Goal: Information Seeking & Learning: Find specific fact

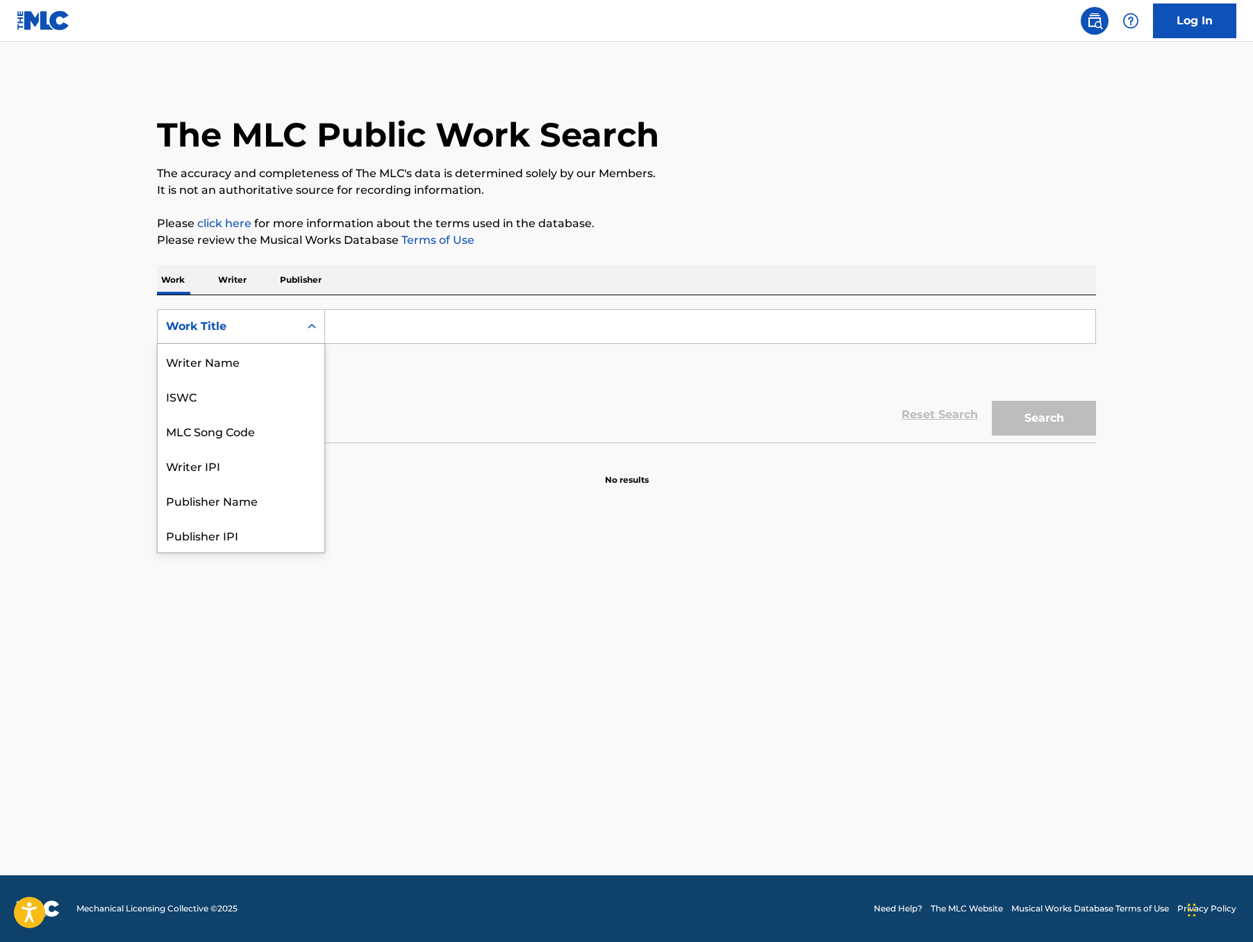
click at [166, 335] on div "Work Title" at bounding box center [228, 326] width 125 height 17
click at [162, 378] on div "MLC Song Code" at bounding box center [241, 361] width 167 height 35
click at [325, 343] on input "Search Form" at bounding box center [710, 326] width 770 height 33
paste input "Famosinha"
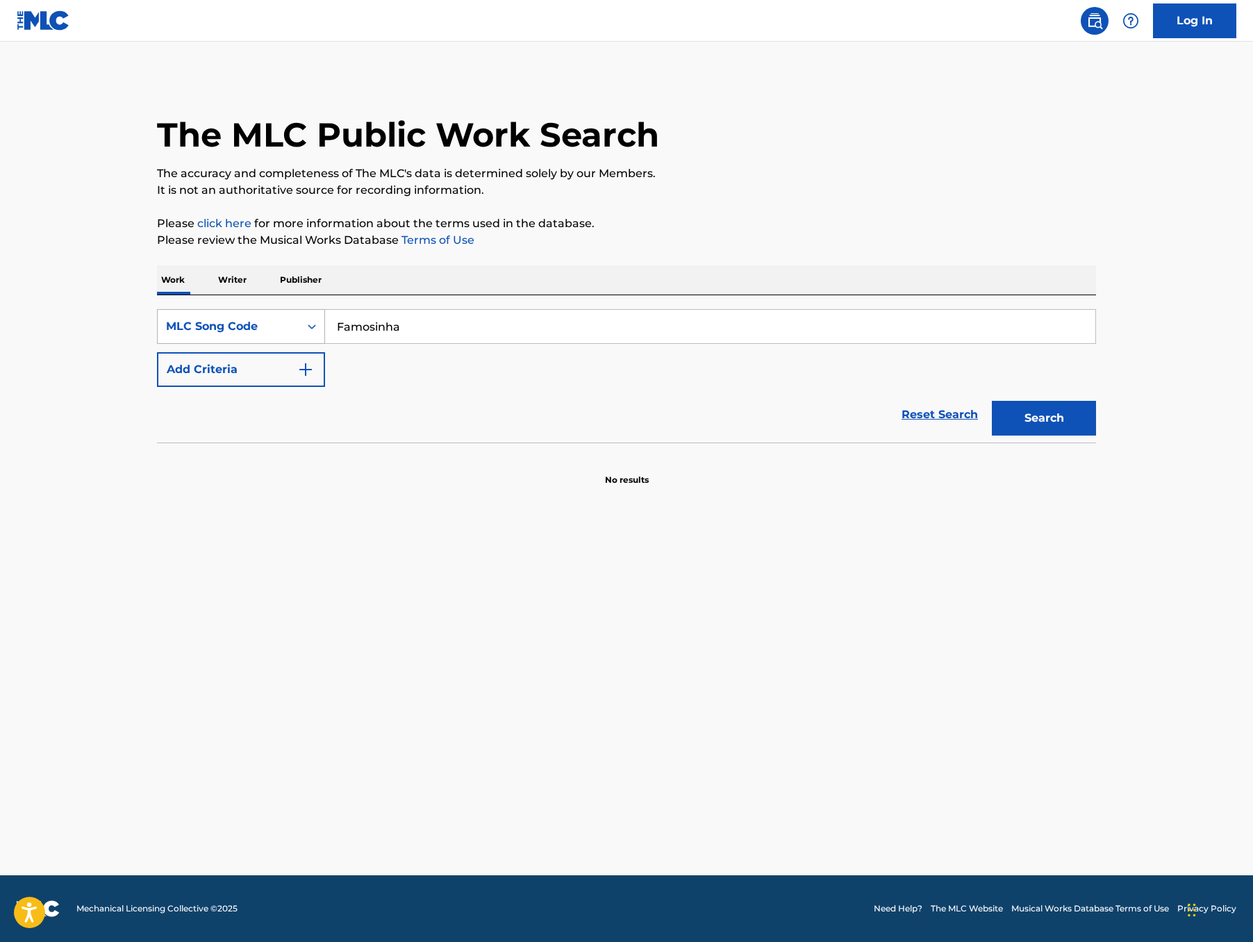
type input "Famosinha"
click at [186, 335] on div "MLC Song Code" at bounding box center [228, 326] width 125 height 17
click at [158, 378] on div "Work Title" at bounding box center [241, 361] width 167 height 35
click at [325, 343] on input "Search Form" at bounding box center [710, 326] width 770 height 33
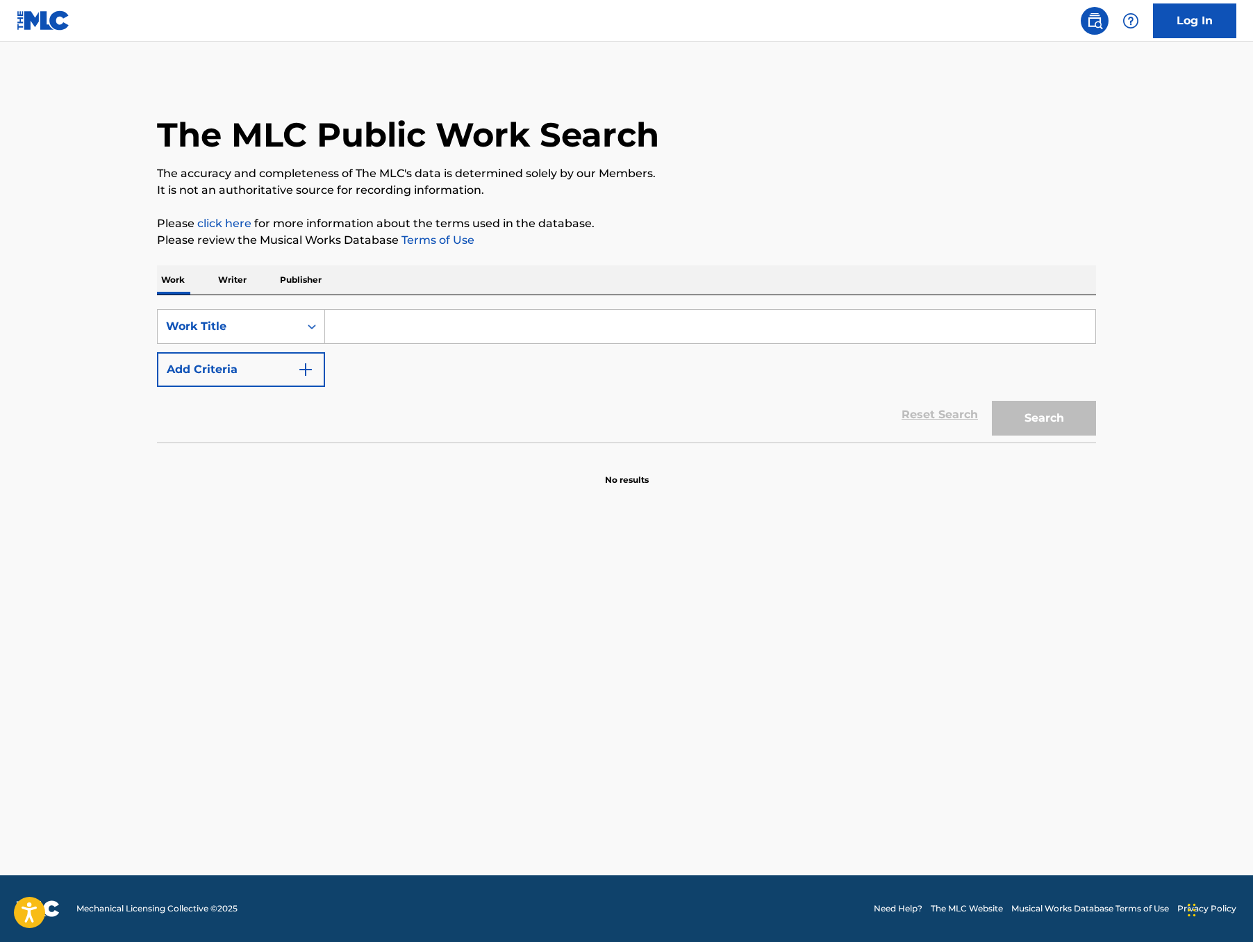
paste input "Famosinha"
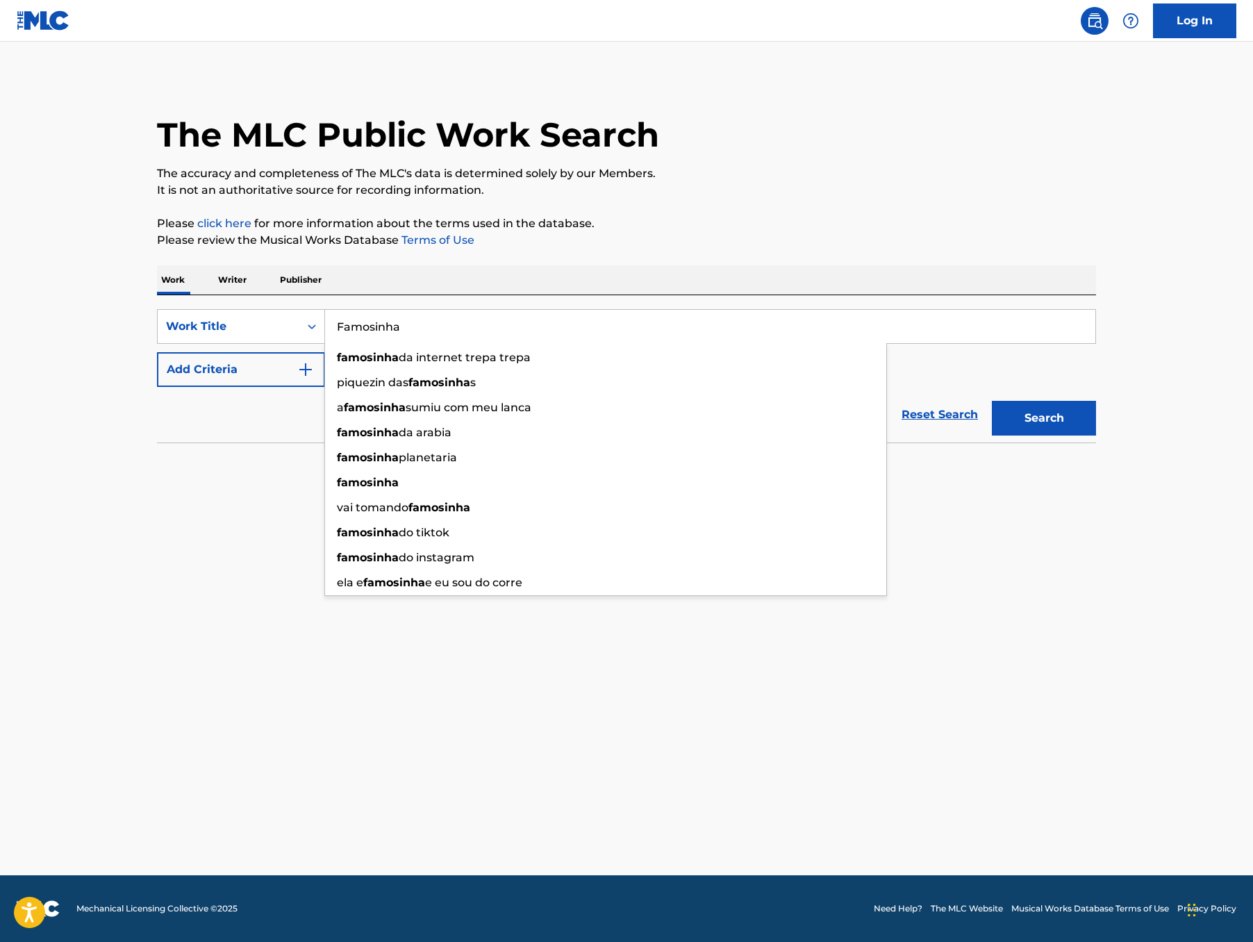
type input "Famosinha"
click at [1094, 435] on button "Search" at bounding box center [1044, 418] width 104 height 35
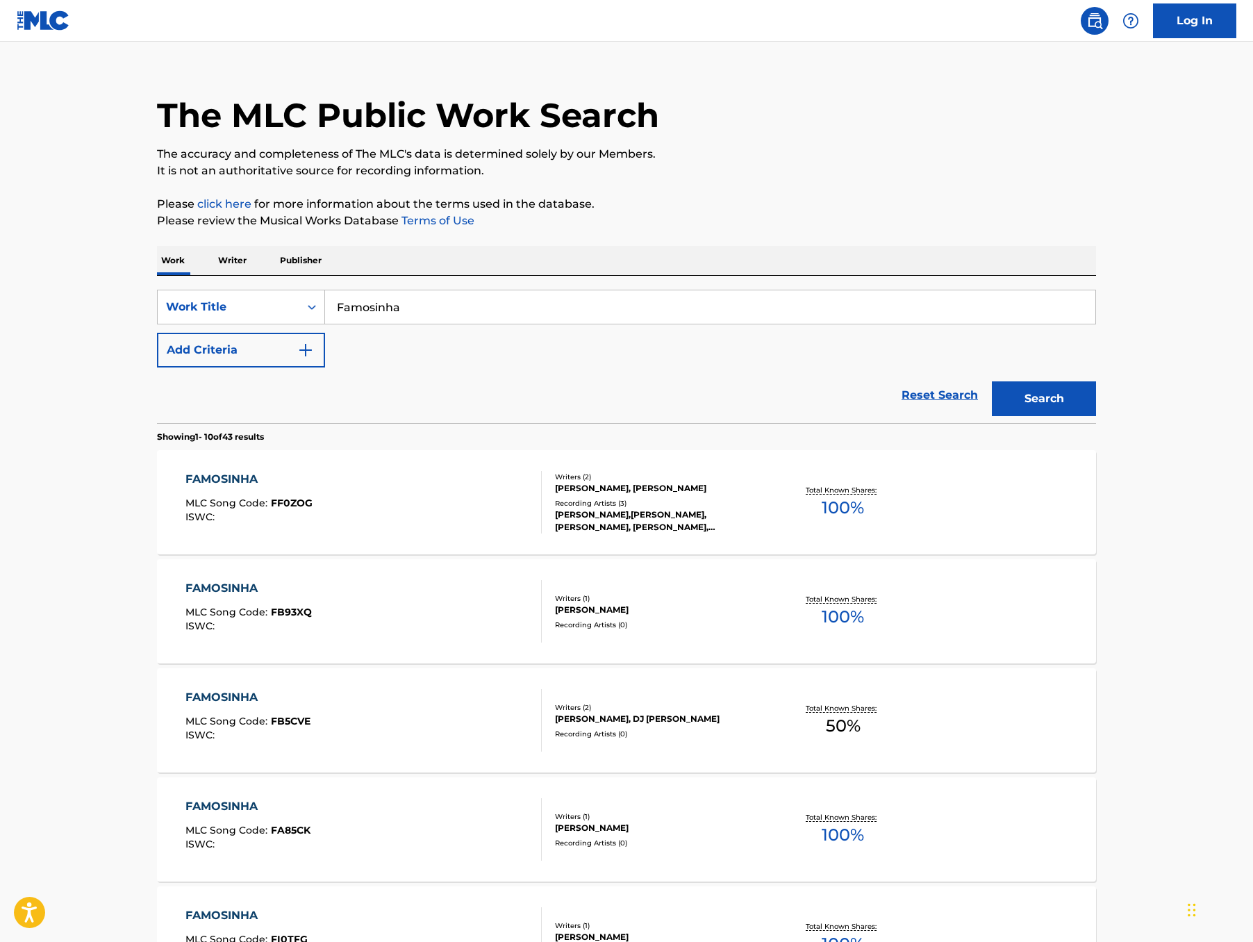
scroll to position [23, 0]
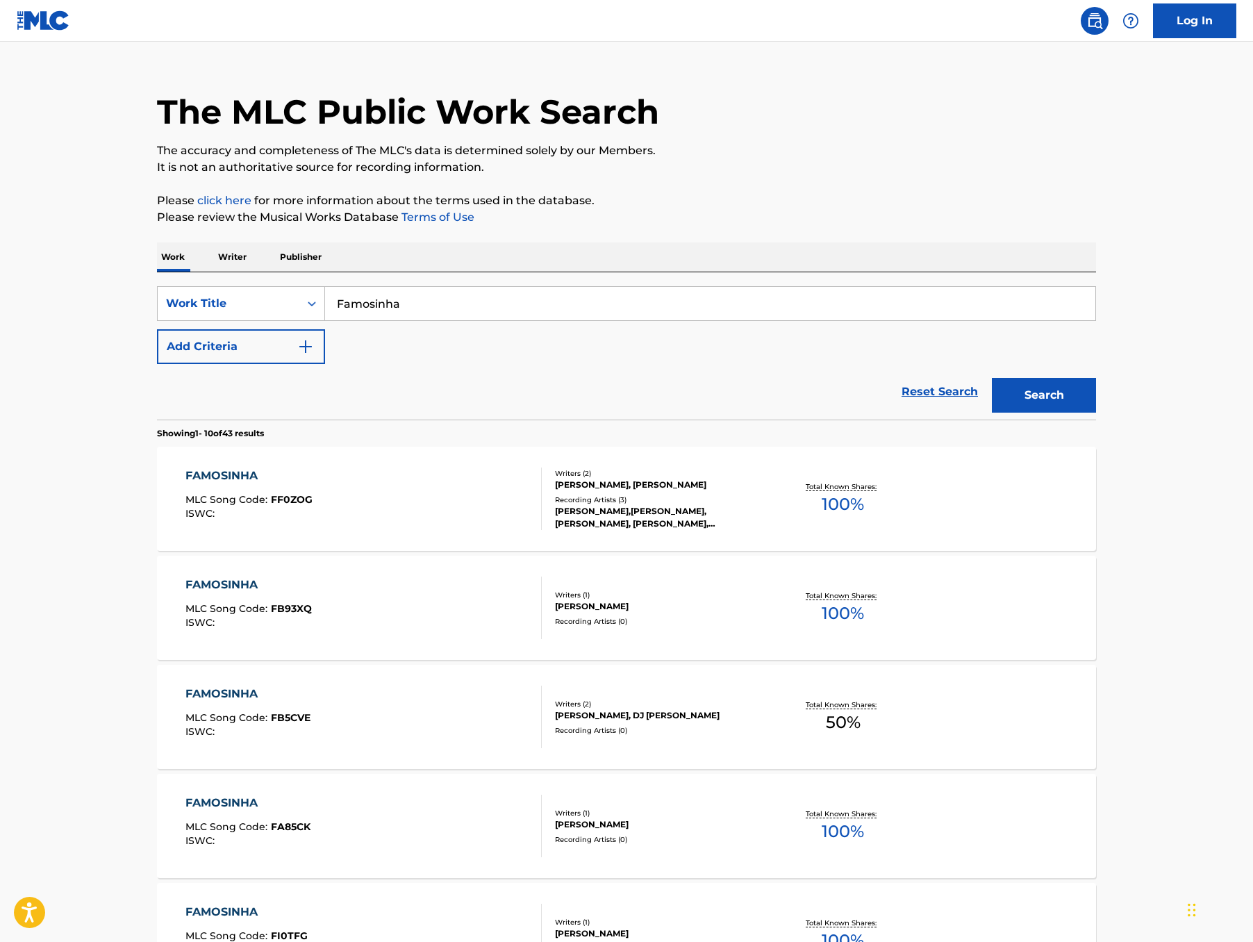
click at [185, 364] on button "Add Criteria" at bounding box center [241, 346] width 168 height 35
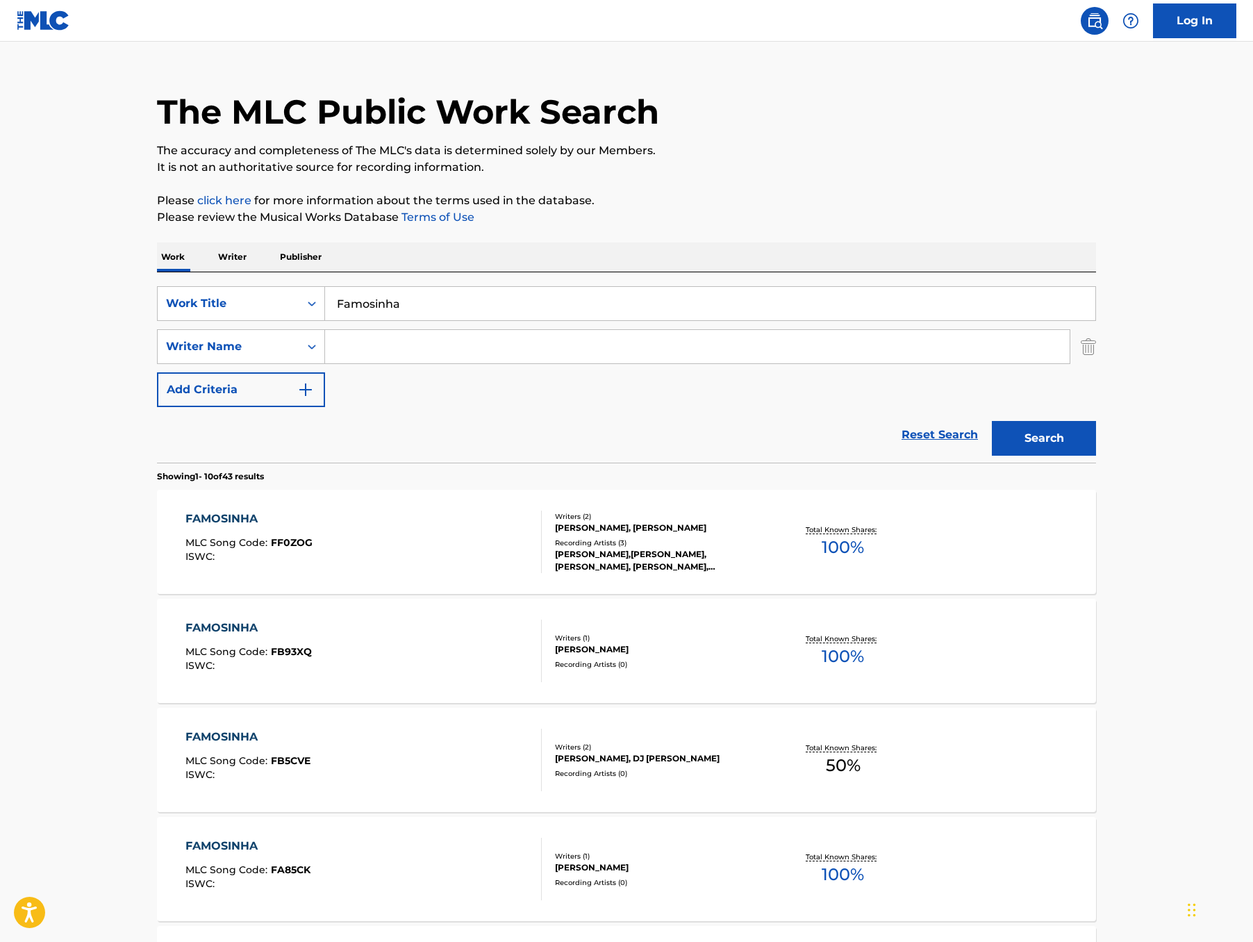
click at [325, 363] on input "Search Form" at bounding box center [697, 346] width 744 height 33
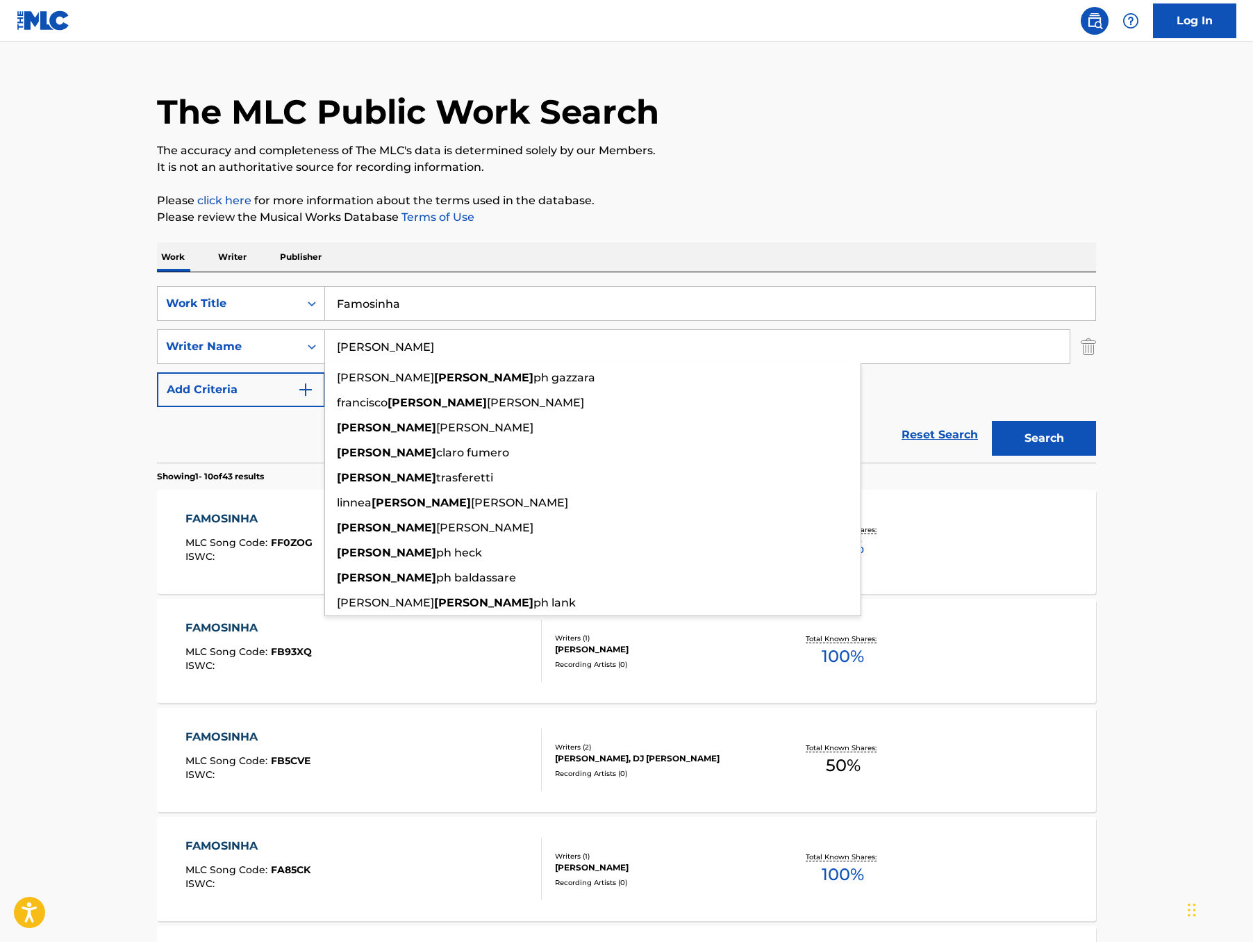
click at [1096, 456] on button "Search" at bounding box center [1044, 438] width 104 height 35
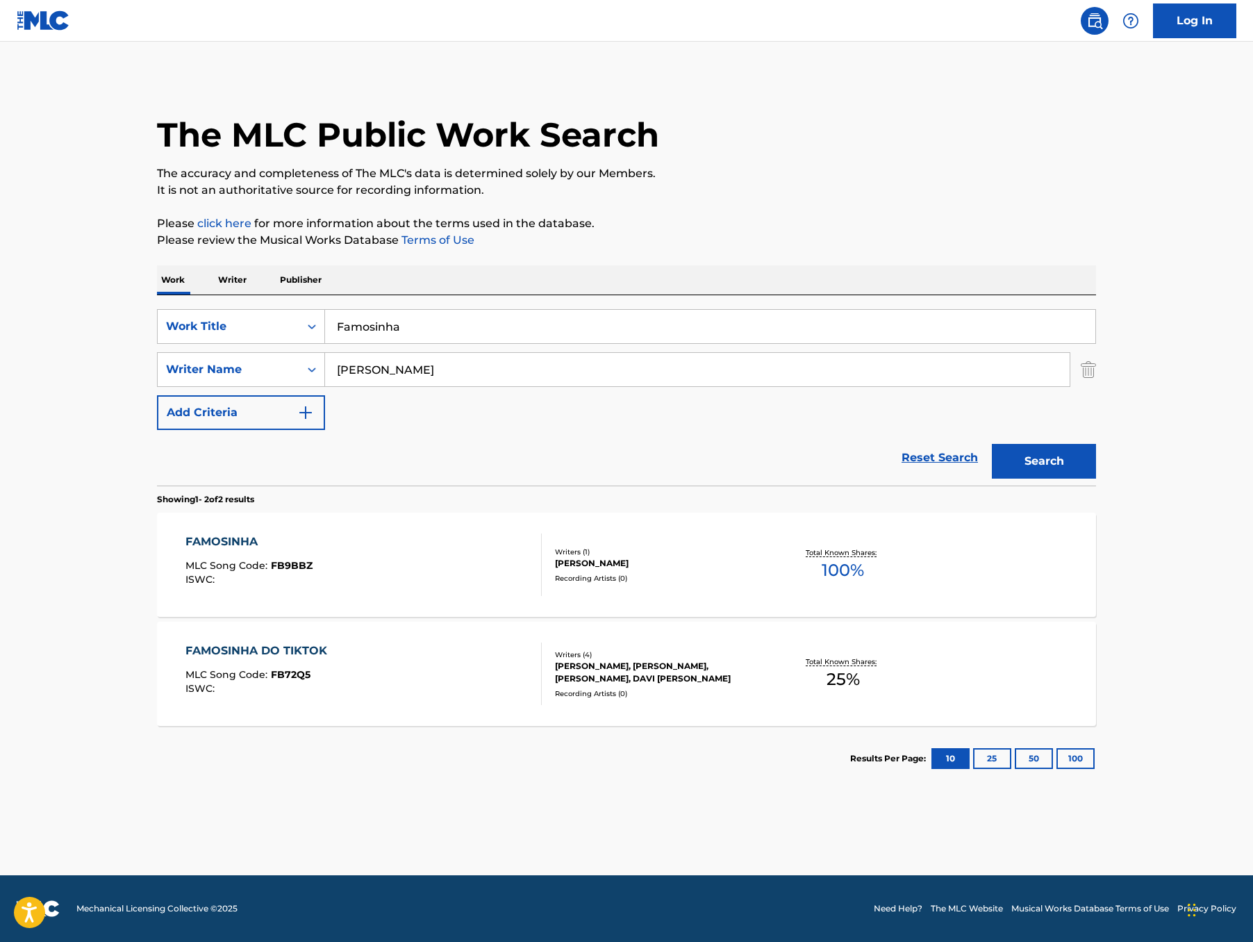
type input "Jose"
drag, startPoint x: 1, startPoint y: 669, endPoint x: 131, endPoint y: 609, distance: 143.2
click at [185, 550] on div "FAMOSINHA" at bounding box center [248, 541] width 127 height 17
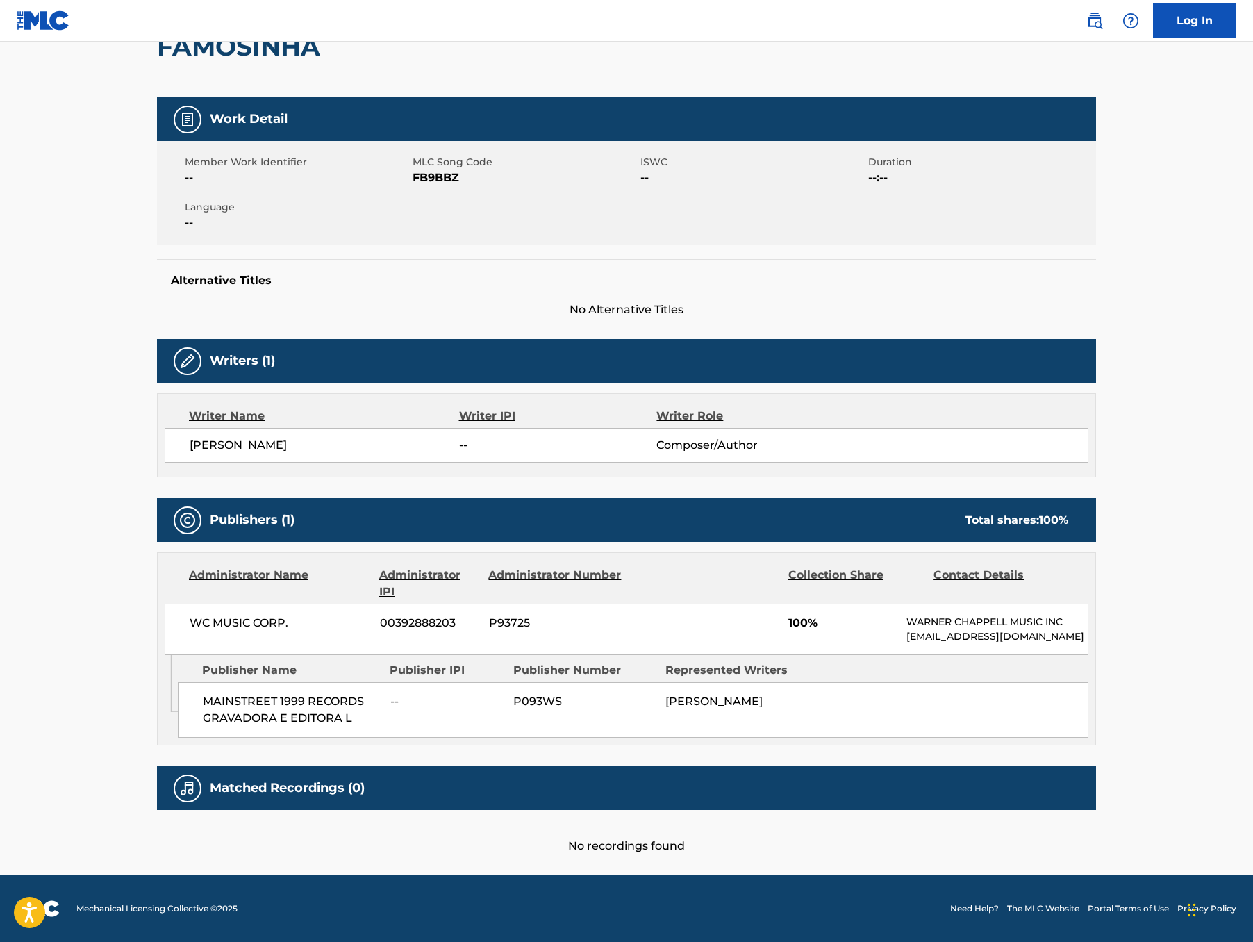
scroll to position [293, 0]
click at [412, 169] on span "FB9BBZ" at bounding box center [524, 177] width 224 height 17
copy span "FB9BBZ"
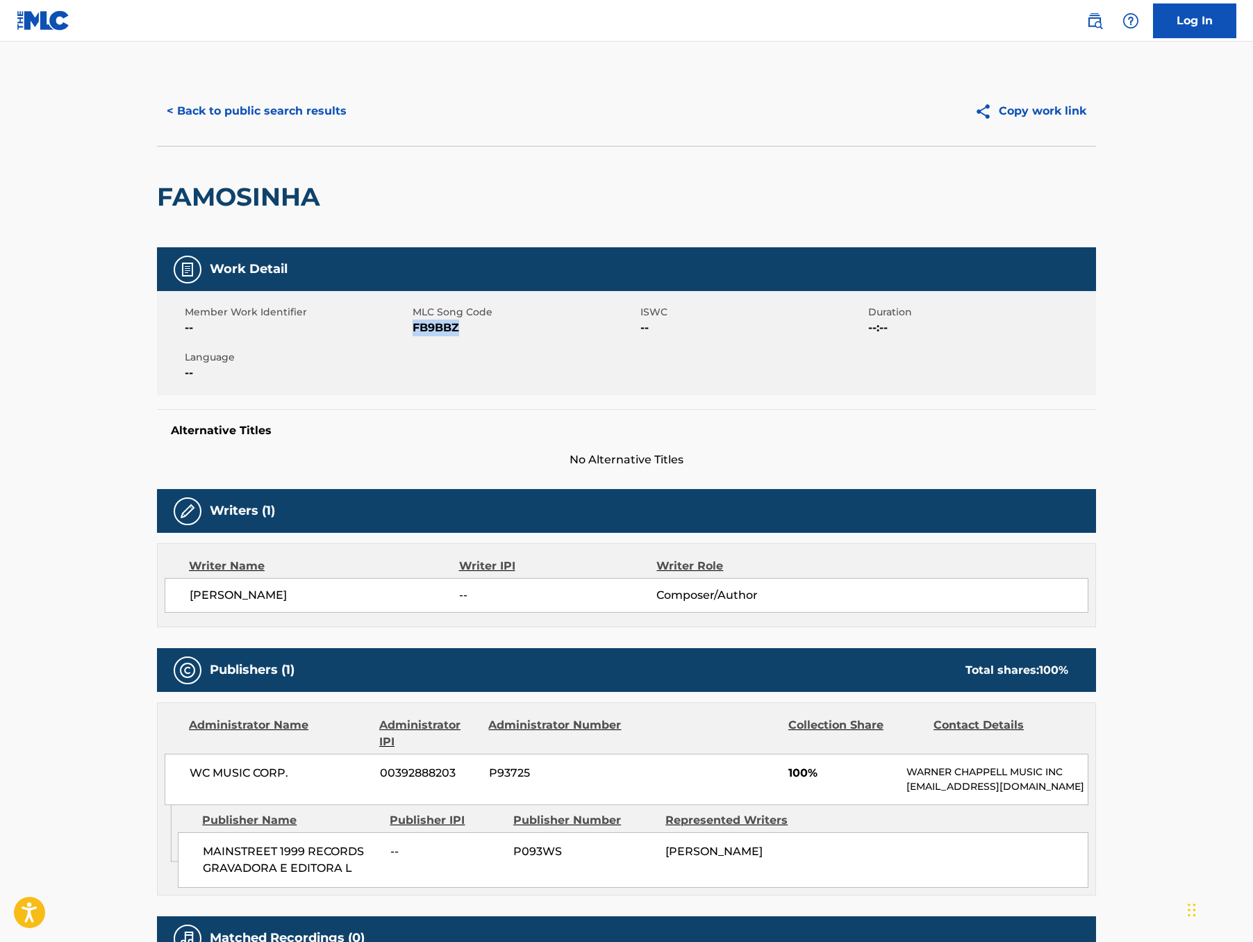
scroll to position [0, 0]
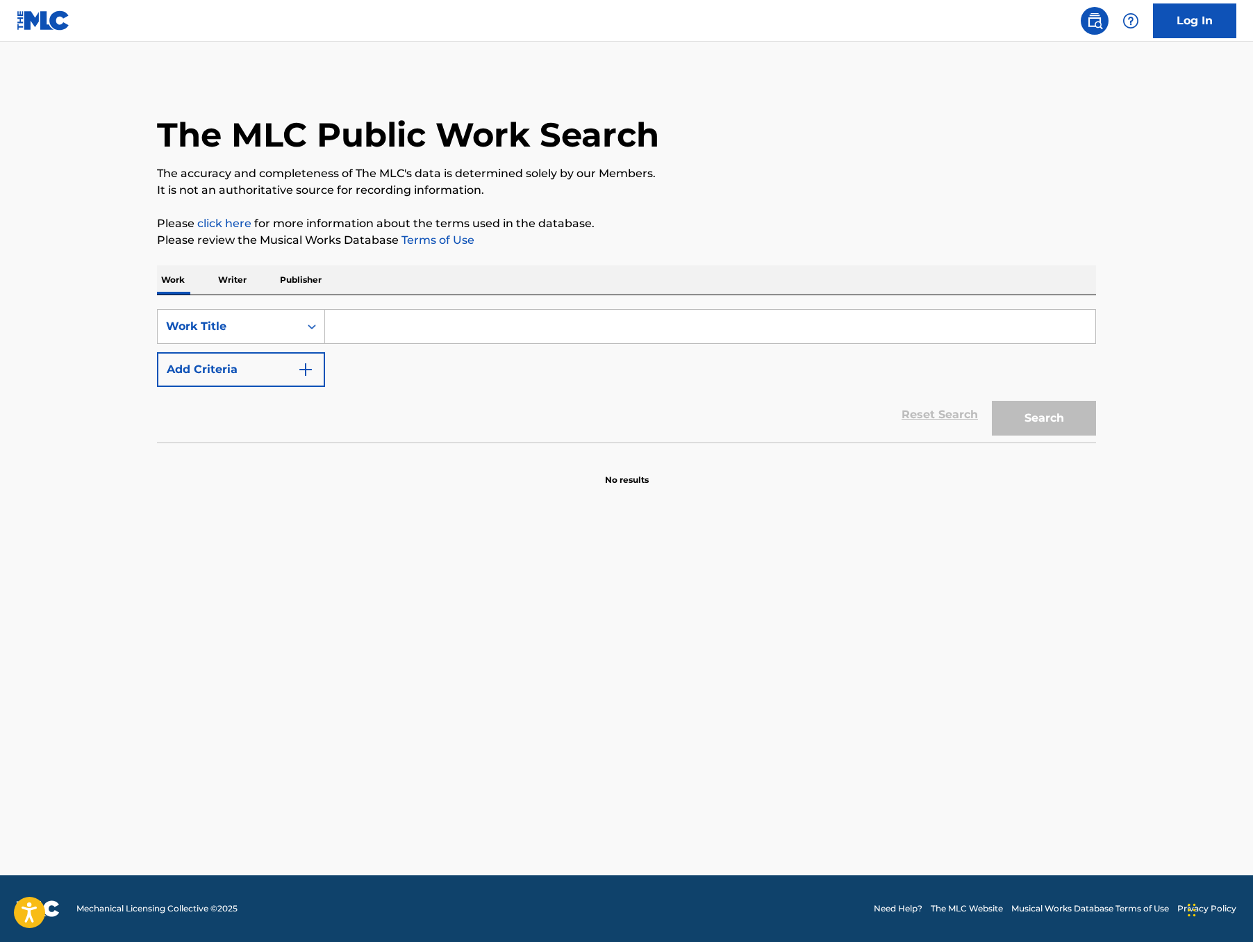
click at [325, 343] on input "Search Form" at bounding box center [710, 326] width 770 height 33
paste input "Love In Letting Go"
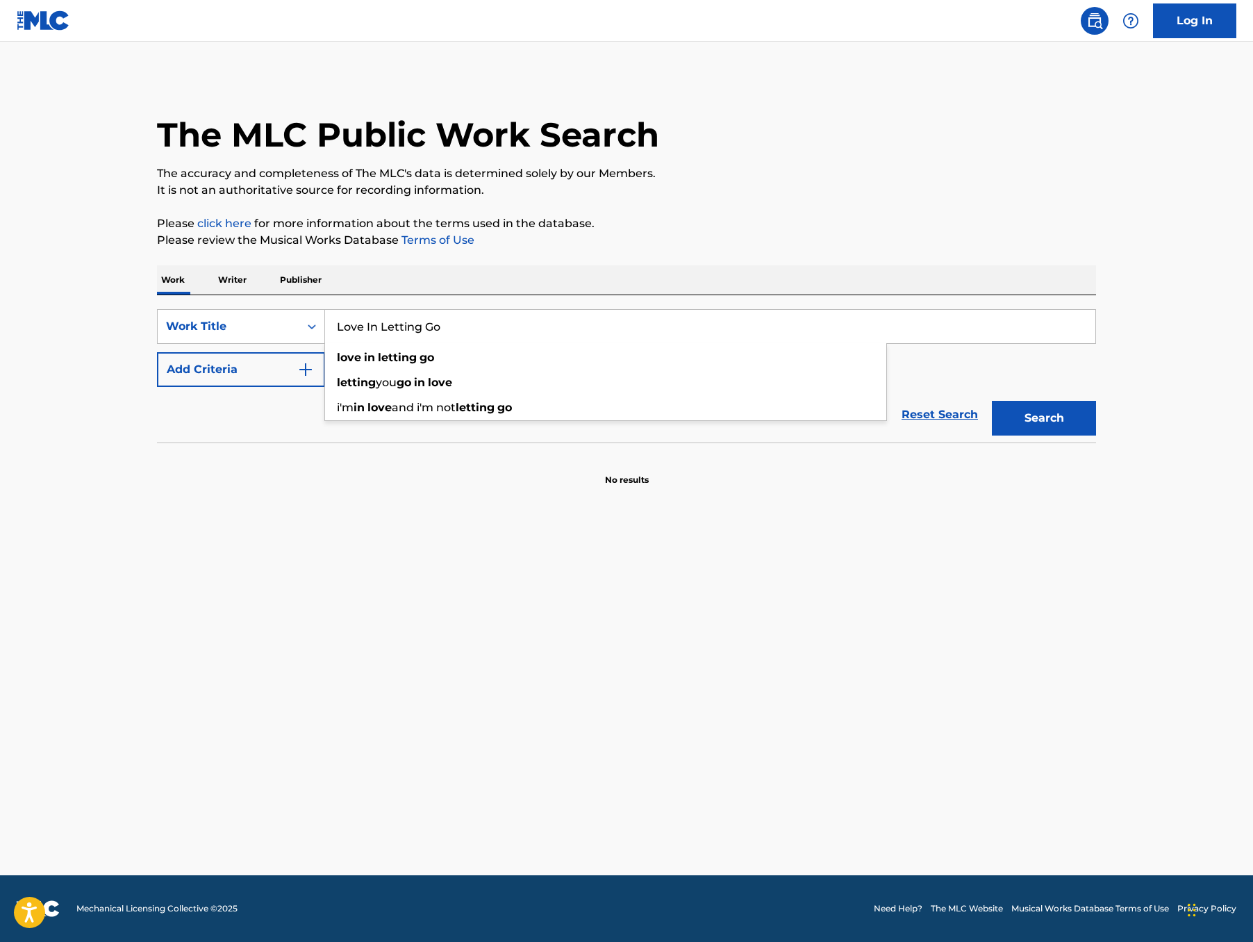
type input "Love In Letting Go"
click at [1095, 435] on button "Search" at bounding box center [1044, 418] width 104 height 35
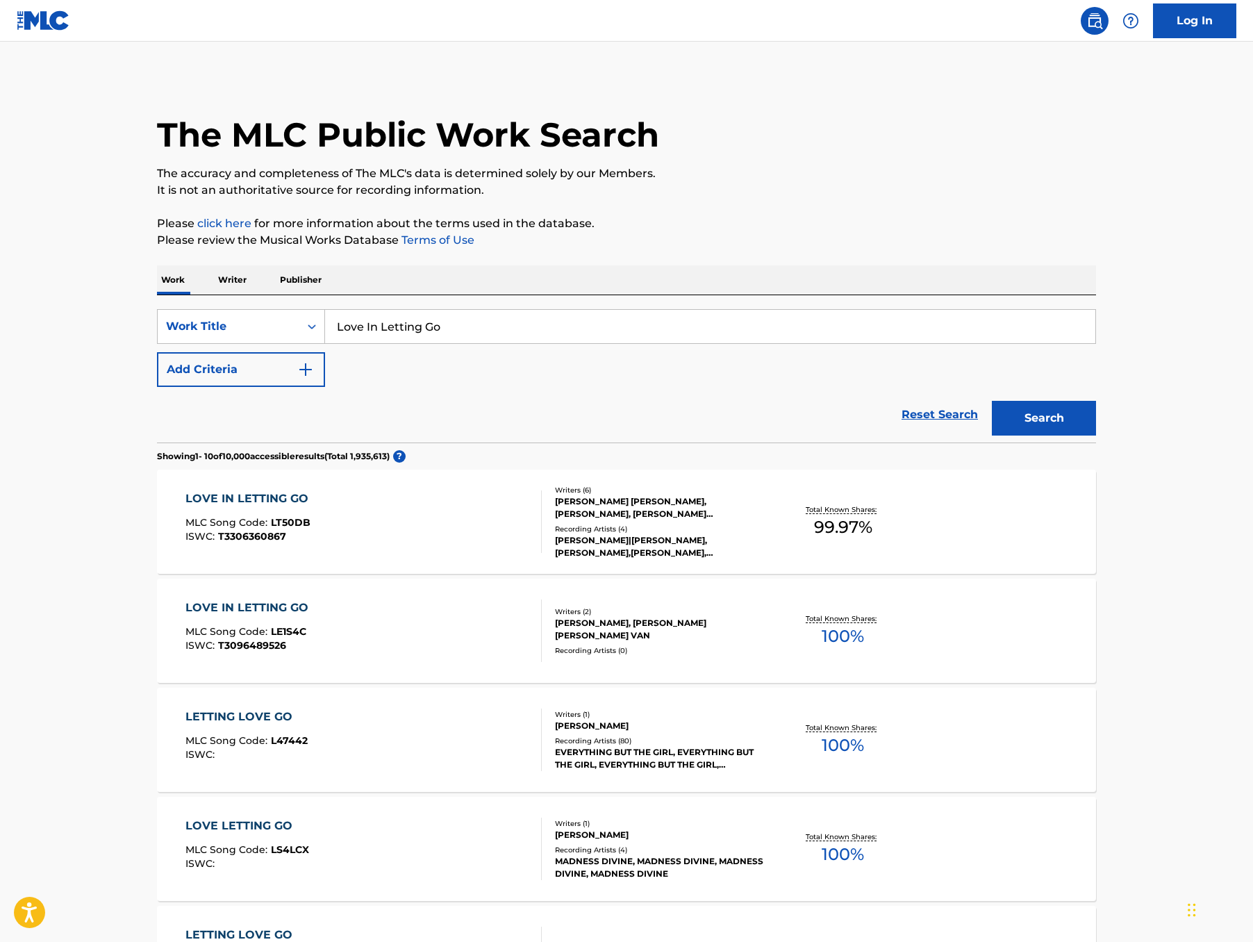
click at [185, 507] on div "LOVE IN LETTING GO" at bounding box center [250, 498] width 130 height 17
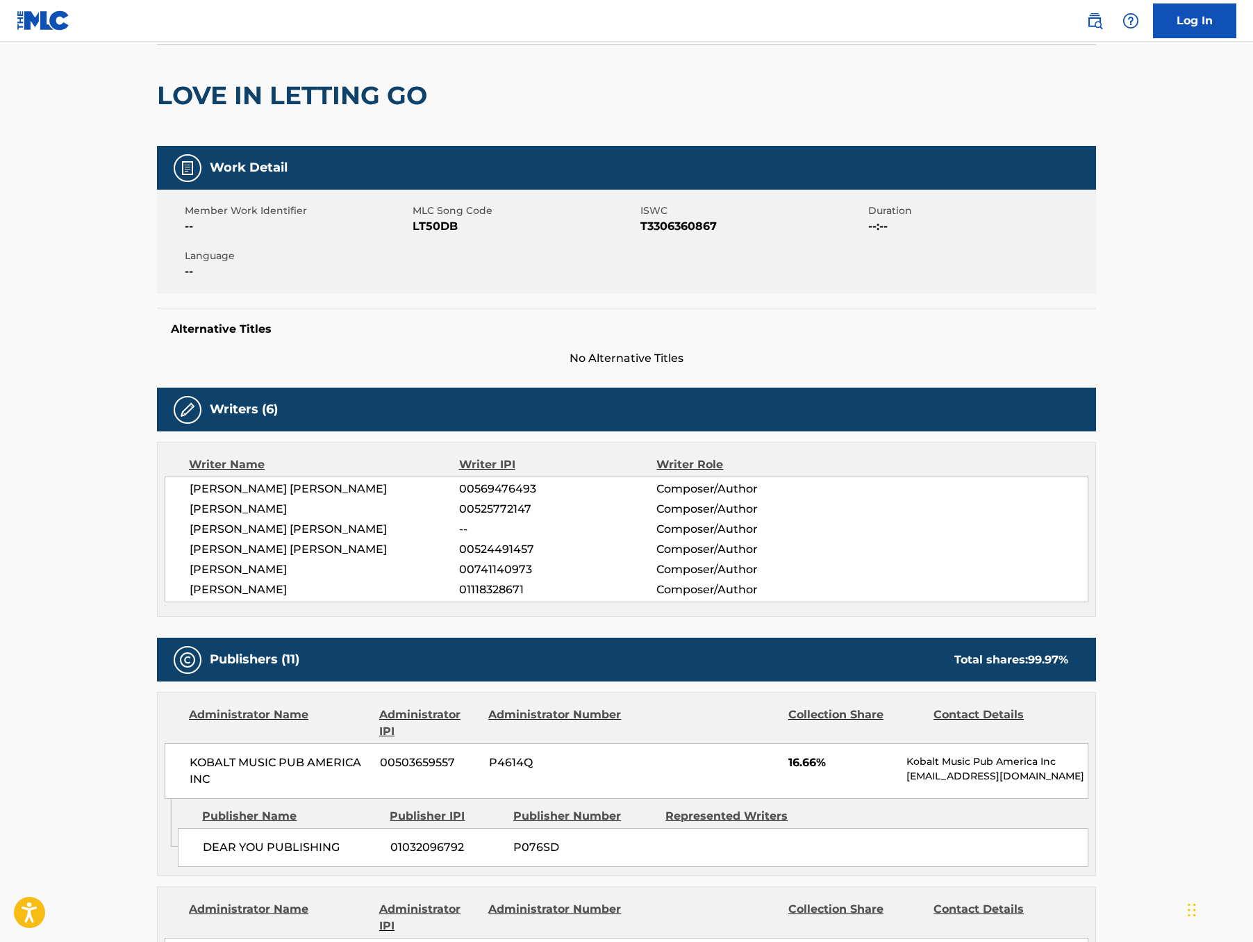
scroll to position [106, 0]
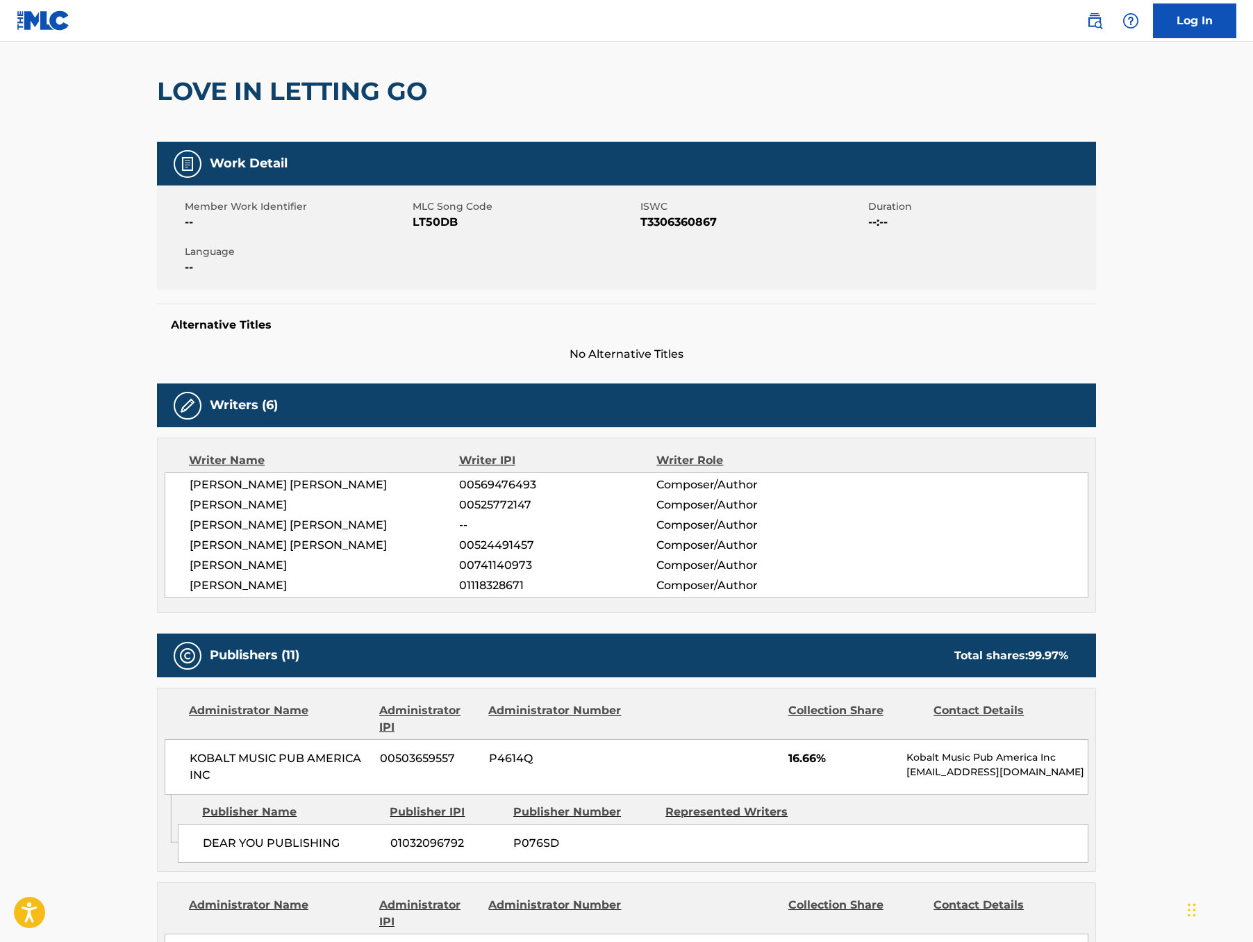
click at [447, 362] on div "Alternative Titles No Alternative Titles" at bounding box center [626, 332] width 939 height 59
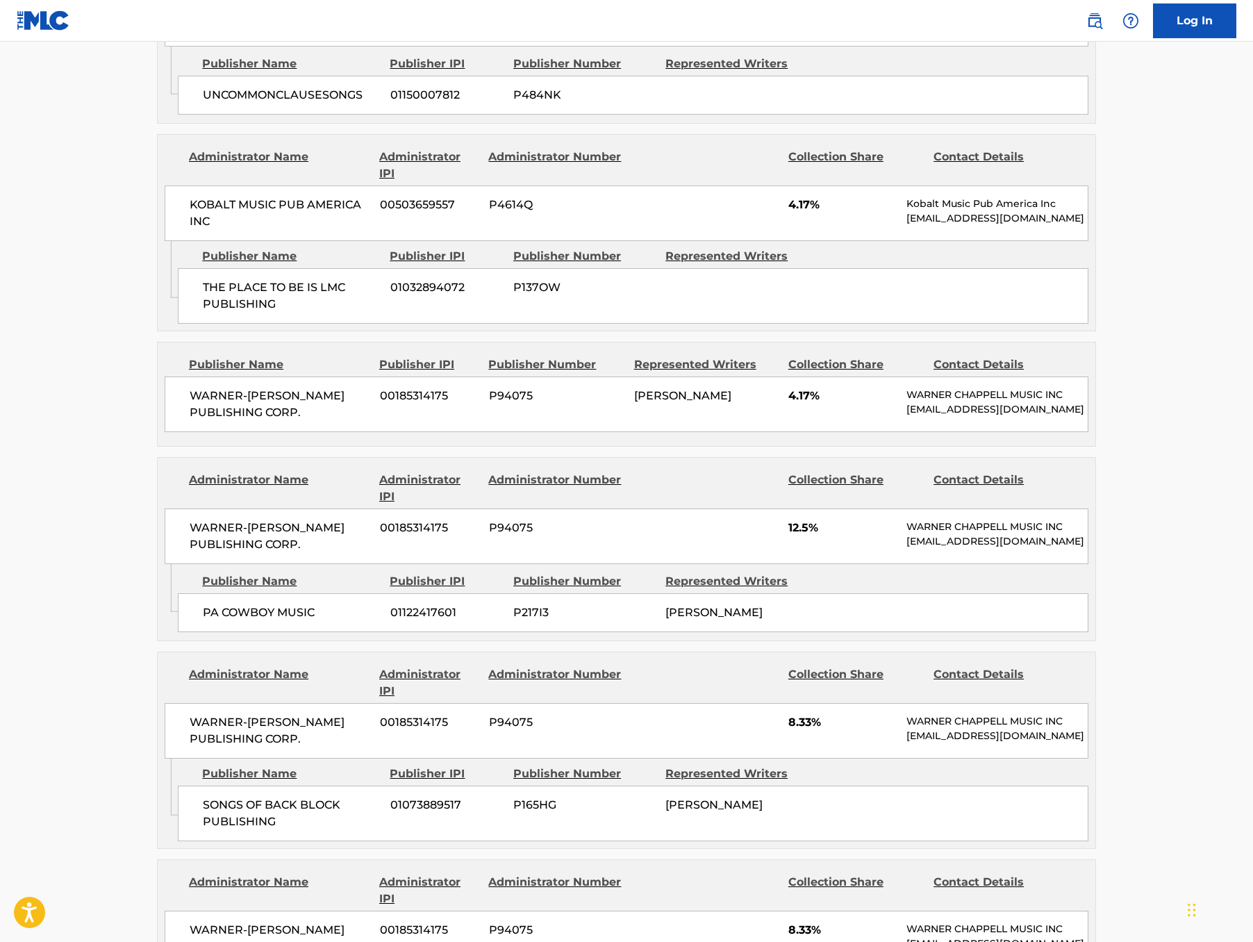
scroll to position [1073, 0]
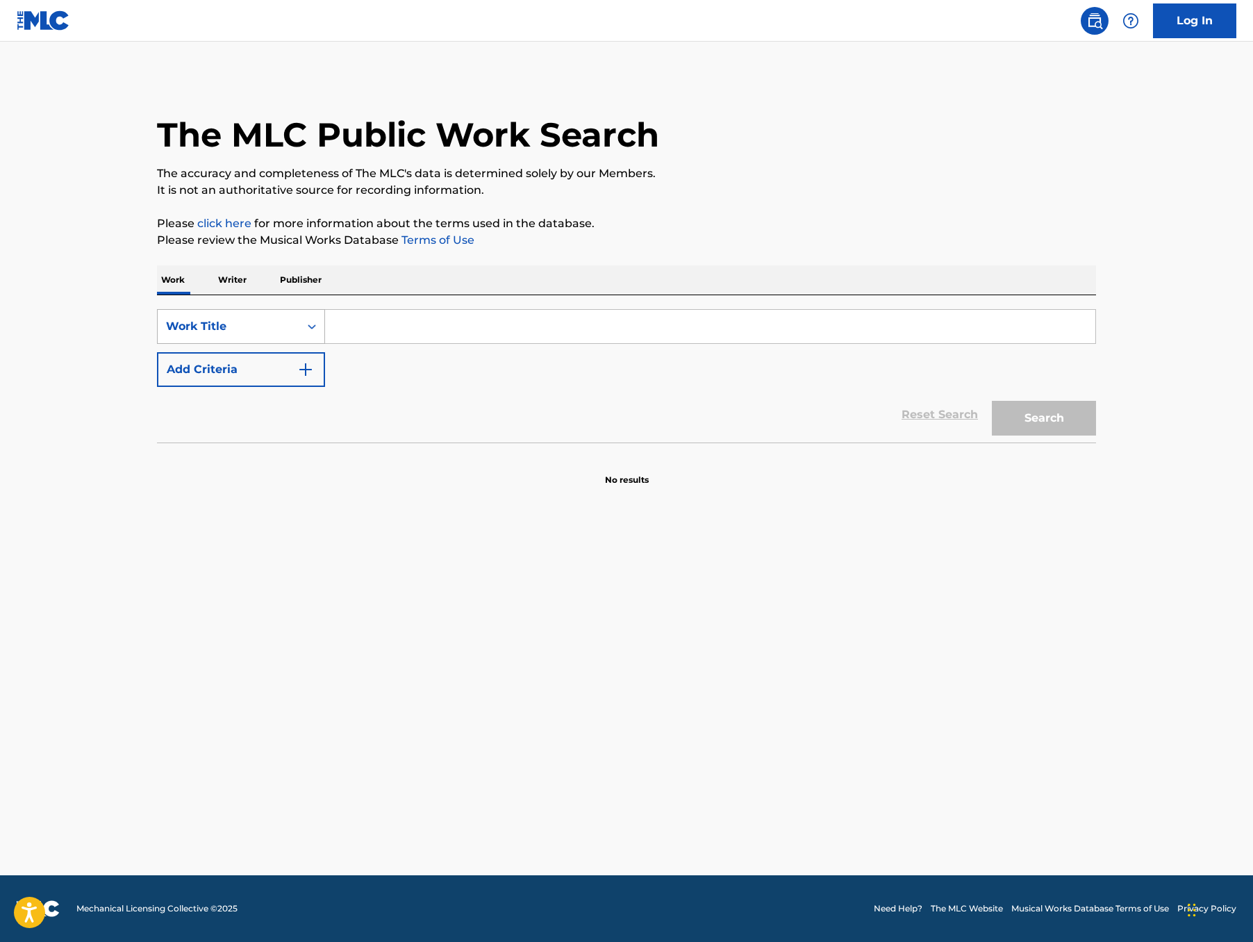
click at [172, 335] on div "Work Title" at bounding box center [228, 326] width 125 height 17
click at [172, 378] on div "MLC Song Code" at bounding box center [241, 361] width 167 height 35
click at [337, 343] on input "Search Form" at bounding box center [710, 326] width 770 height 33
paste input "Imaginary Playerz"
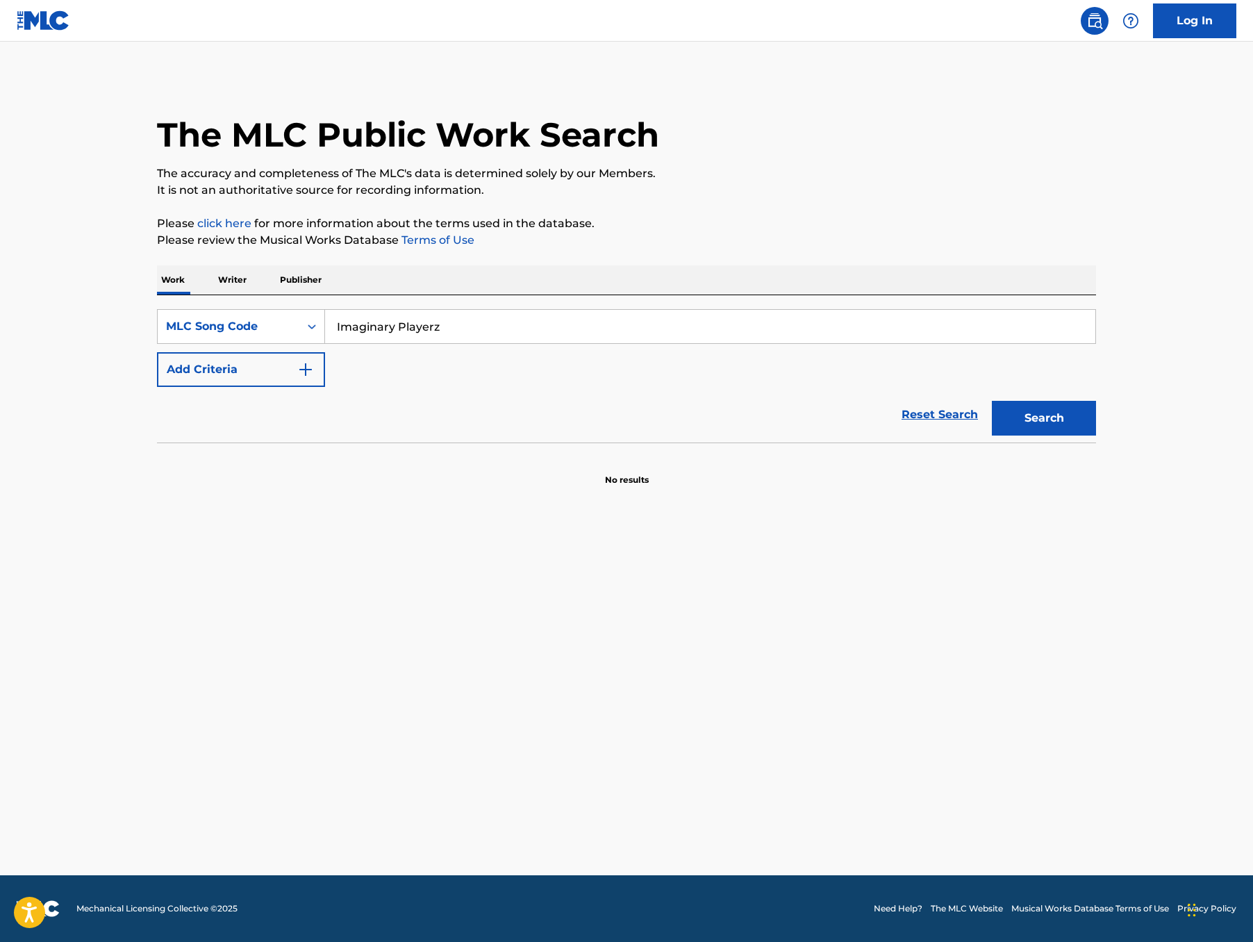
type input "Imaginary Playerz"
click at [1096, 435] on button "Search" at bounding box center [1044, 418] width 104 height 35
click at [166, 335] on div "MLC Song Code" at bounding box center [228, 326] width 125 height 17
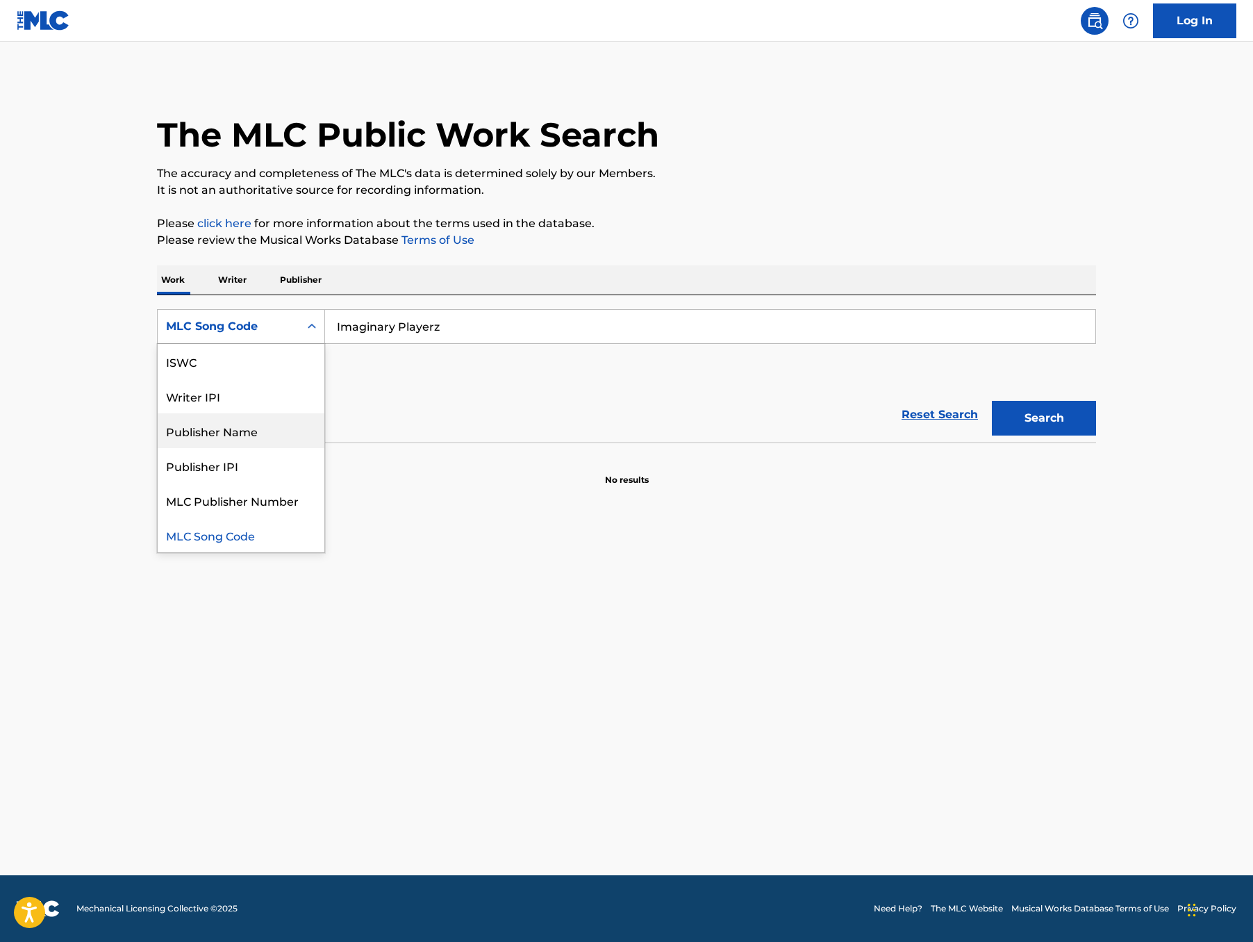
scroll to position [0, 0]
click at [158, 378] on div "Work Title" at bounding box center [241, 361] width 167 height 35
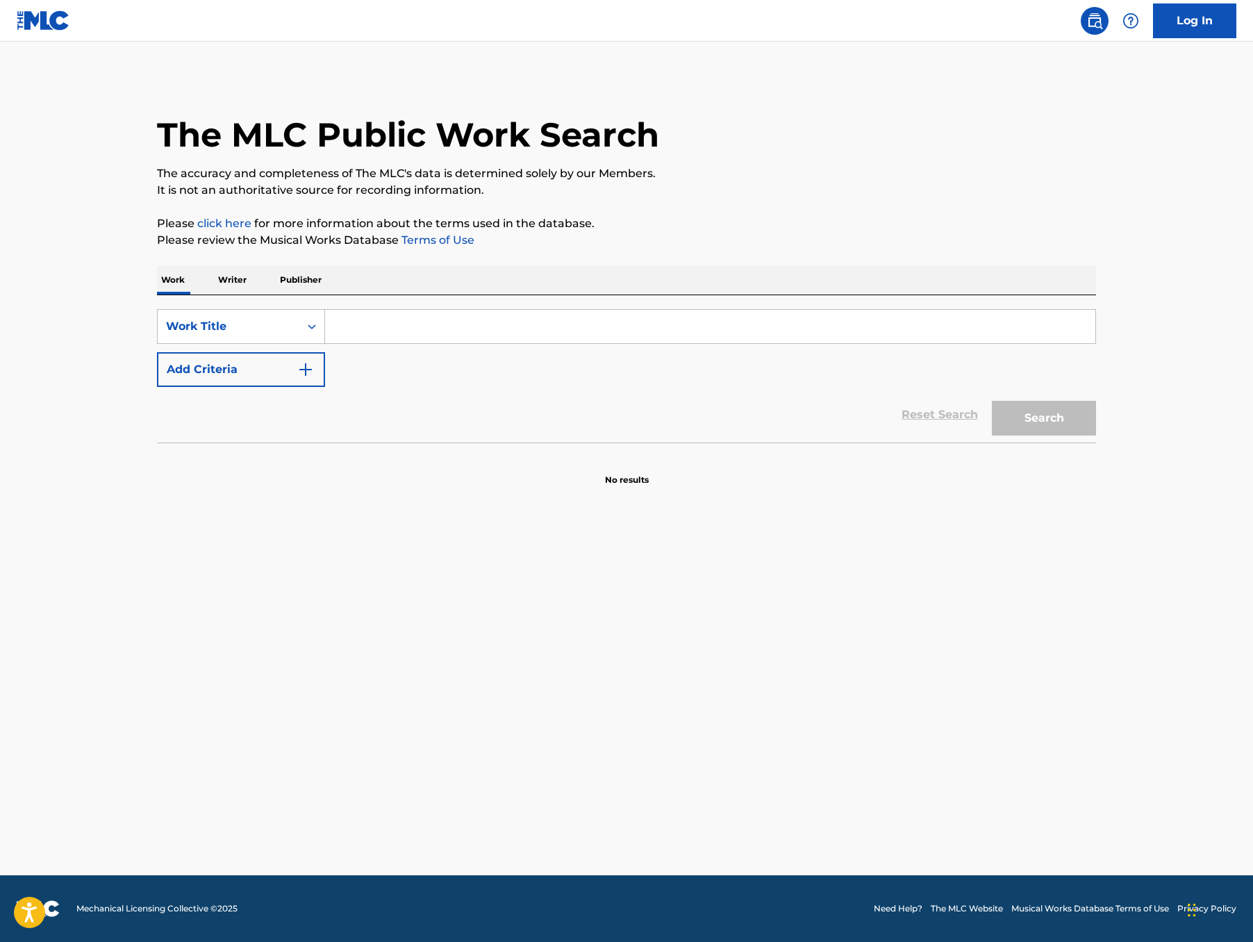
click at [390, 343] on input "Search Form" at bounding box center [710, 326] width 770 height 33
paste input "Imaginary Playerz"
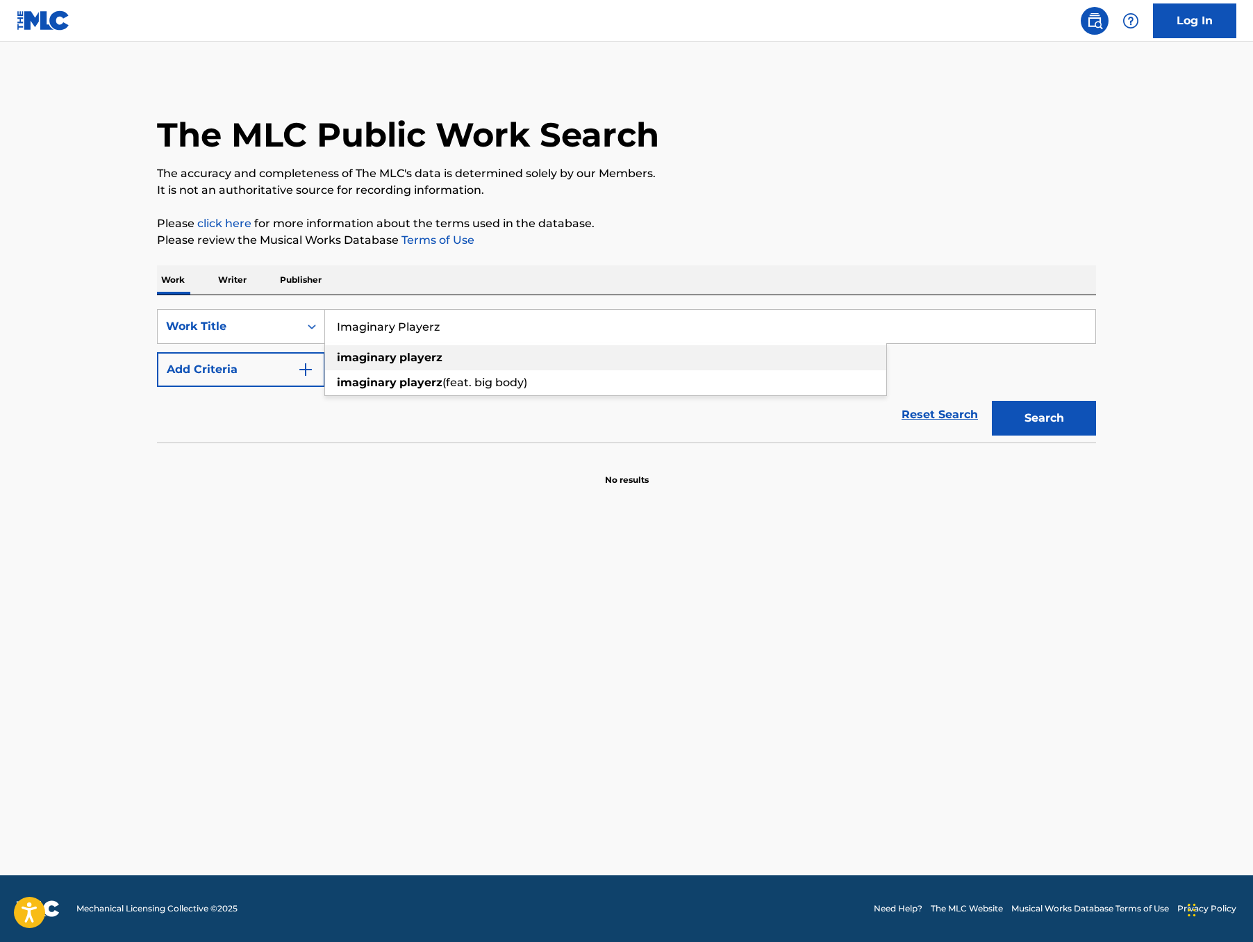
click at [399, 364] on strong "playerz" at bounding box center [420, 357] width 43 height 13
type input "imaginary playerz"
click at [1096, 435] on button "Search" at bounding box center [1044, 418] width 104 height 35
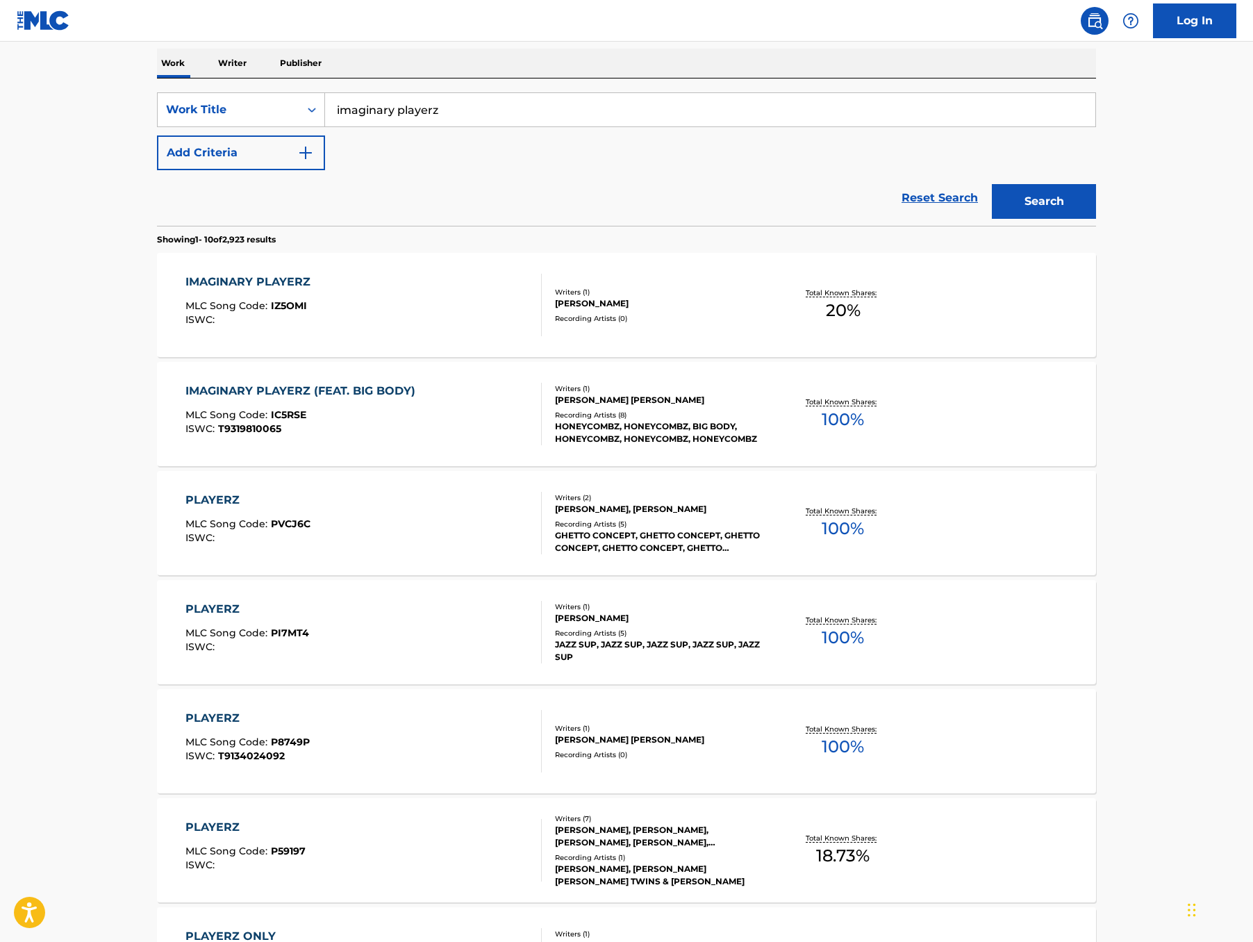
scroll to position [331, 0]
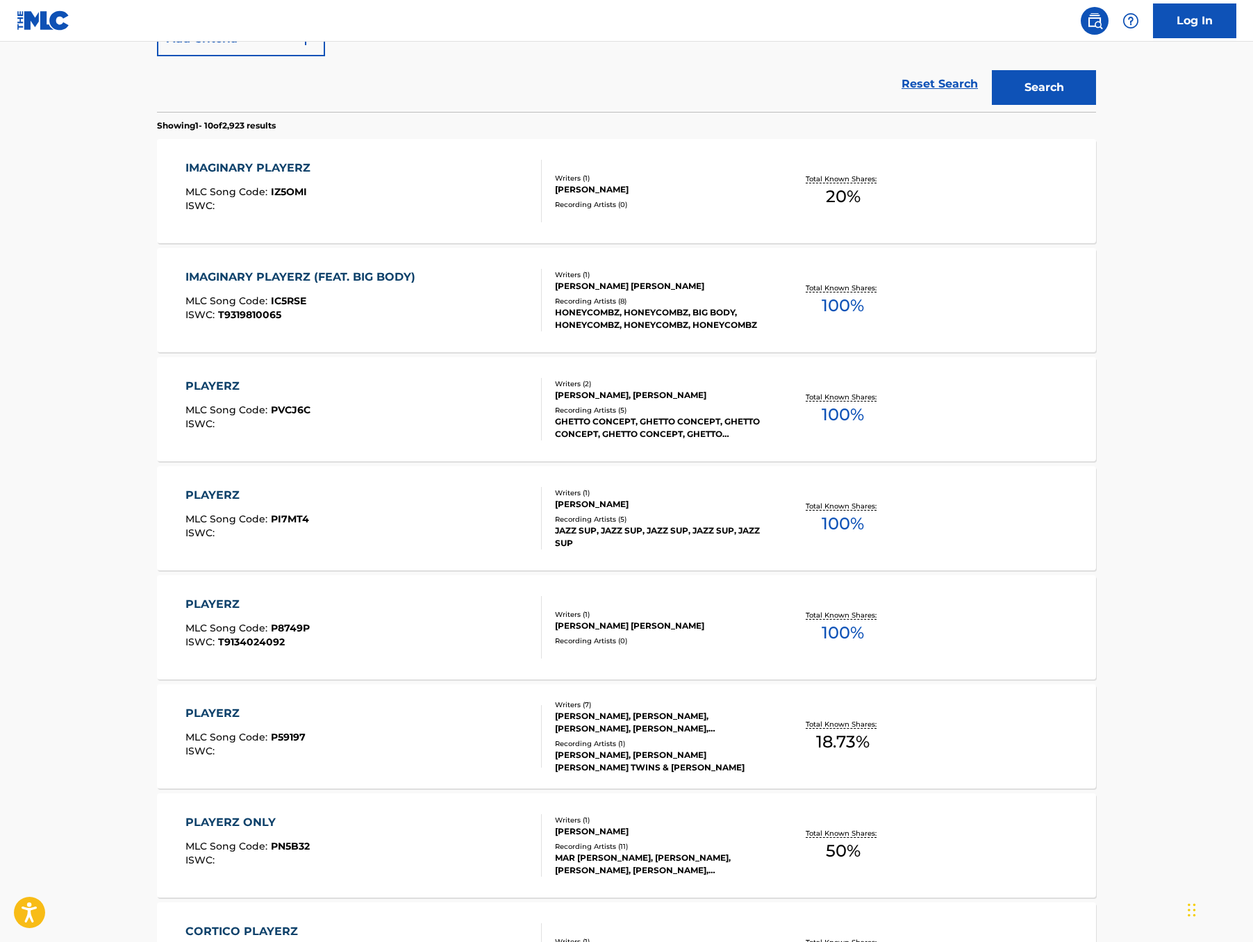
click at [185, 176] on div "IMAGINARY PLAYERZ" at bounding box center [251, 168] width 132 height 17
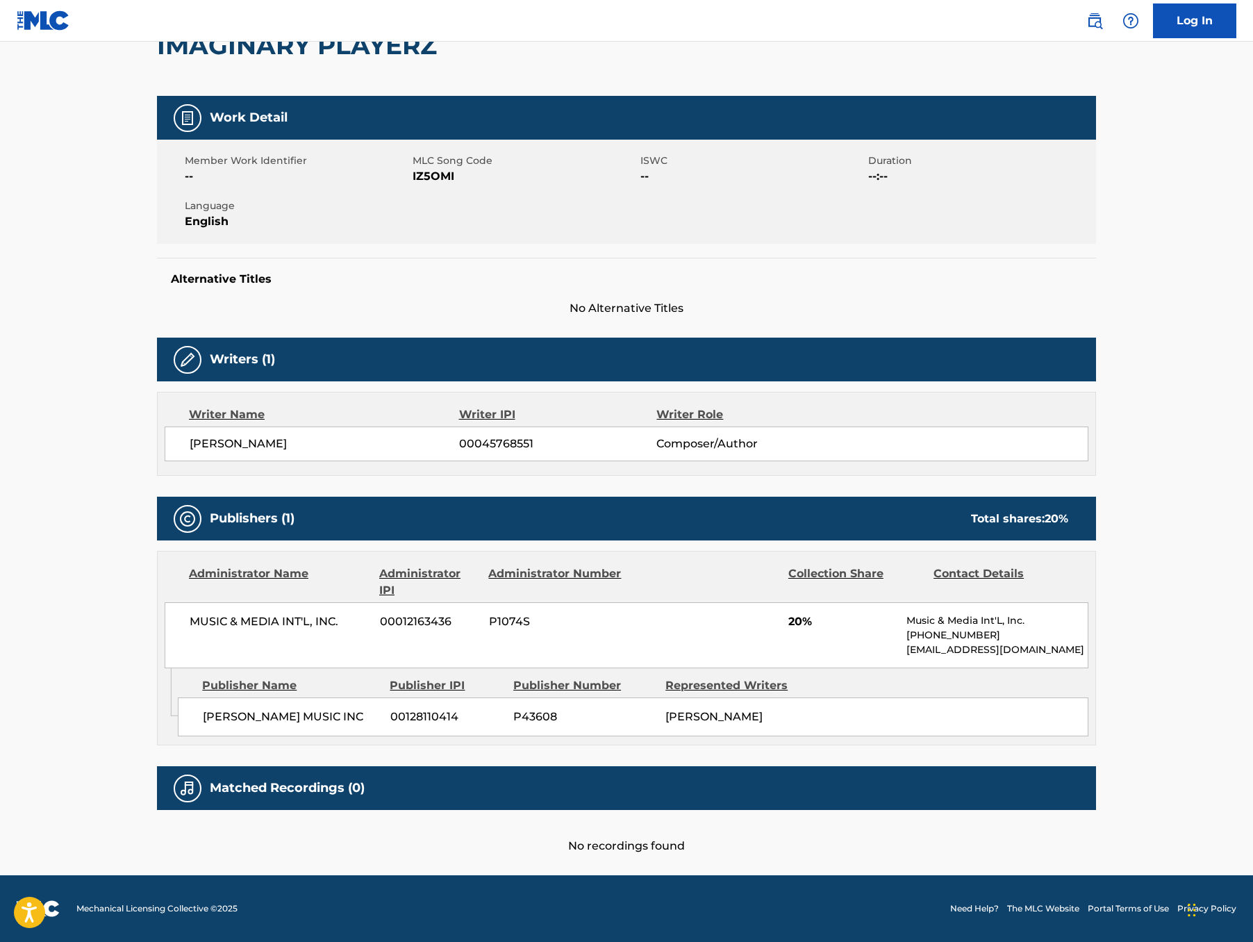
scroll to position [290, 0]
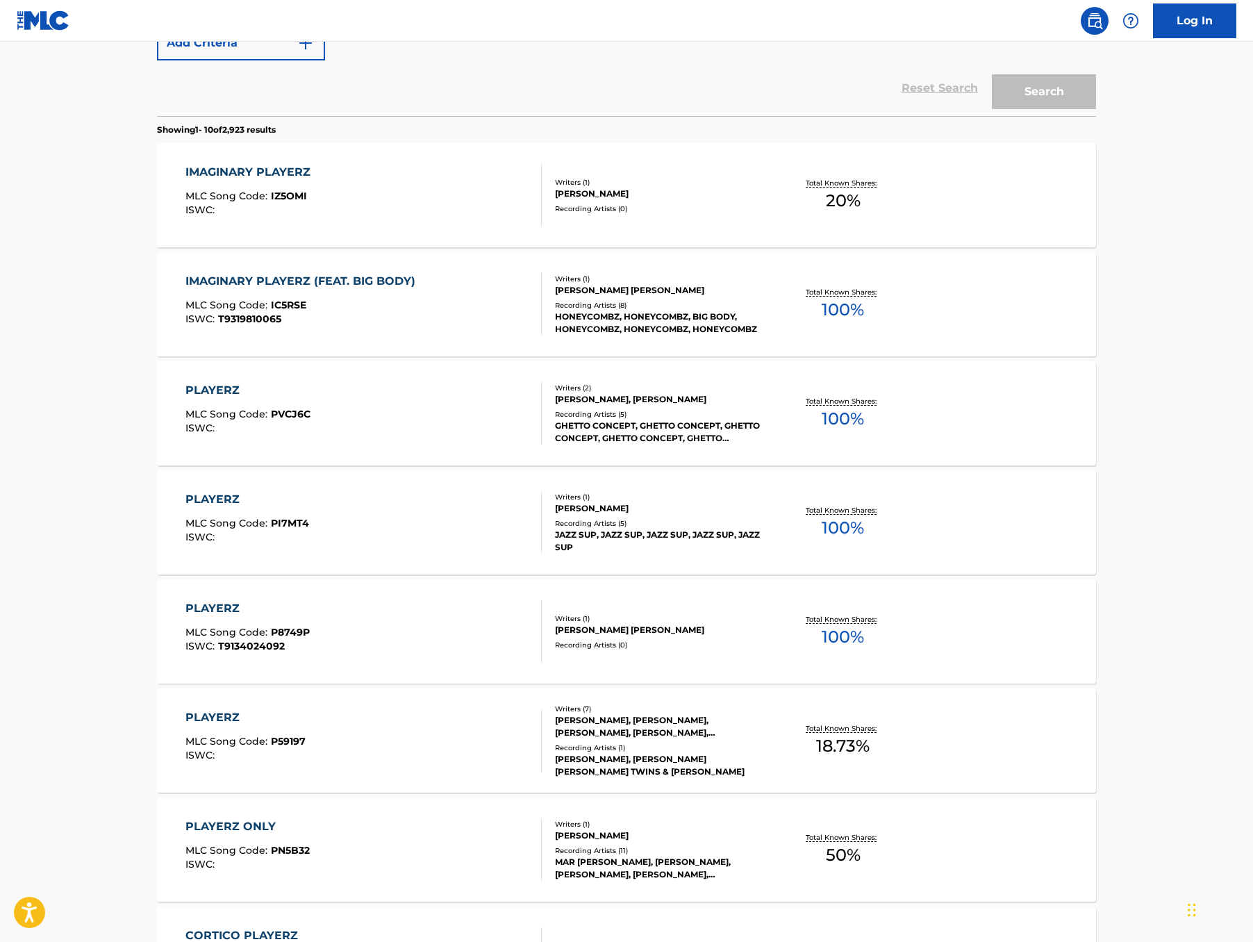
scroll to position [331, 0]
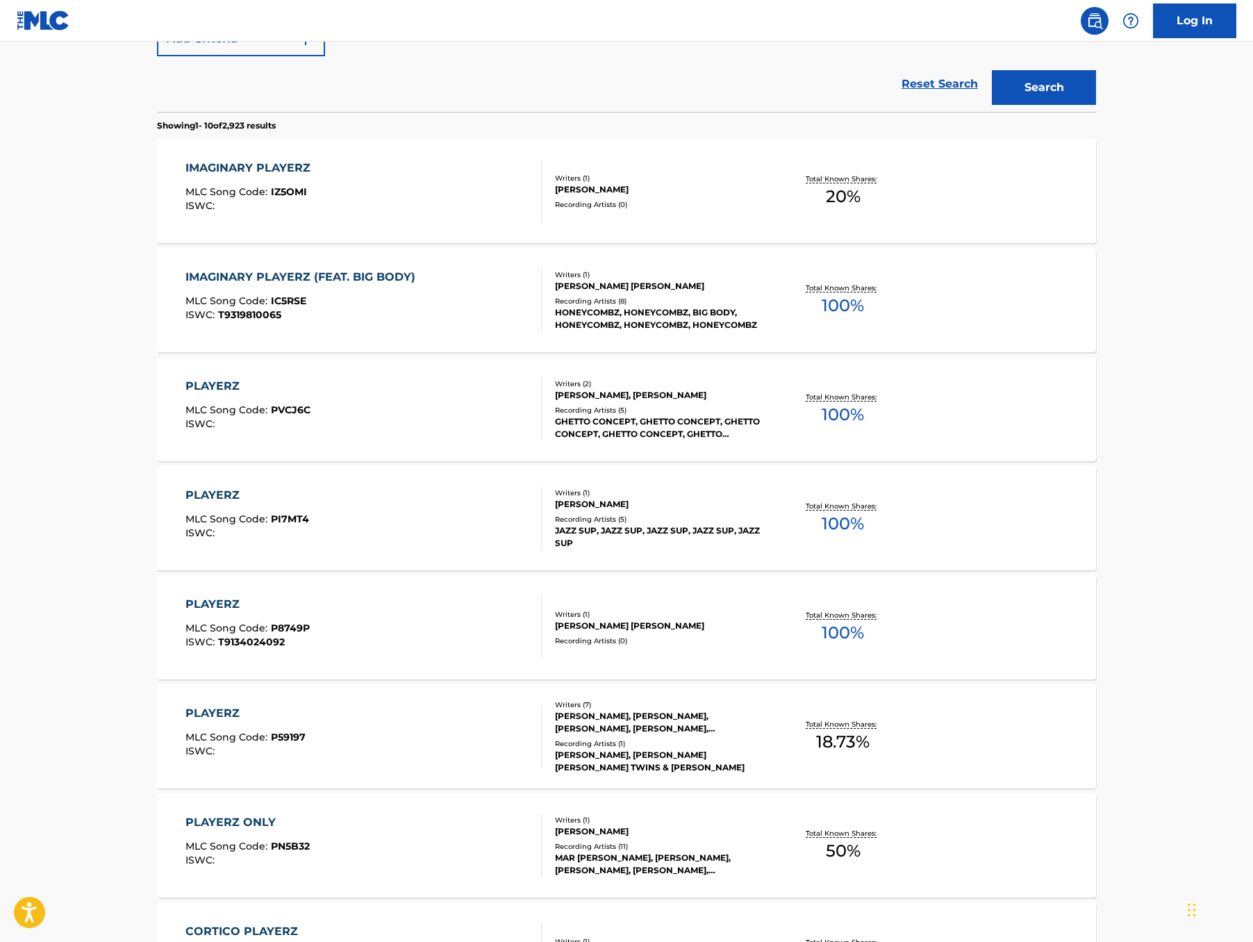
click at [185, 285] on div "IMAGINARY PLAYERZ (FEAT. BIG BODY)" at bounding box center [303, 277] width 237 height 17
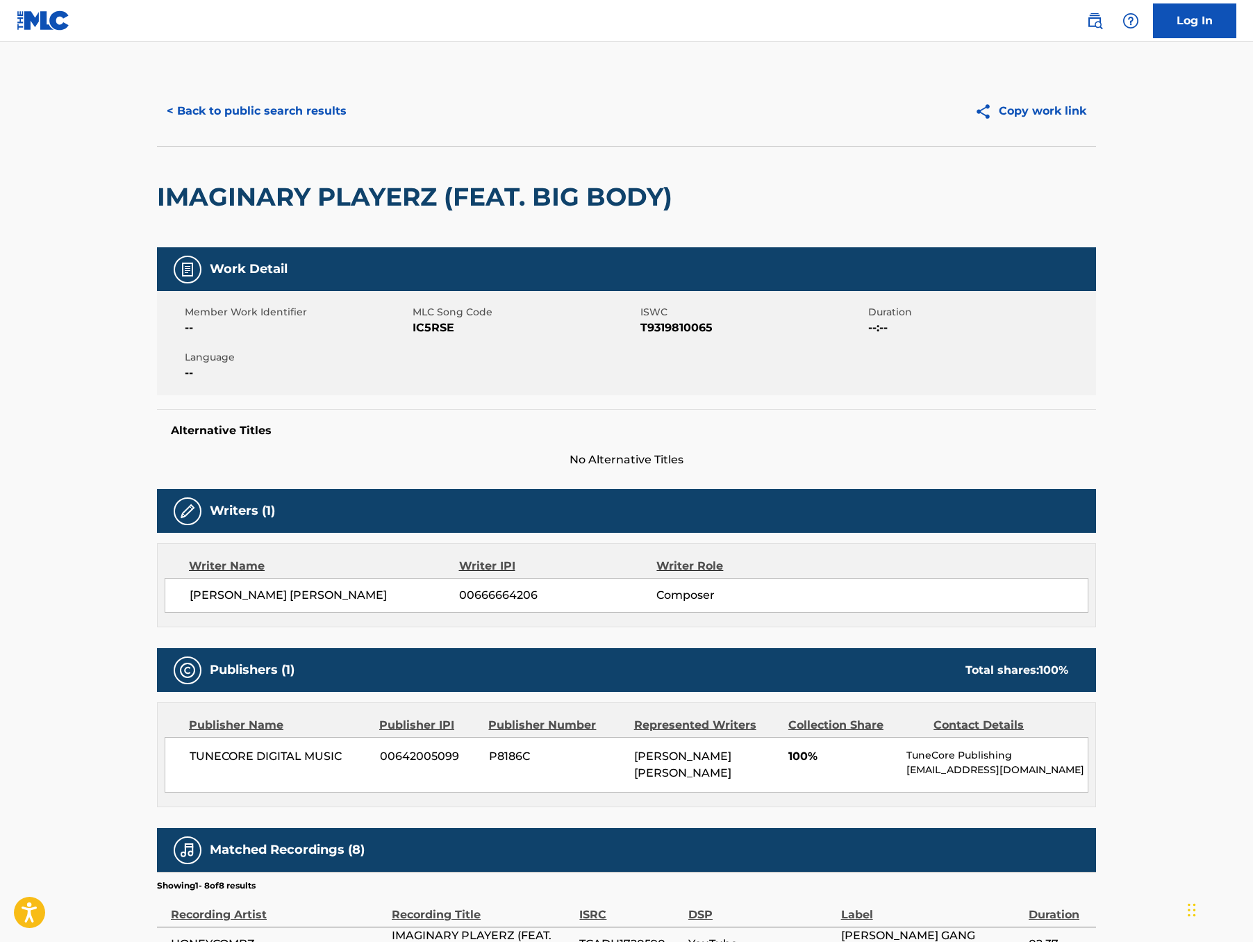
click at [184, 126] on button "< Back to public search results" at bounding box center [256, 111] width 199 height 35
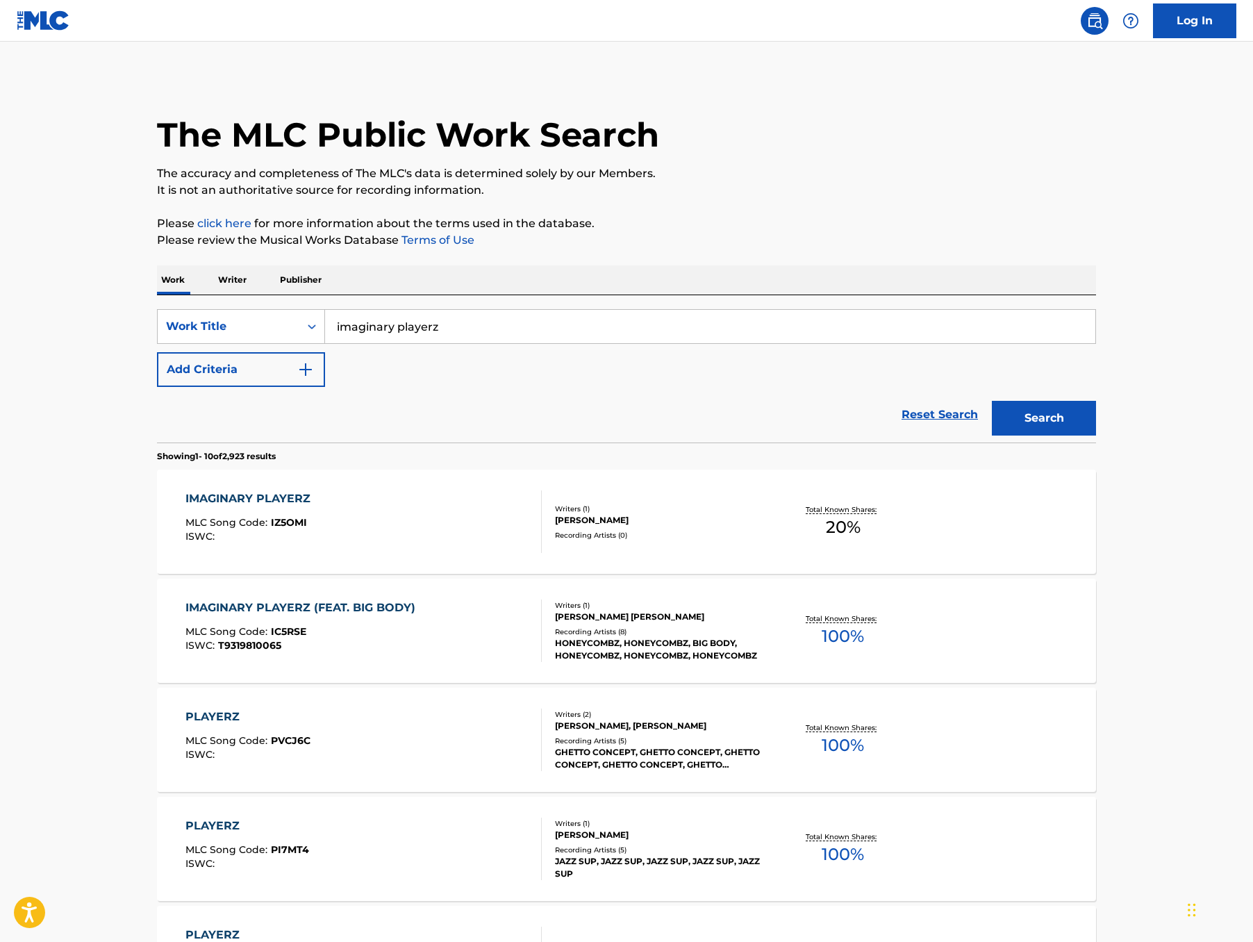
drag, startPoint x: 386, startPoint y: 362, endPoint x: 201, endPoint y: 339, distance: 186.9
click at [201, 339] on div "SearchWithCriteria4a514584-3ad2-4159-9ebb-632cba570907 Work Title imaginary pla…" at bounding box center [626, 368] width 939 height 147
paste input "Your Idol"
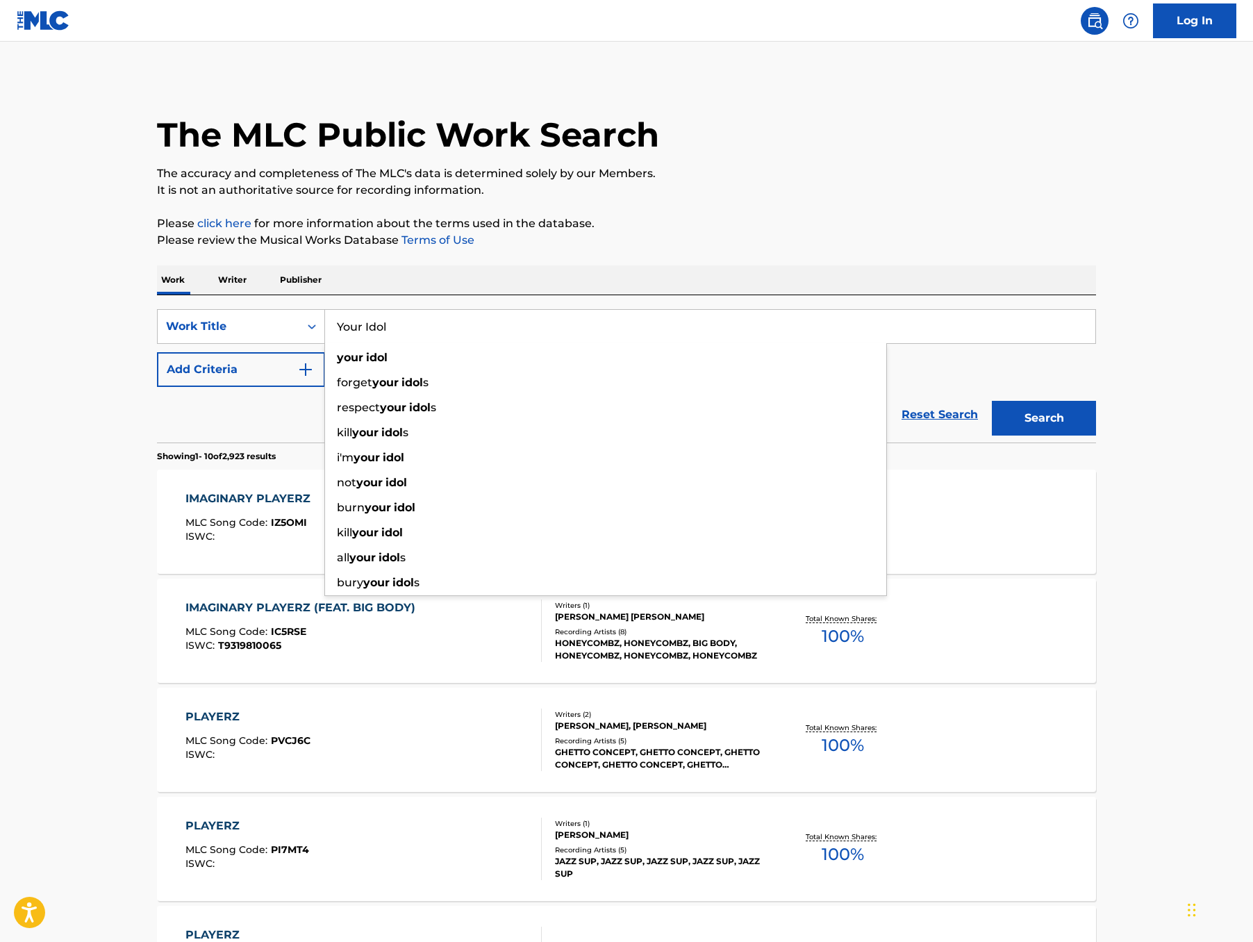
type input "Your Idol"
click at [157, 387] on button "Add Criteria" at bounding box center [241, 369] width 168 height 35
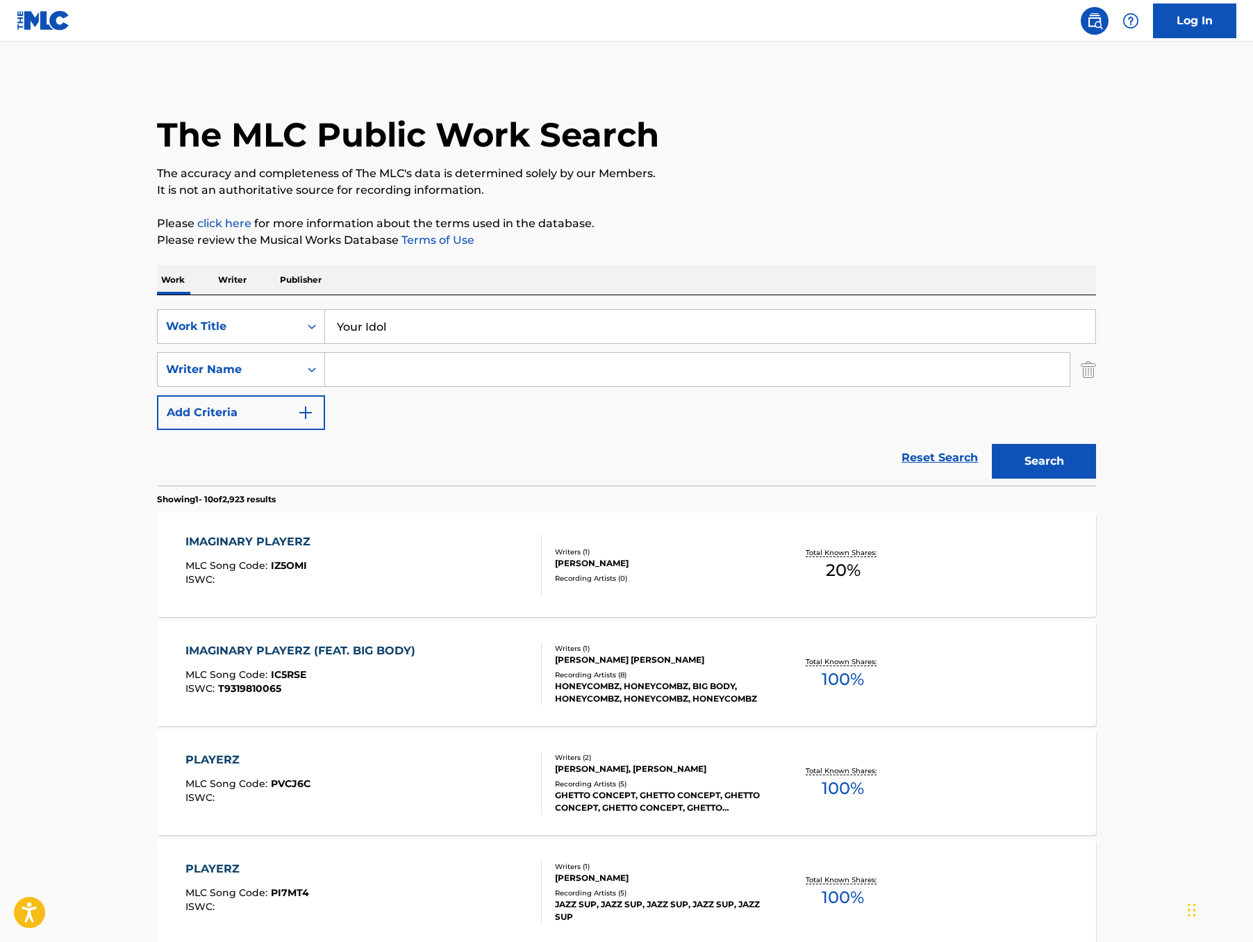
click at [393, 386] on input "Search Form" at bounding box center [697, 369] width 744 height 33
paste input "SONNENBLICK"
type input "SONNENBLICK"
click at [1096, 478] on button "Search" at bounding box center [1044, 461] width 104 height 35
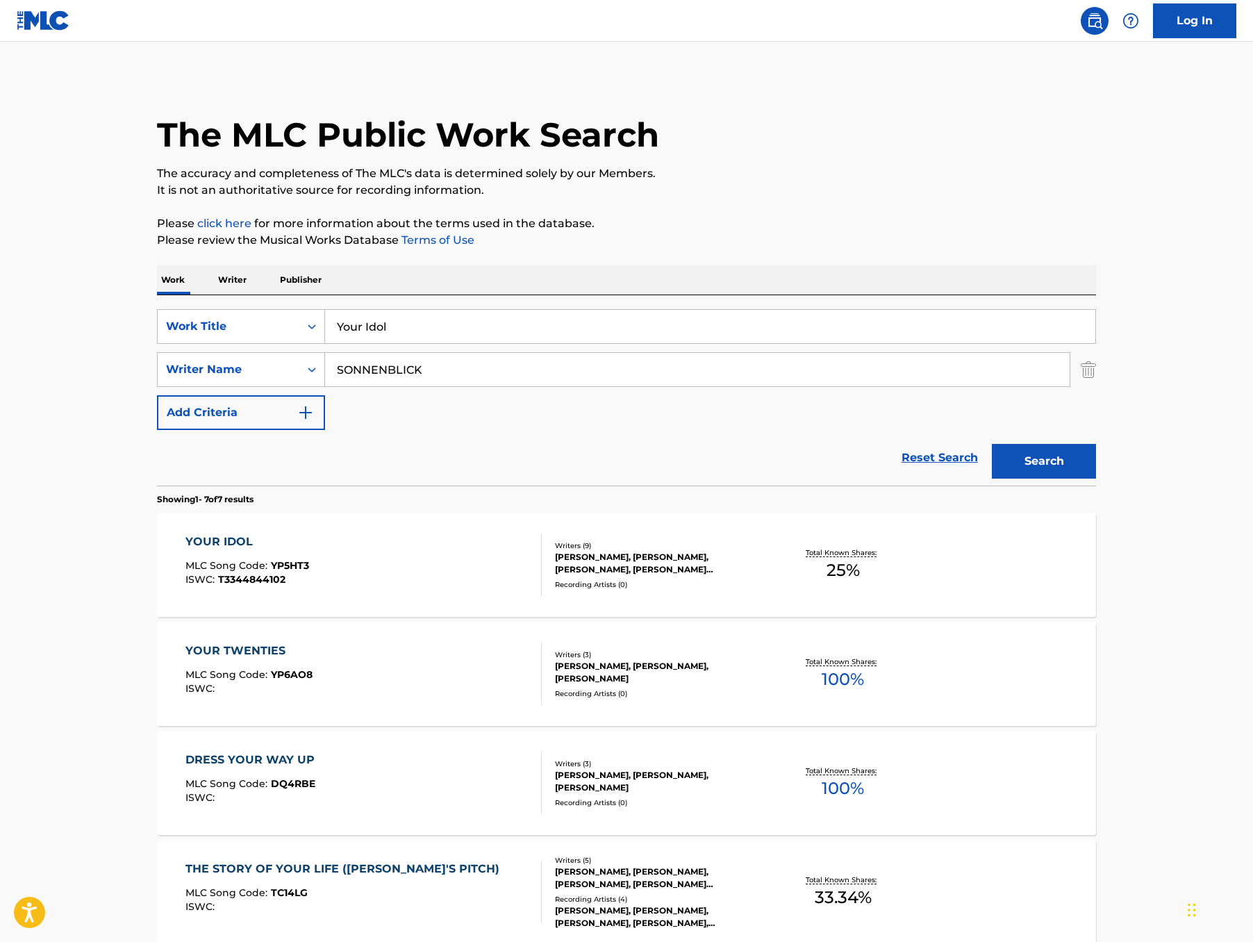
click at [185, 550] on div "YOUR IDOL" at bounding box center [247, 541] width 124 height 17
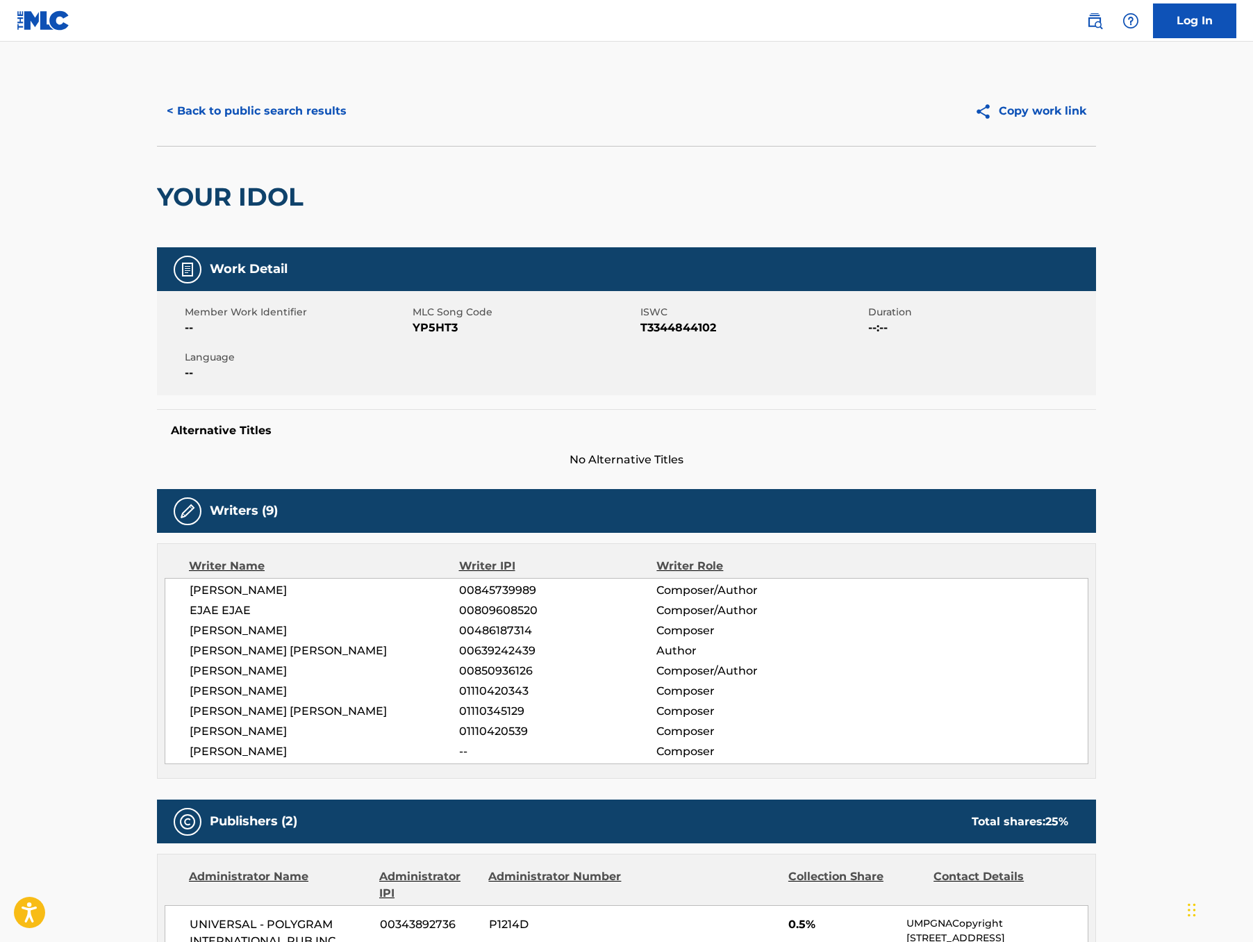
click at [273, 760] on span "JEONG HUN SEO" at bounding box center [324, 751] width 269 height 17
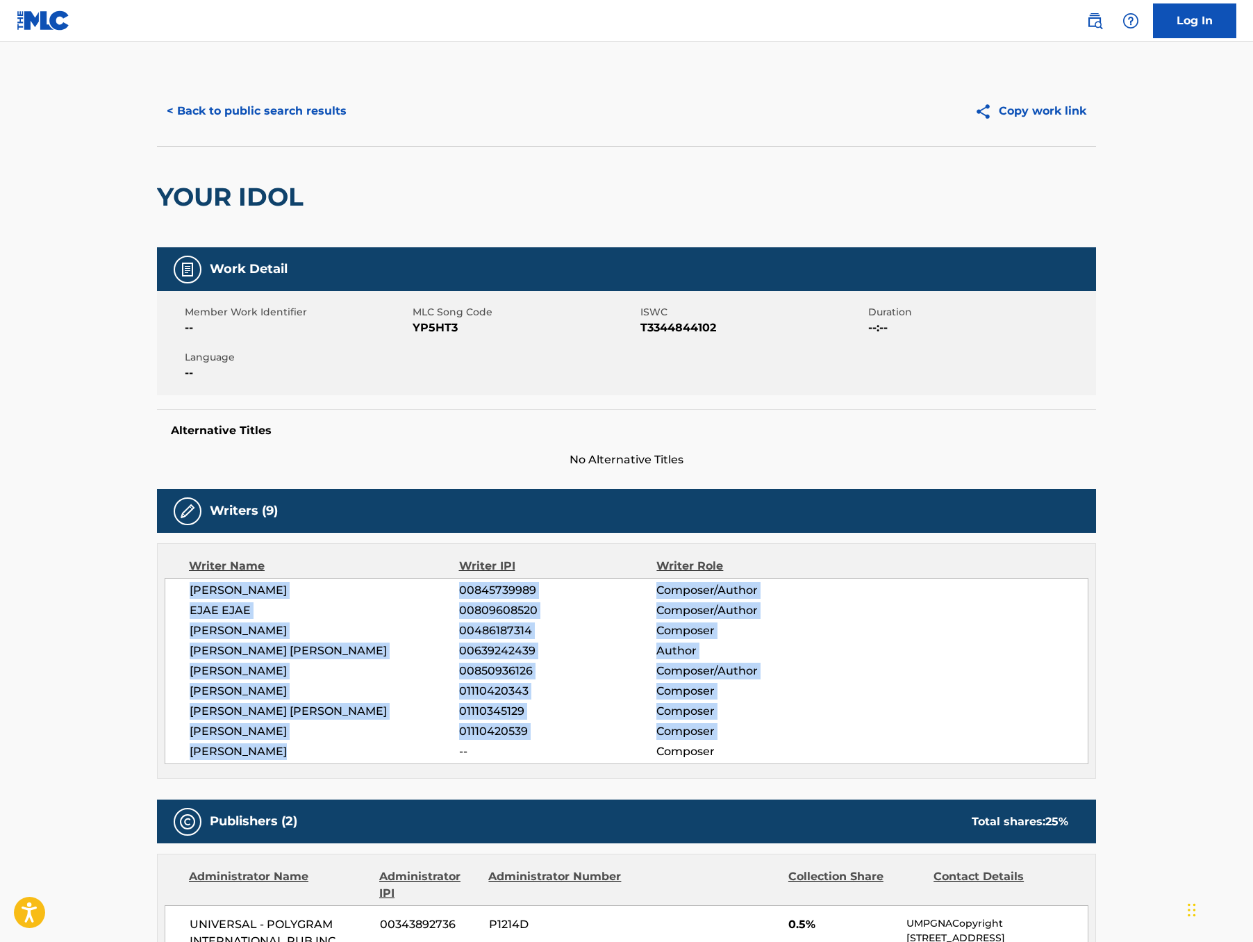
drag, startPoint x: 219, startPoint y: 846, endPoint x: 93, endPoint y: 667, distance: 218.7
click at [165, 667] on div "MARK SONNENBLICK 00845739989 Composer/Author EJAE EJAE 00809608520 Composer/Aut…" at bounding box center [627, 671] width 924 height 186
copy div "MARK SONNENBLICK 00845739989 Composer/Author EJAE EJAE 00809608520 Composer/Aut…"
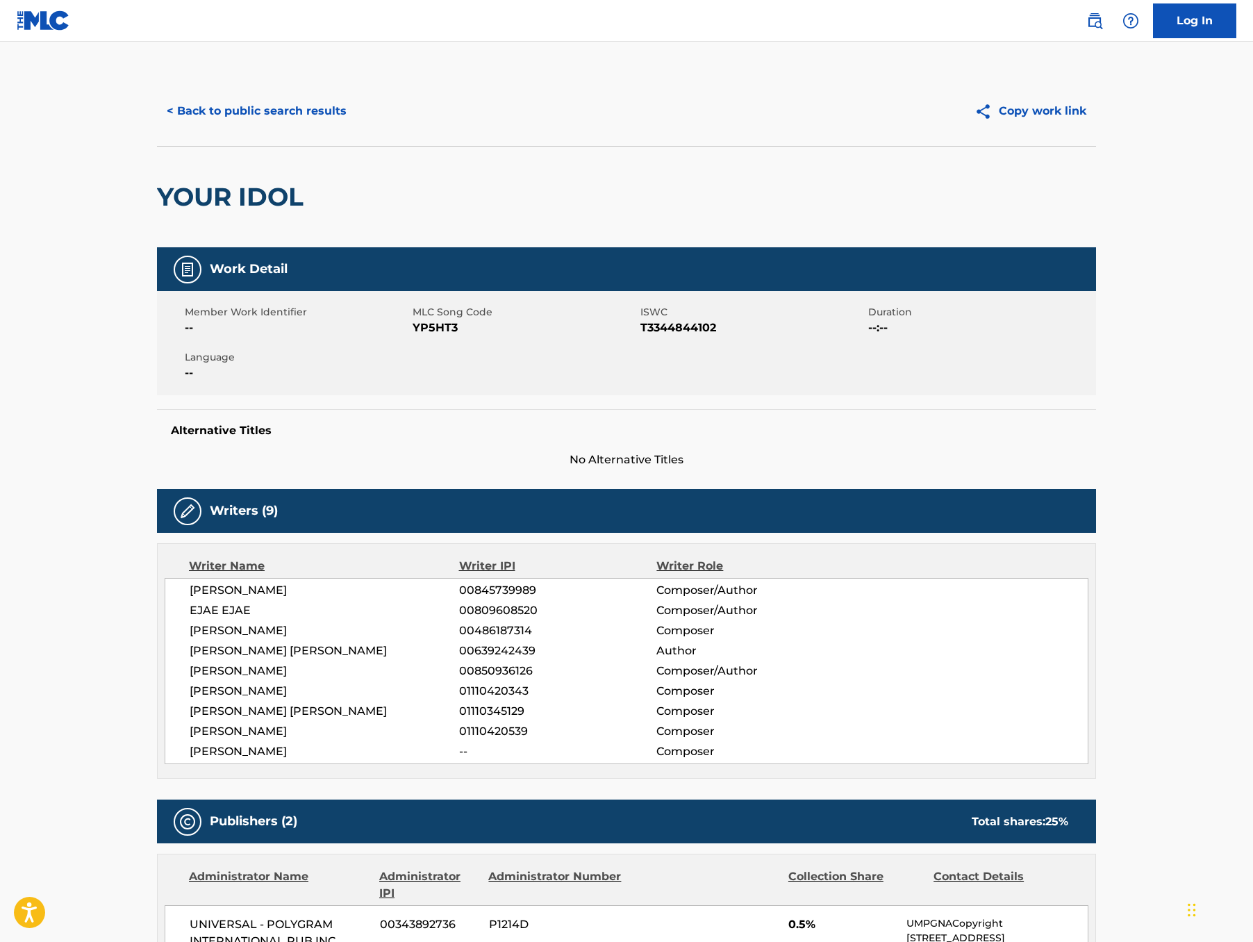
click at [412, 336] on span "YP5HT3" at bounding box center [524, 327] width 224 height 17
copy span "YP5HT3"
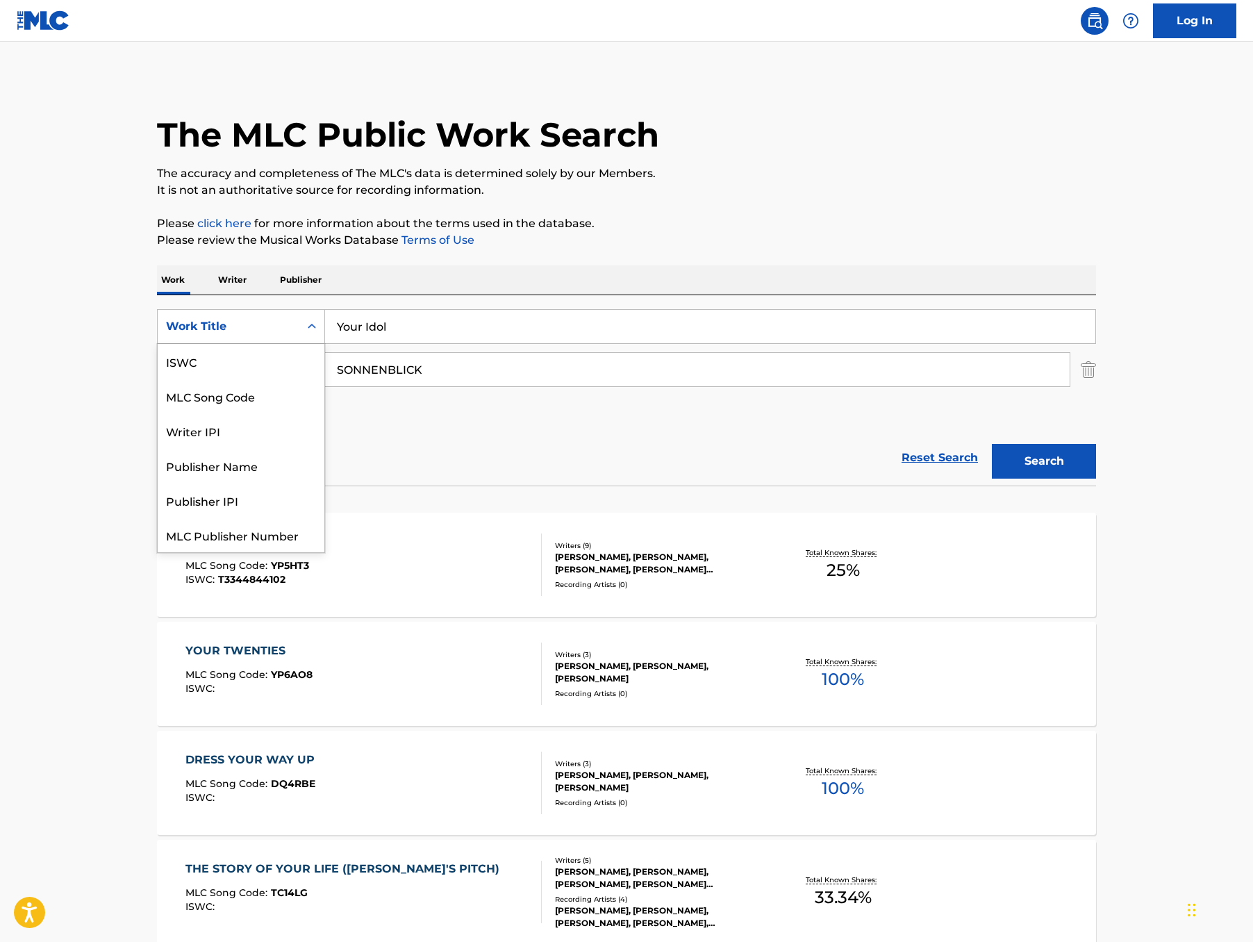
click at [170, 335] on div "Work Title" at bounding box center [228, 326] width 125 height 17
click at [158, 378] on div "MLC Song Code" at bounding box center [241, 361] width 167 height 35
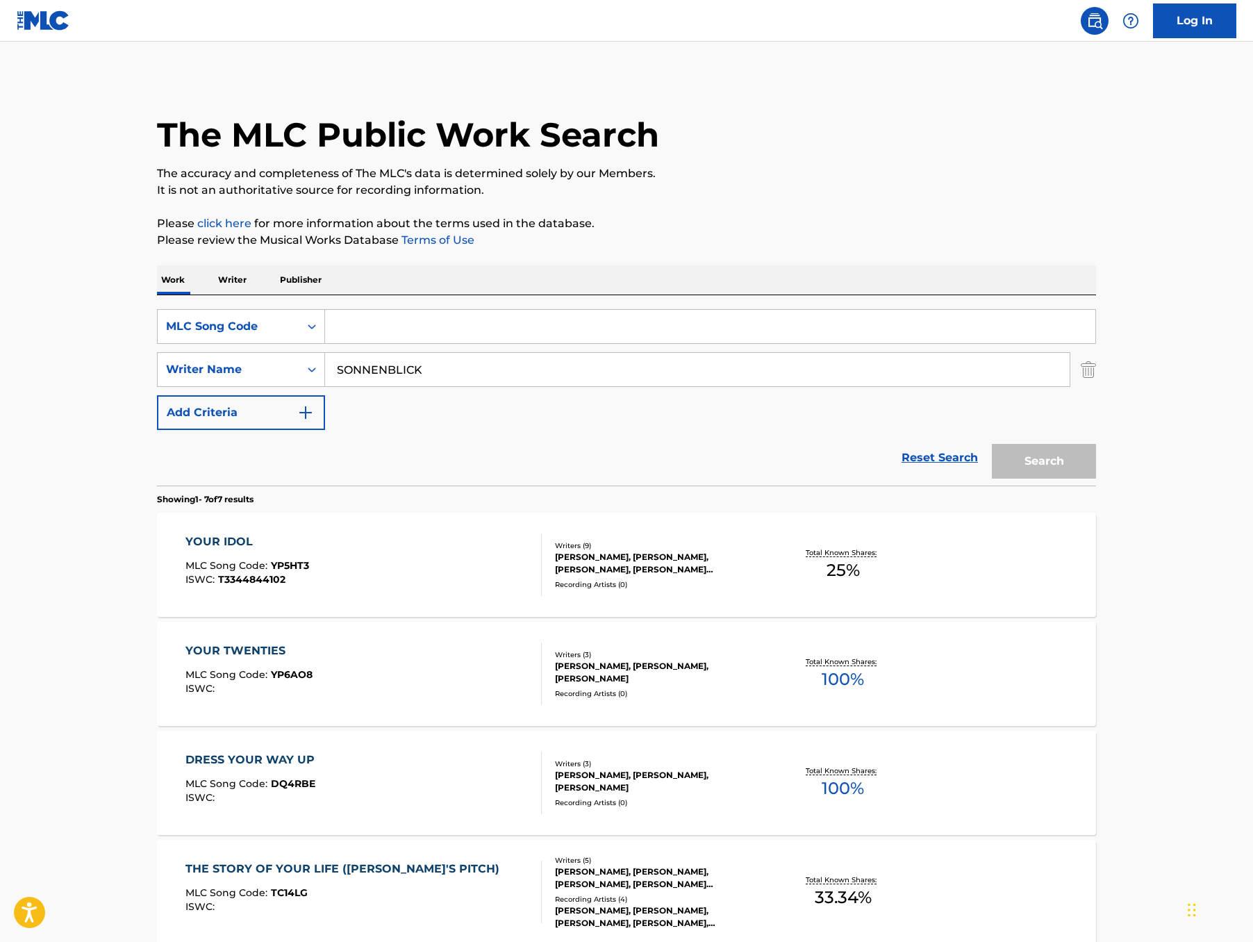
click at [325, 343] on input "Search Form" at bounding box center [710, 326] width 770 height 33
paste input "W57N6G"
type input "W57N6G"
click at [1096, 387] on img "Search Form" at bounding box center [1088, 369] width 15 height 35
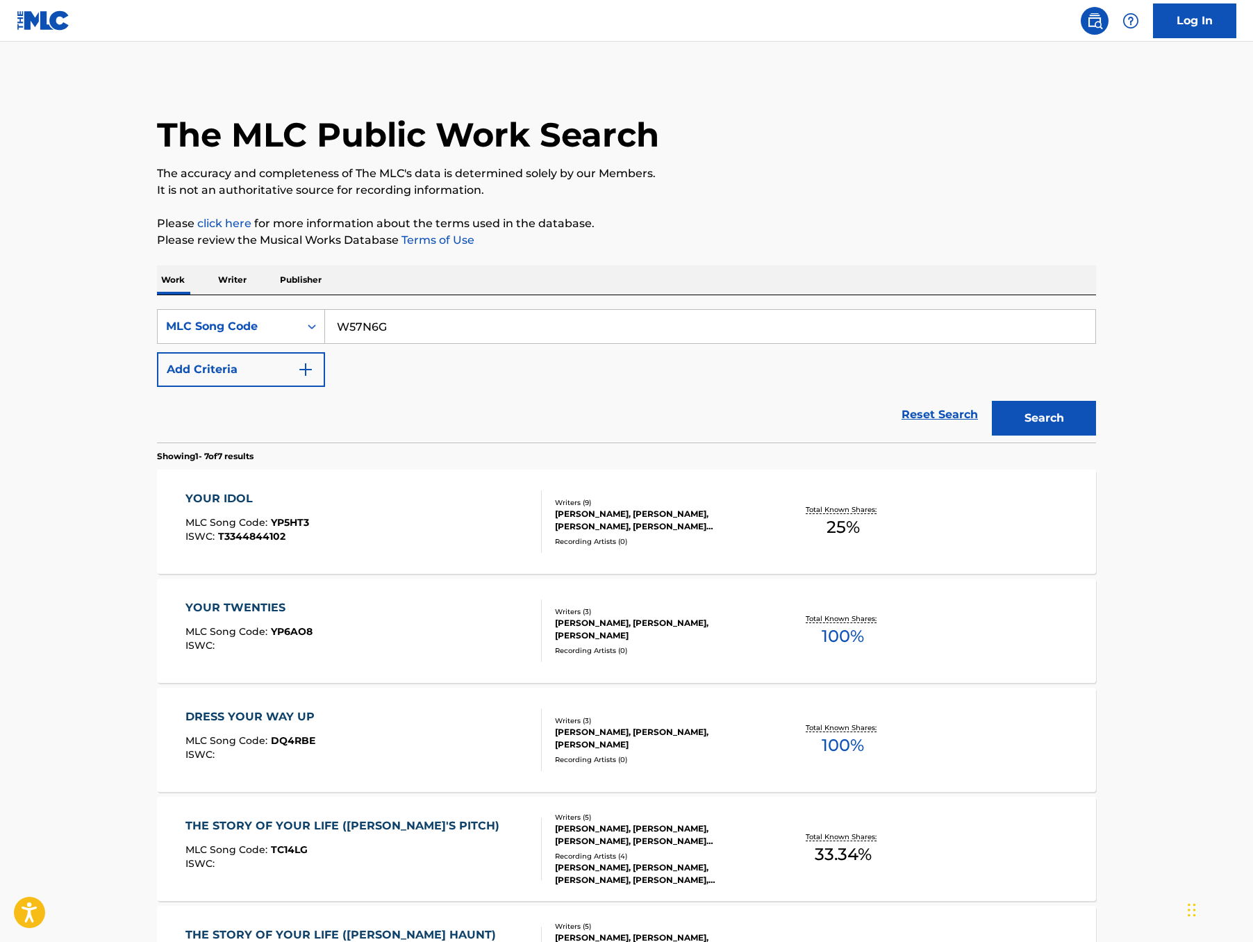
click at [1096, 435] on button "Search" at bounding box center [1044, 418] width 104 height 35
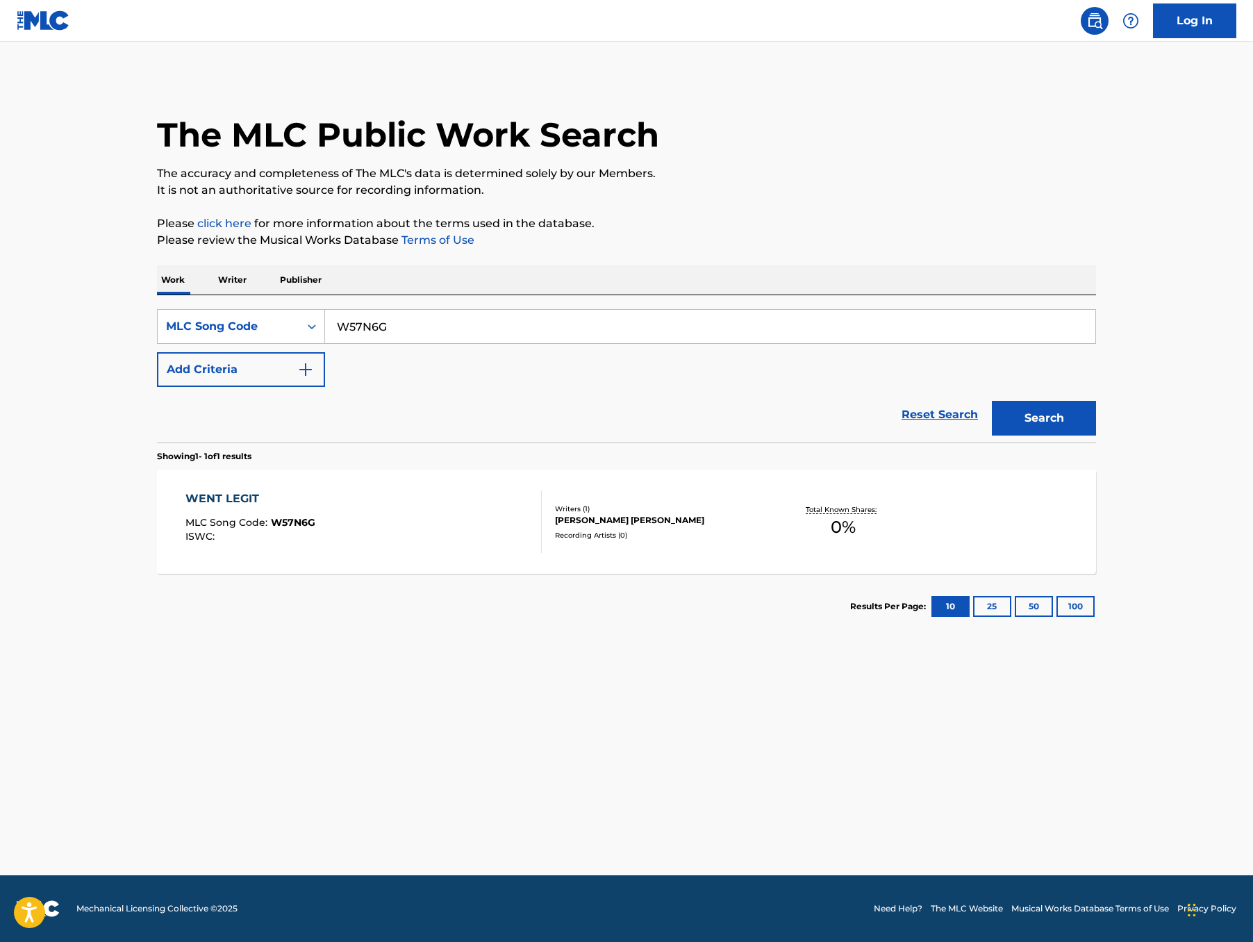
click at [185, 507] on div "WENT LEGIT" at bounding box center [250, 498] width 130 height 17
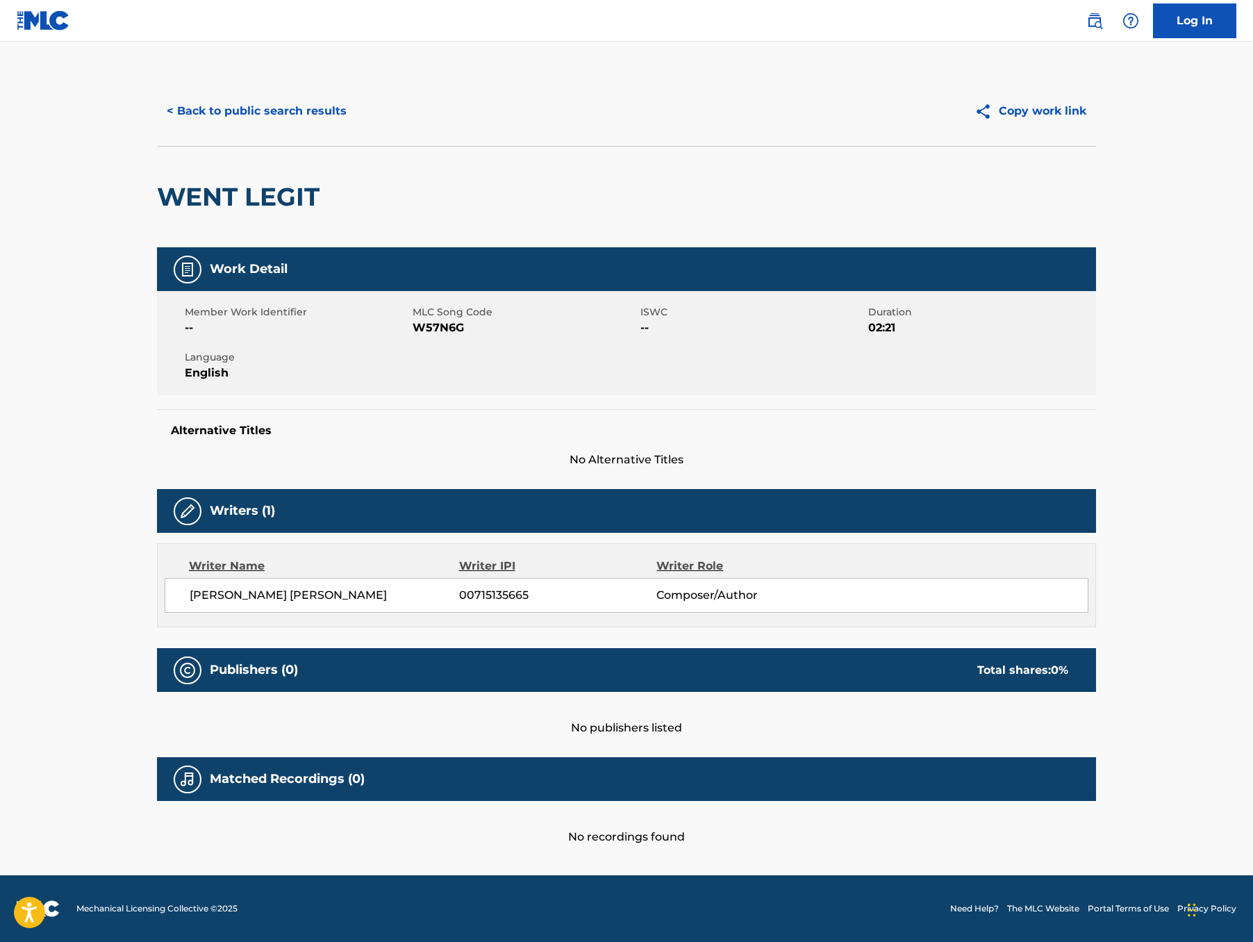
click at [412, 336] on span "W57N6G" at bounding box center [524, 327] width 224 height 17
copy span "W57N6G"
click at [157, 126] on button "< Back to public search results" at bounding box center [256, 111] width 199 height 35
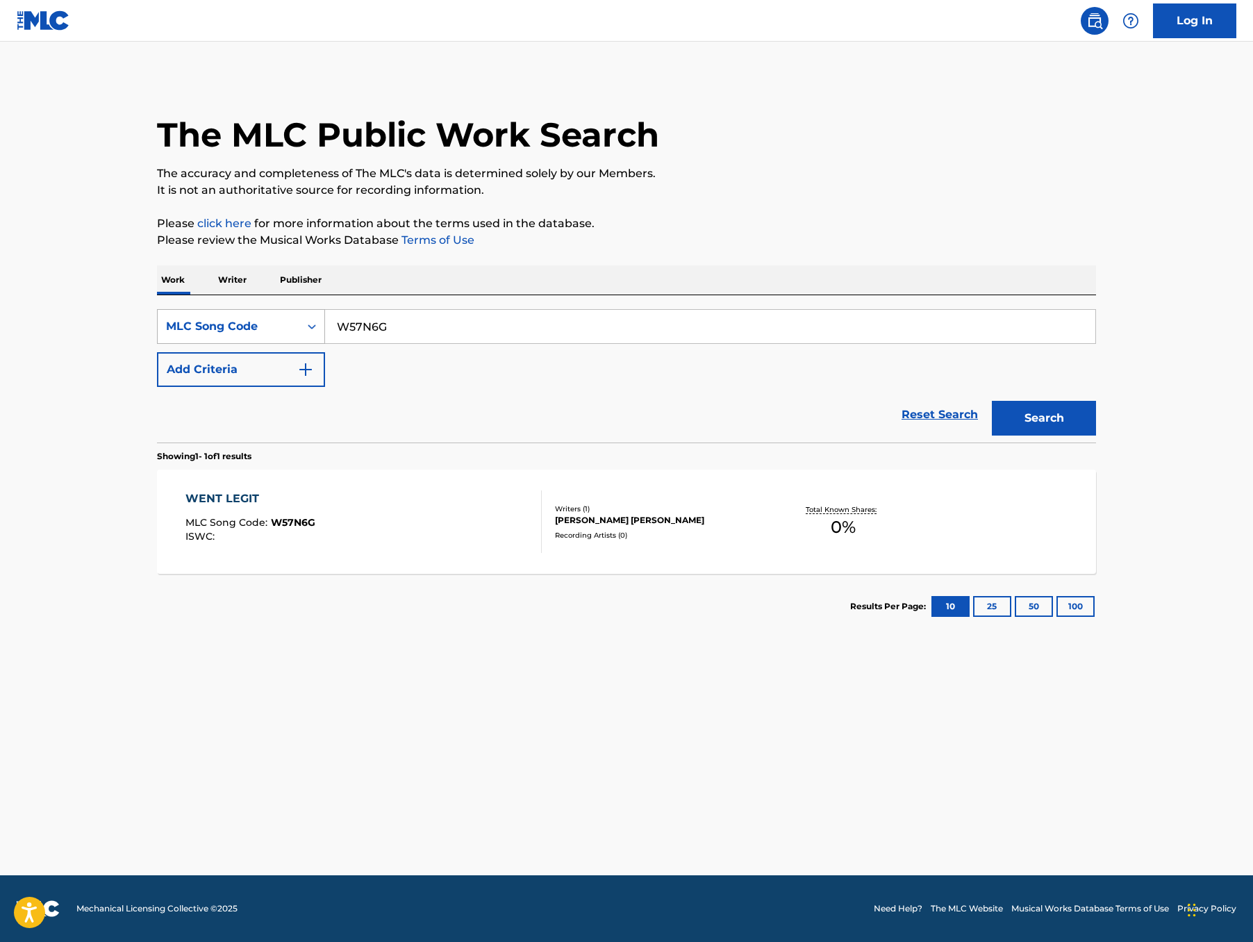
drag, startPoint x: 440, startPoint y: 367, endPoint x: 148, endPoint y: 356, distance: 292.5
click at [157, 344] on div "SearchWithCriteria16d3697c-f9ef-4bb7-a665-e76a7dfbaf5d MLC Song Code W57N6G" at bounding box center [626, 326] width 939 height 35
paste input "L13338"
type input "L13338"
click at [1078, 435] on button "Search" at bounding box center [1044, 418] width 104 height 35
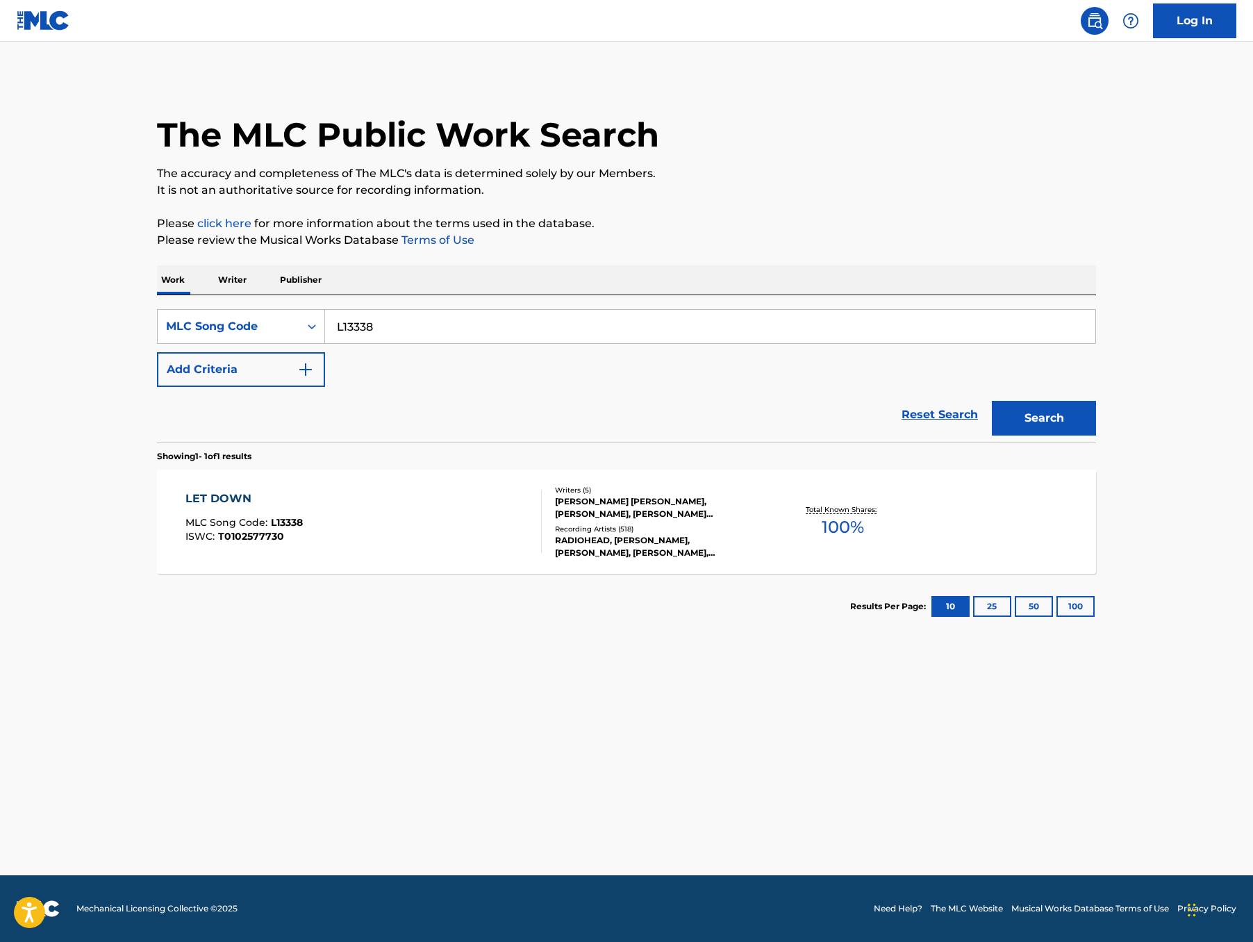
click at [185, 507] on div "LET DOWN" at bounding box center [243, 498] width 117 height 17
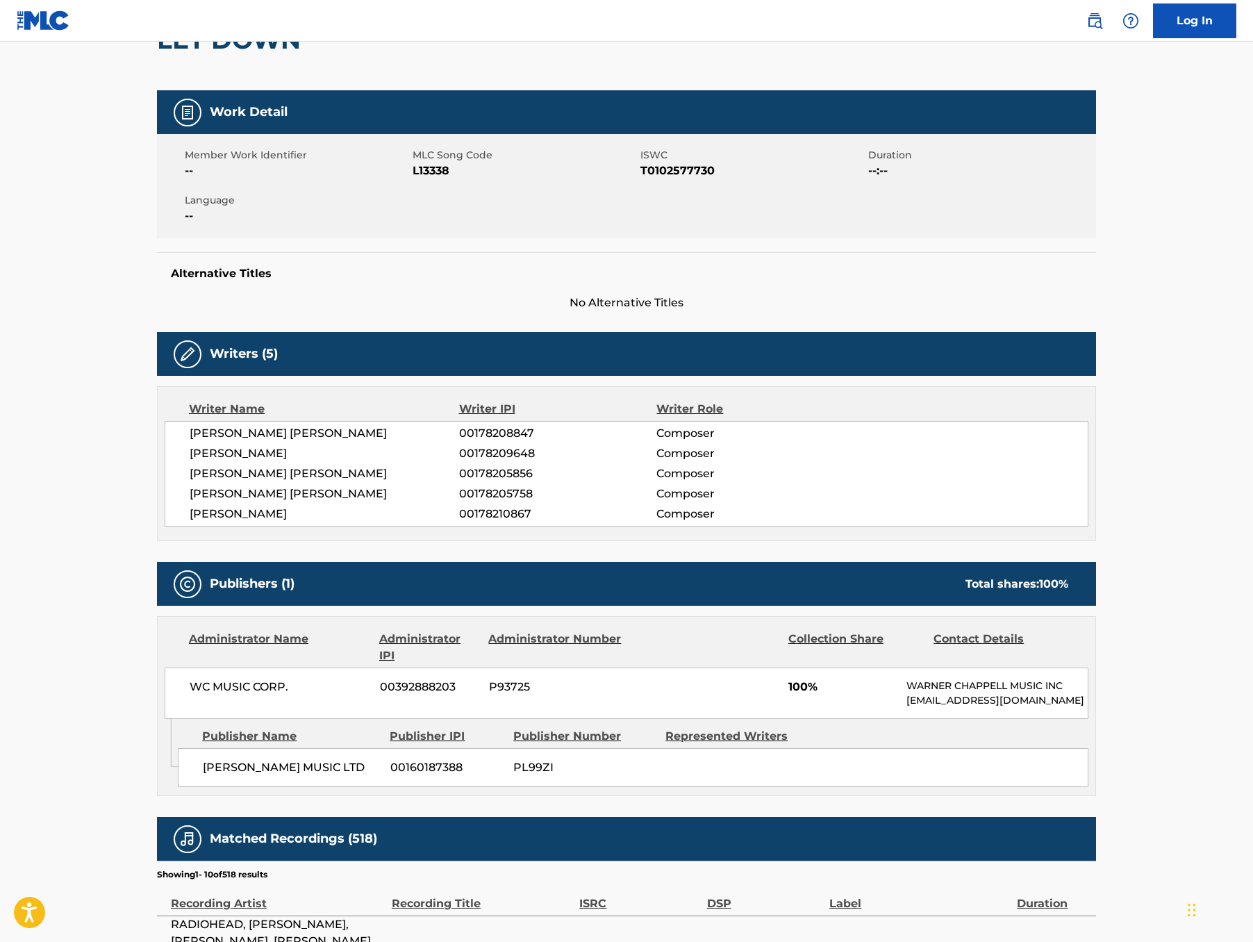
scroll to position [206, 0]
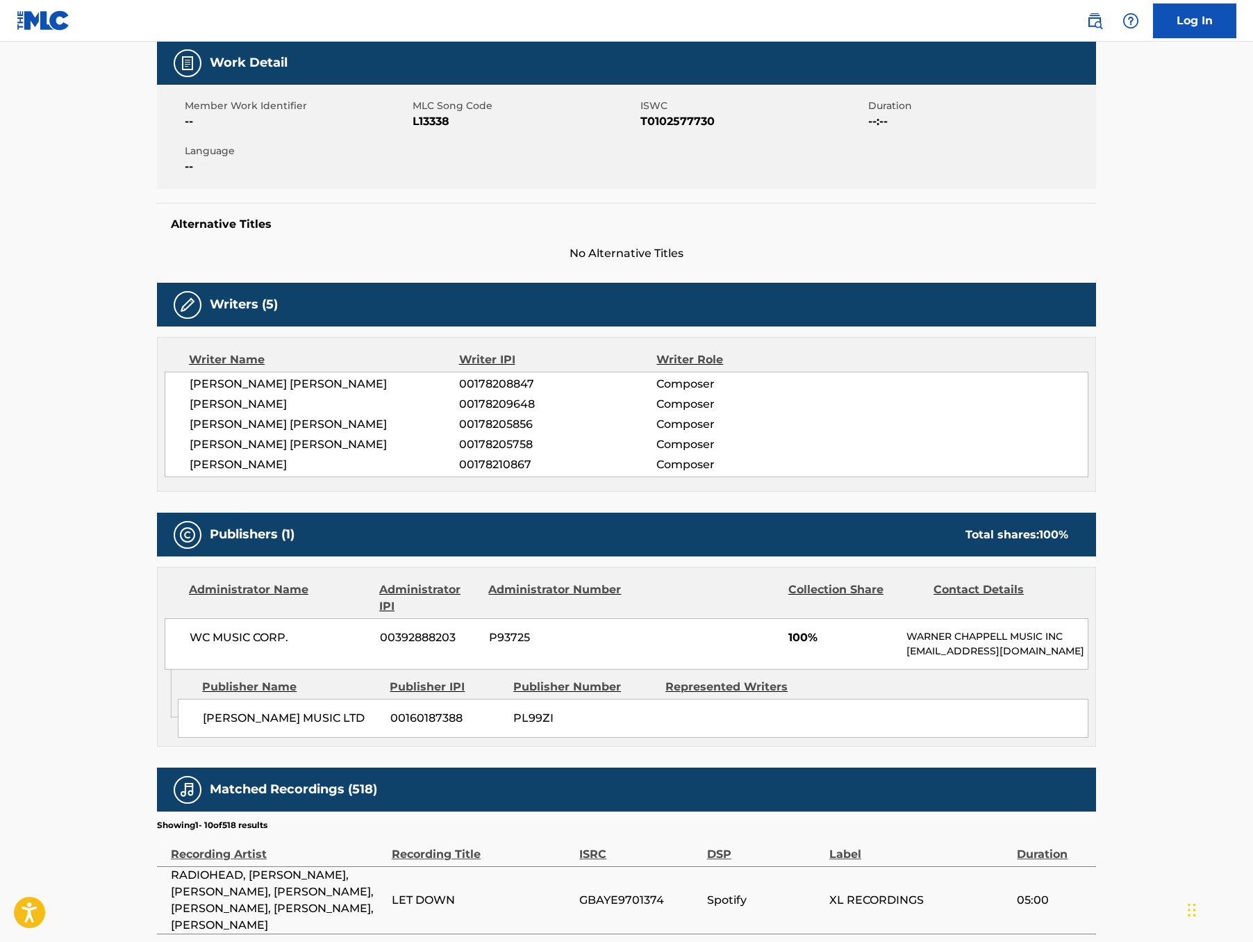
drag, startPoint x: 260, startPoint y: 551, endPoint x: 87, endPoint y: 465, distance: 193.5
click at [165, 465] on div "EDWARD JOHN O BRIEN 00178208847 Composer PHILIP JAMES SELWAY 00178209648 Compos…" at bounding box center [627, 425] width 924 height 106
copy div "EDWARD JOHN O BRIEN 00178208847 Composer PHILIP JAMES SELWAY 00178209648 Compos…"
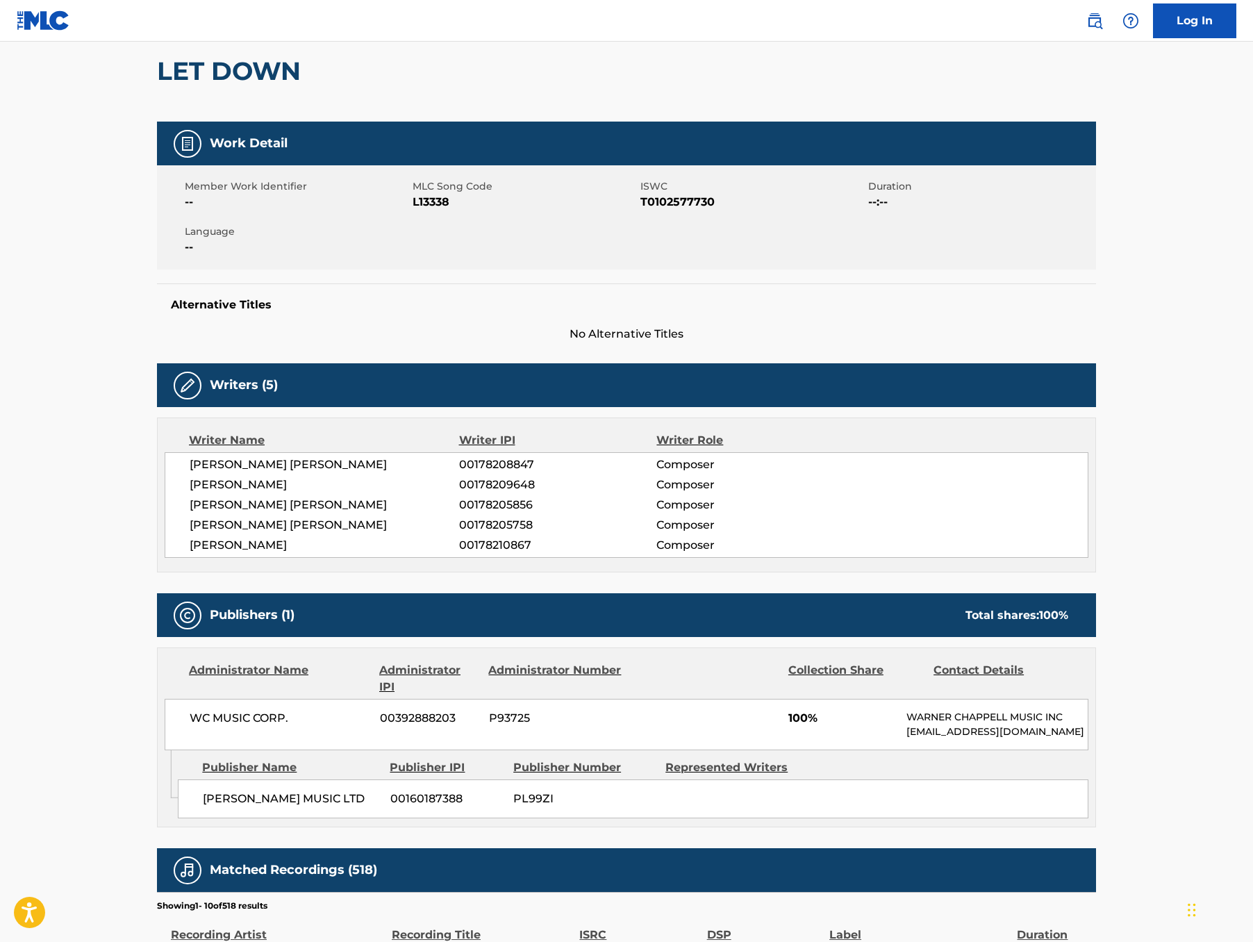
scroll to position [78, 0]
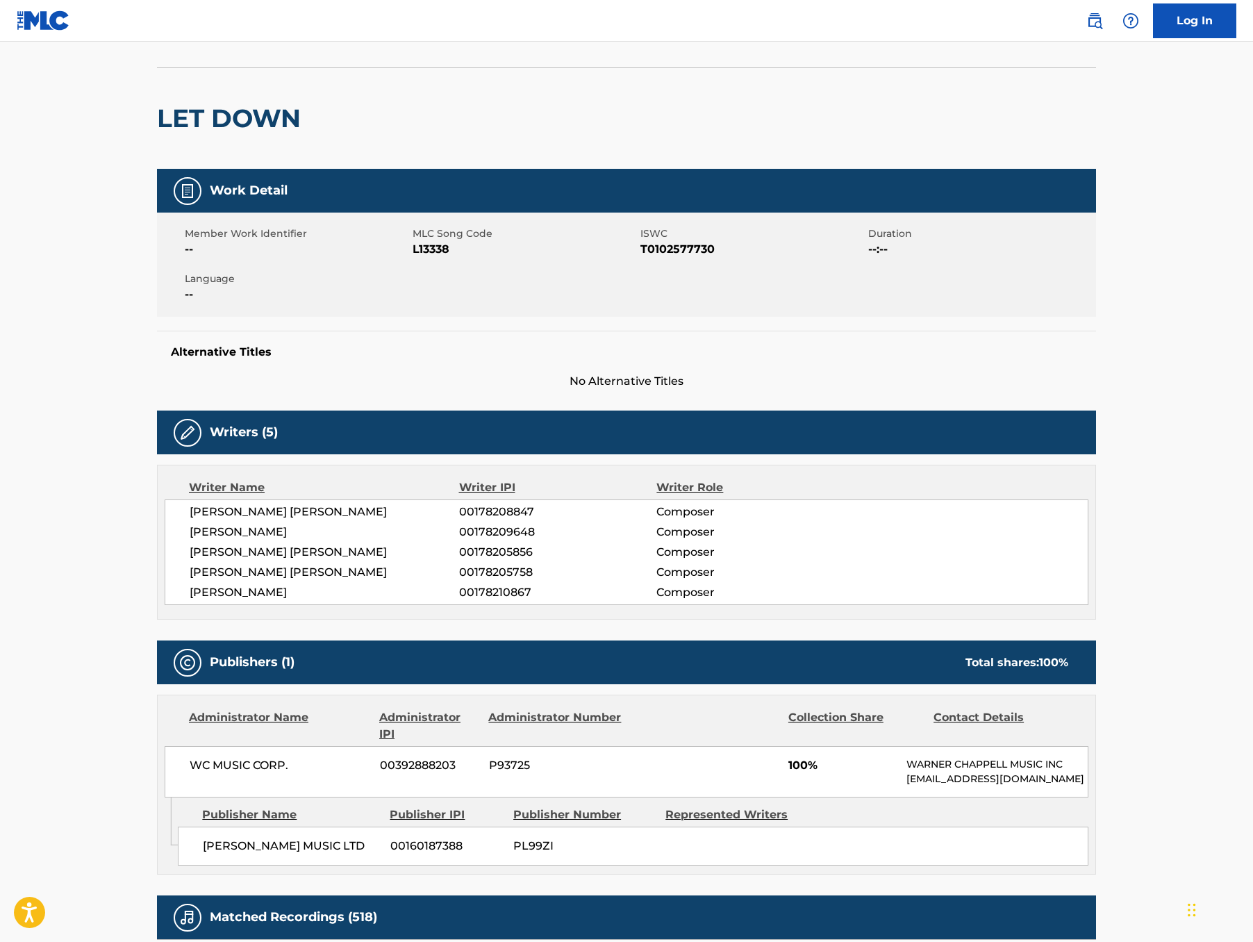
copy div "EDWARD JOHN O BRIEN 00178208847 Composer PHILIP JAMES SELWAY 00178209648 Compos…"
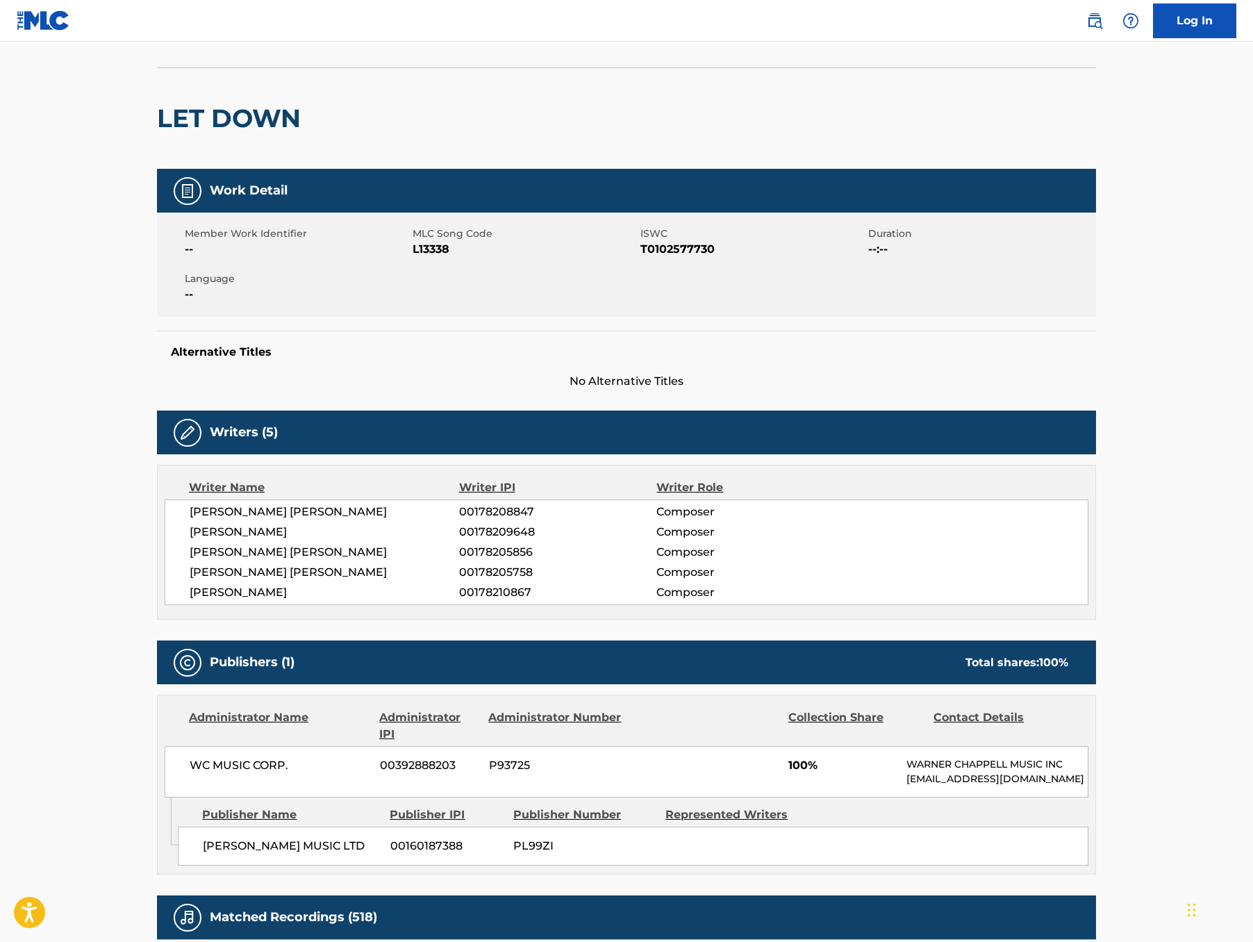
copy div "EDWARD JOHN O BRIEN 00178208847 Composer PHILIP JAMES SELWAY 00178209648 Compos…"
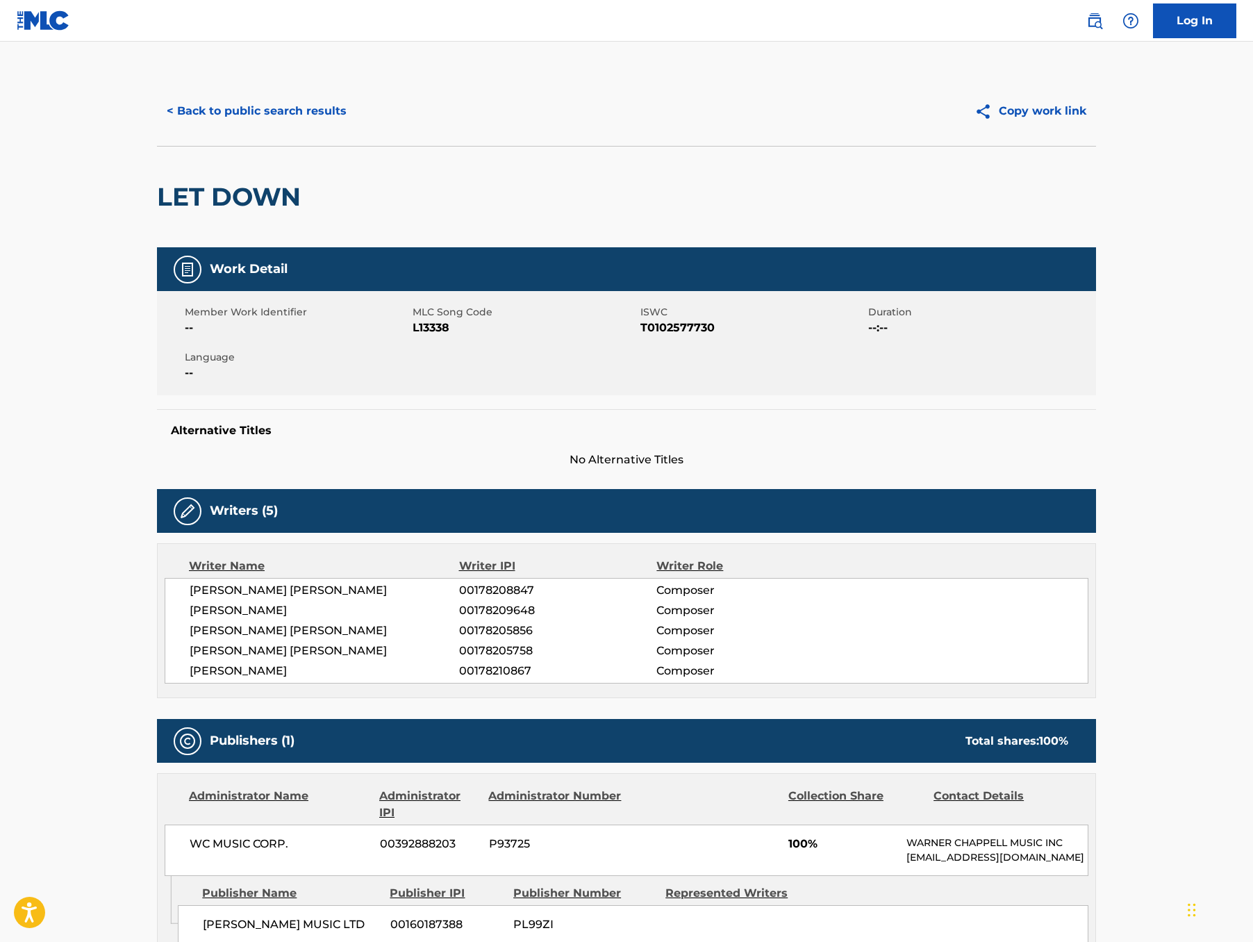
drag, startPoint x: 1240, startPoint y: 60, endPoint x: 1644, endPoint y: -79, distance: 427.6
click at [1252, 0] on html "Accessibility Screen-Reader Guide, Feedback, and Issue Reporting | New window L…" at bounding box center [626, 471] width 1253 height 942
drag, startPoint x: 926, startPoint y: 47, endPoint x: 911, endPoint y: 706, distance: 659.2
click at [911, 683] on div "EDWARD JOHN O BRIEN 00178208847 Composer PHILIP JAMES SELWAY 00178209648 Compos…" at bounding box center [627, 631] width 924 height 106
click at [889, 659] on div "COLIN CHARLES GREENWOOD 00178205758 Composer" at bounding box center [639, 650] width 898 height 17
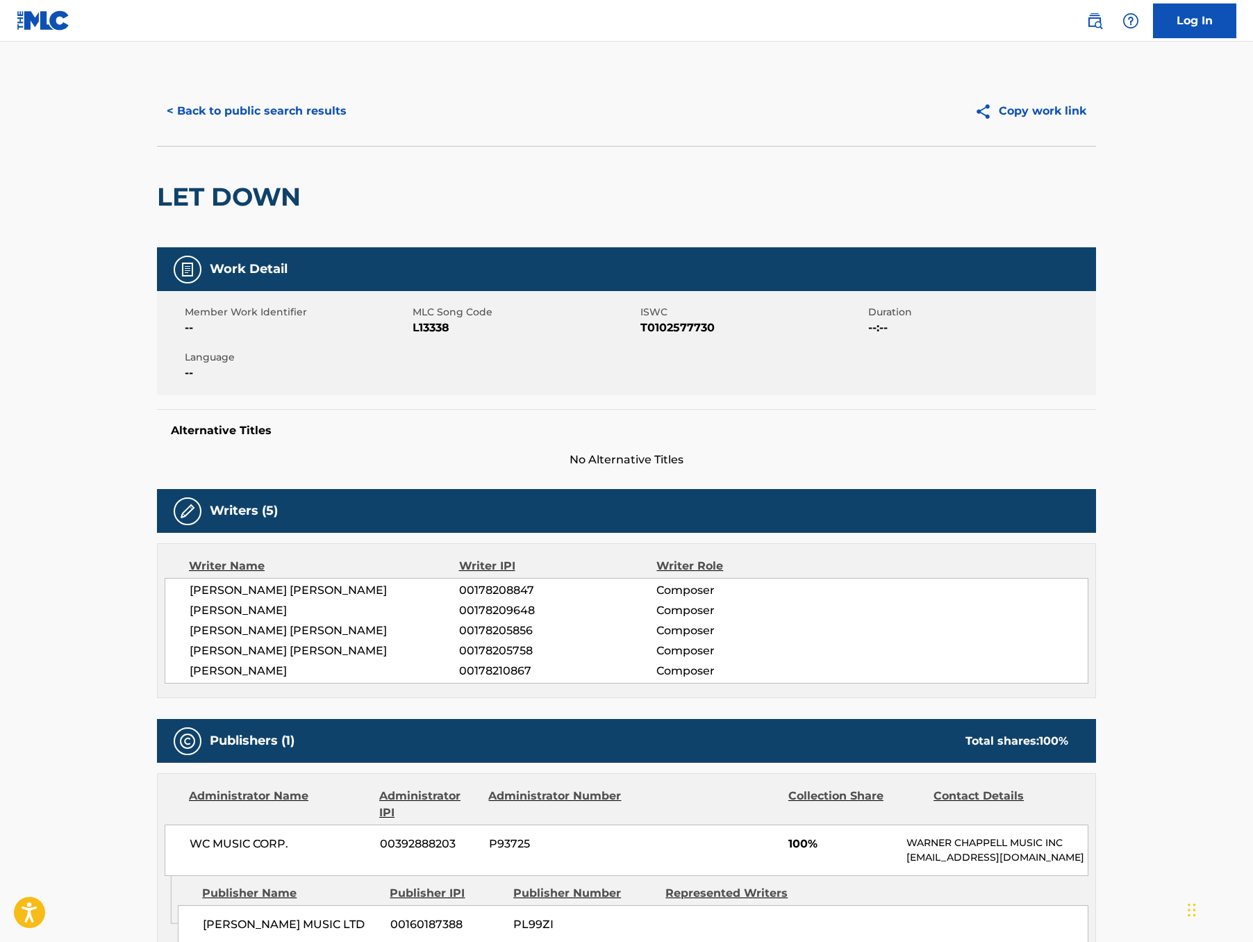
click at [972, 683] on div "EDWARD JOHN O BRIEN 00178208847 Composer PHILIP JAMES SELWAY 00178209648 Compos…" at bounding box center [627, 631] width 924 height 106
drag, startPoint x: 1246, startPoint y: 450, endPoint x: 997, endPoint y: 742, distance: 383.2
click at [997, 659] on div "COLIN CHARLES GREENWOOD 00178205758 Composer" at bounding box center [639, 650] width 898 height 17
drag, startPoint x: 1156, startPoint y: 520, endPoint x: 932, endPoint y: 742, distance: 315.2
click at [932, 659] on div "COLIN CHARLES GREENWOOD 00178205758 Composer" at bounding box center [639, 650] width 898 height 17
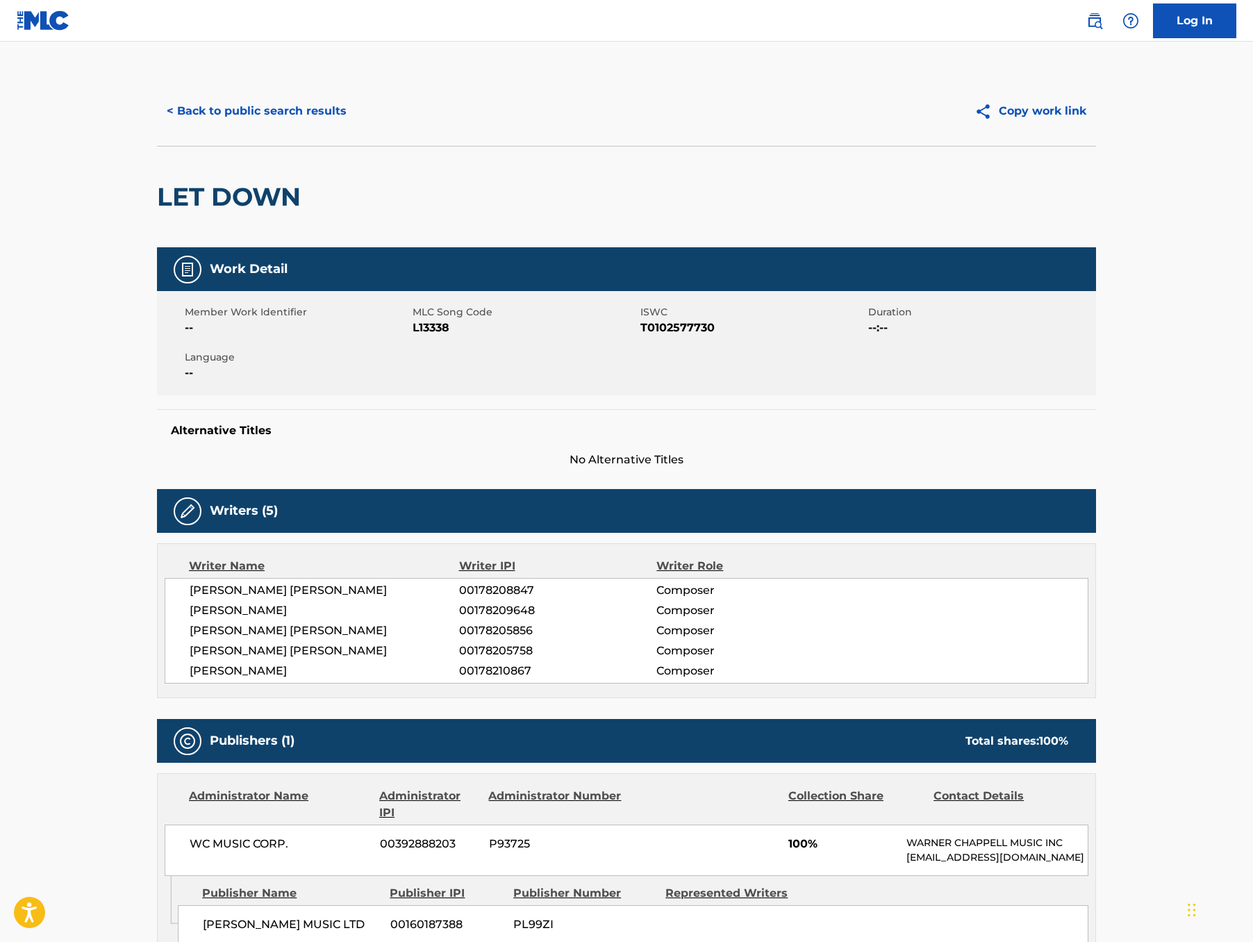
drag, startPoint x: 1162, startPoint y: 474, endPoint x: 865, endPoint y: 721, distance: 386.6
click at [836, 639] on span "Composer" at bounding box center [746, 630] width 180 height 17
click at [1036, 619] on div "PHILIP JAMES SELWAY 00178209648 Composer" at bounding box center [639, 610] width 898 height 17
click at [947, 619] on div "PHILIP JAMES SELWAY 00178209648 Composer" at bounding box center [639, 610] width 898 height 17
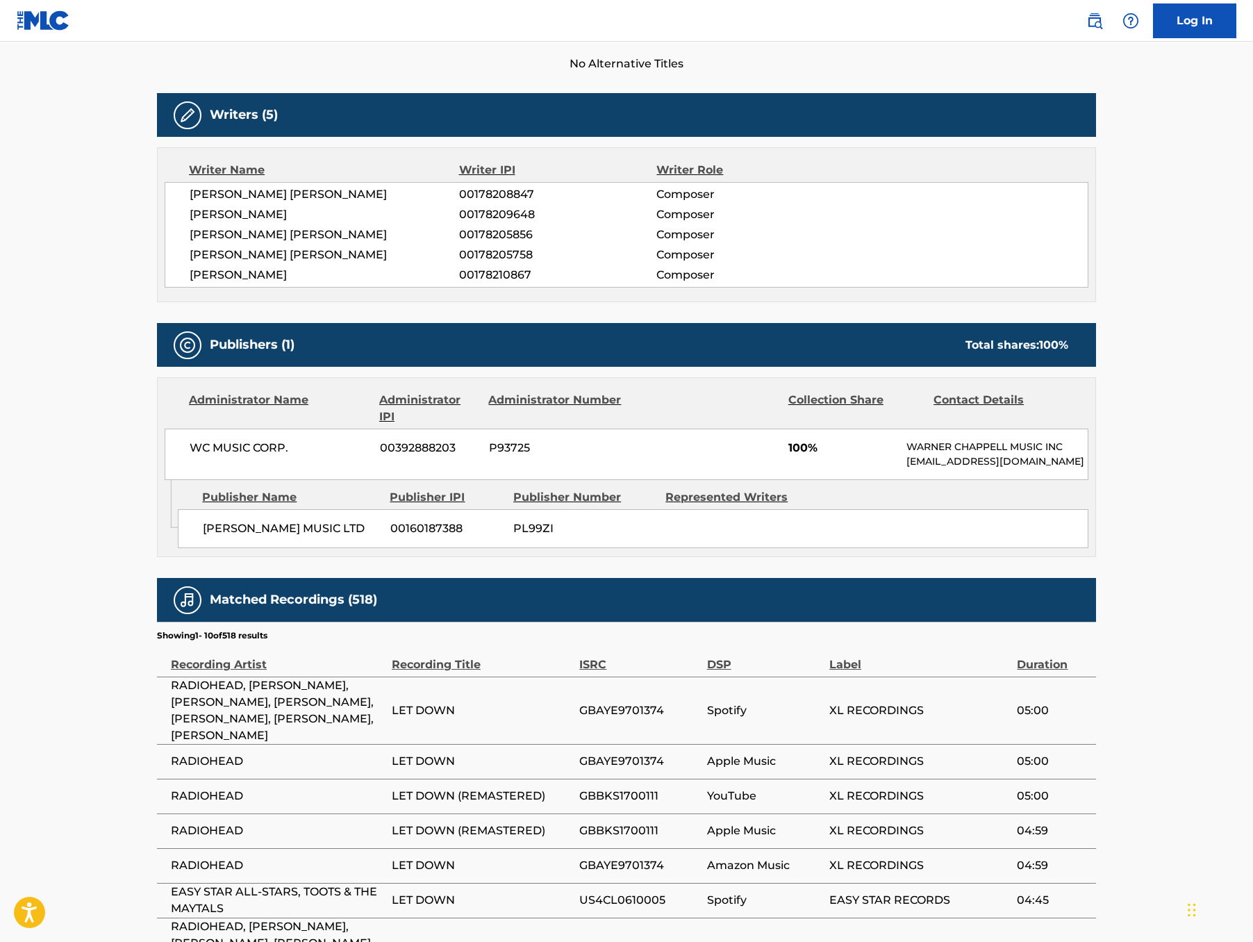
scroll to position [398, 0]
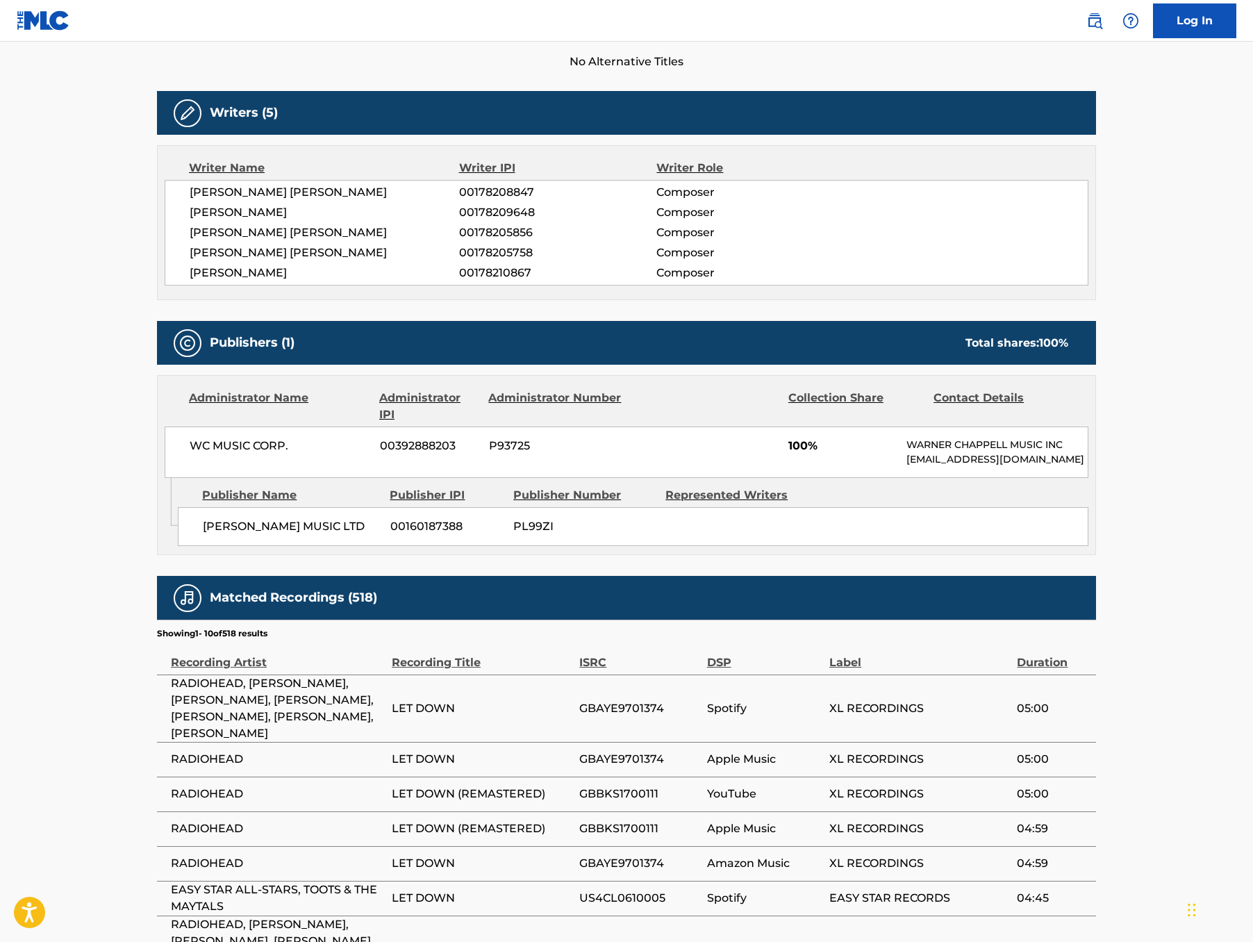
click at [968, 261] on div "COLIN CHARLES GREENWOOD 00178205758 Composer" at bounding box center [639, 252] width 898 height 17
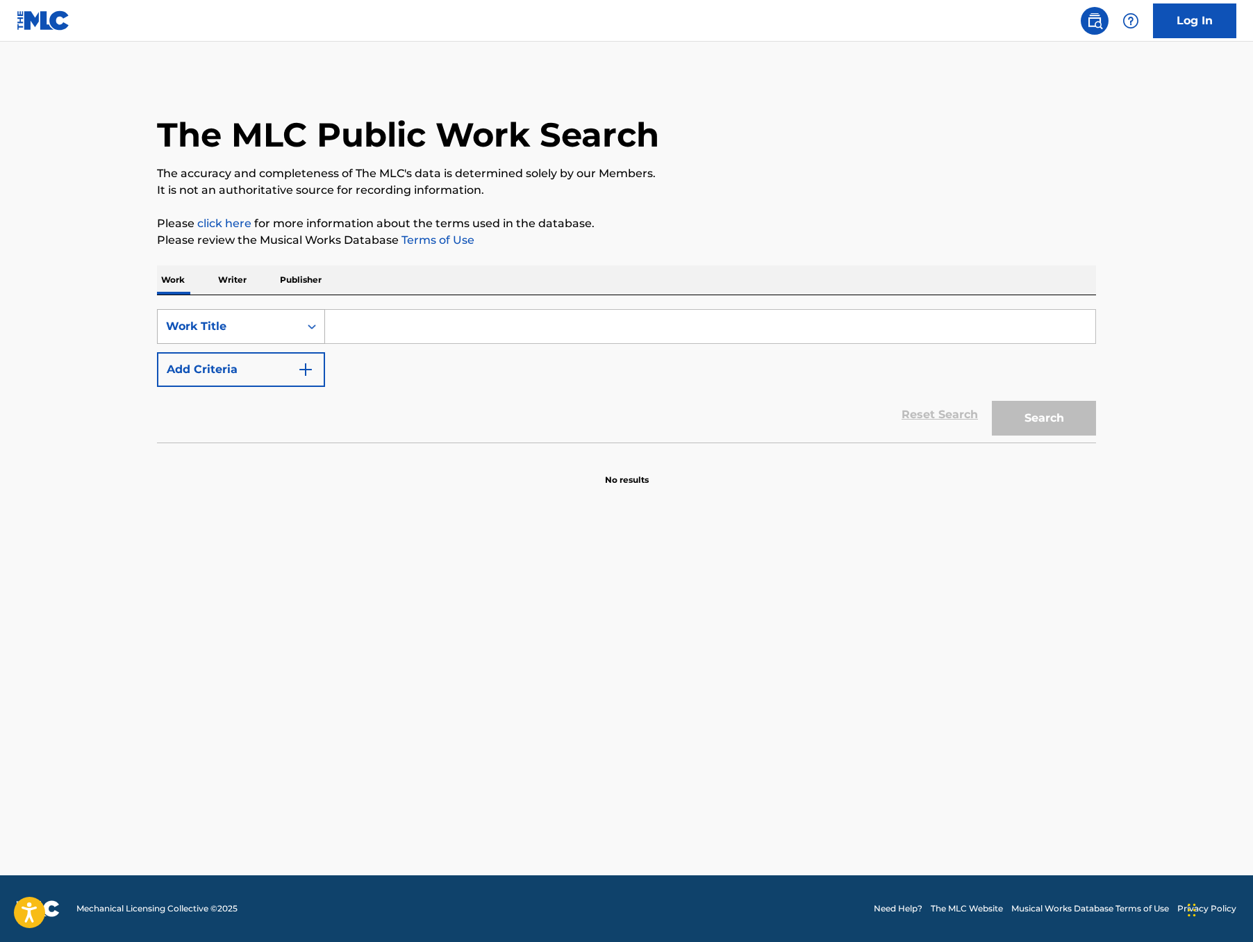
click at [166, 335] on div "Work Title" at bounding box center [228, 326] width 125 height 17
click at [158, 378] on div "MLC Song Code" at bounding box center [241, 361] width 167 height 35
click at [325, 343] on input "Search Form" at bounding box center [710, 326] width 770 height 33
paste input "T6392D"
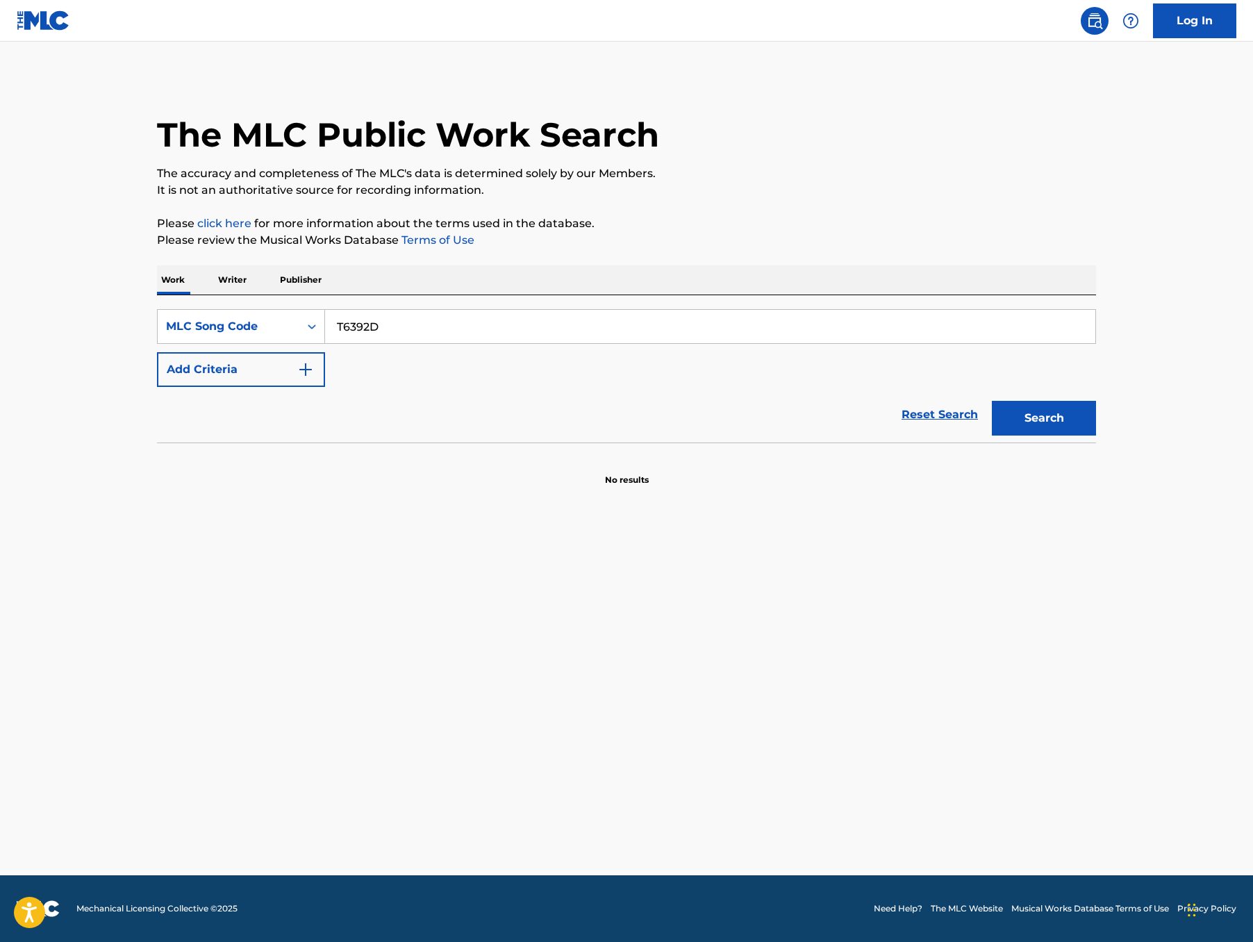
type input "T6392D"
click at [1096, 435] on button "Search" at bounding box center [1044, 418] width 104 height 35
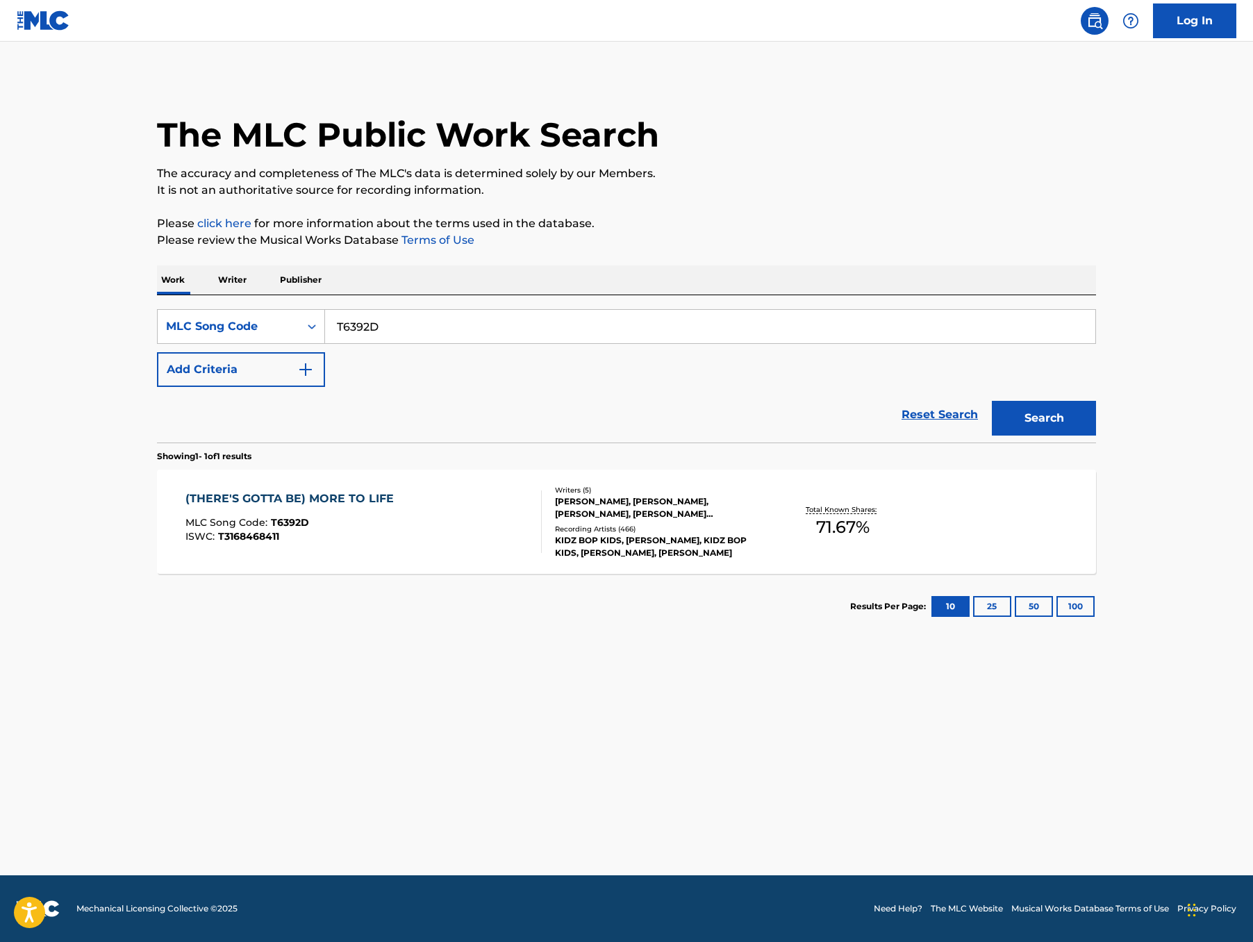
click at [231, 507] on div "(THERE'S GOTTA BE) MORE TO LIFE" at bounding box center [292, 498] width 215 height 17
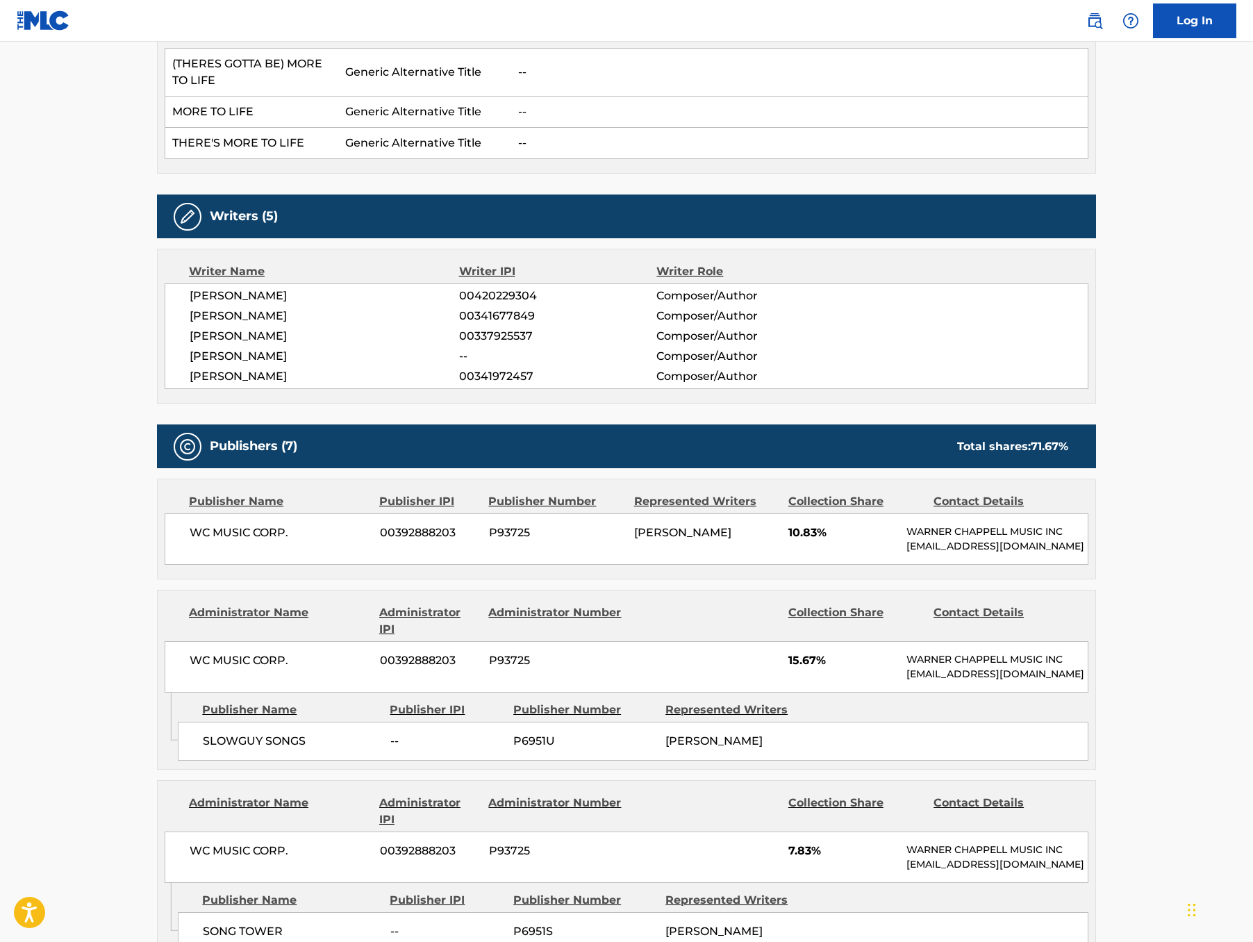
scroll to position [453, 0]
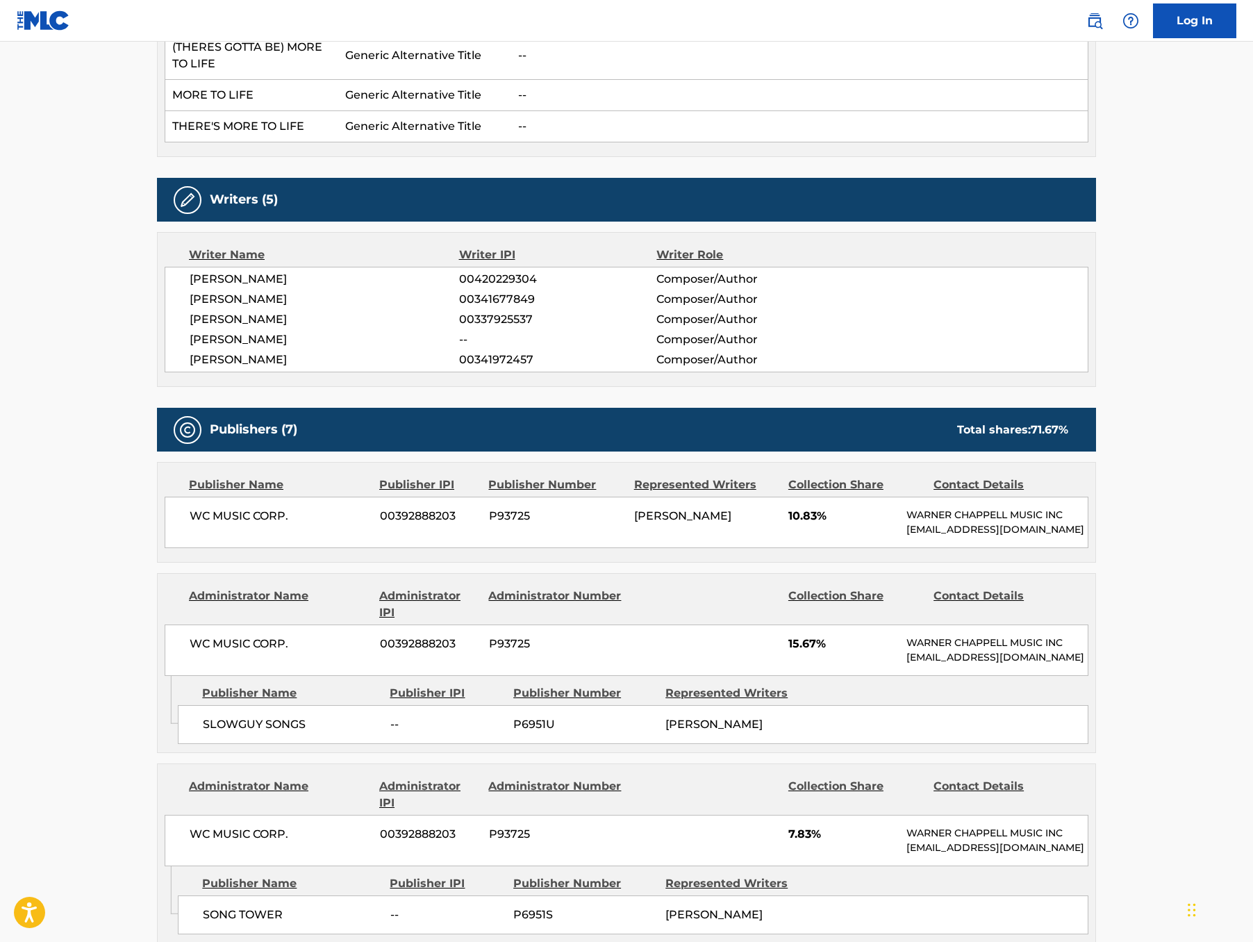
drag, startPoint x: 103, startPoint y: 361, endPoint x: 276, endPoint y: 442, distance: 191.0
click at [276, 372] on div "[PERSON_NAME] 00420229304 Composer/Author [PERSON_NAME] 00341677849 Composer/Au…" at bounding box center [627, 320] width 924 height 106
copy div "[PERSON_NAME] 00420229304 Composer/Author [PERSON_NAME] 00341677849 Composer/Au…"
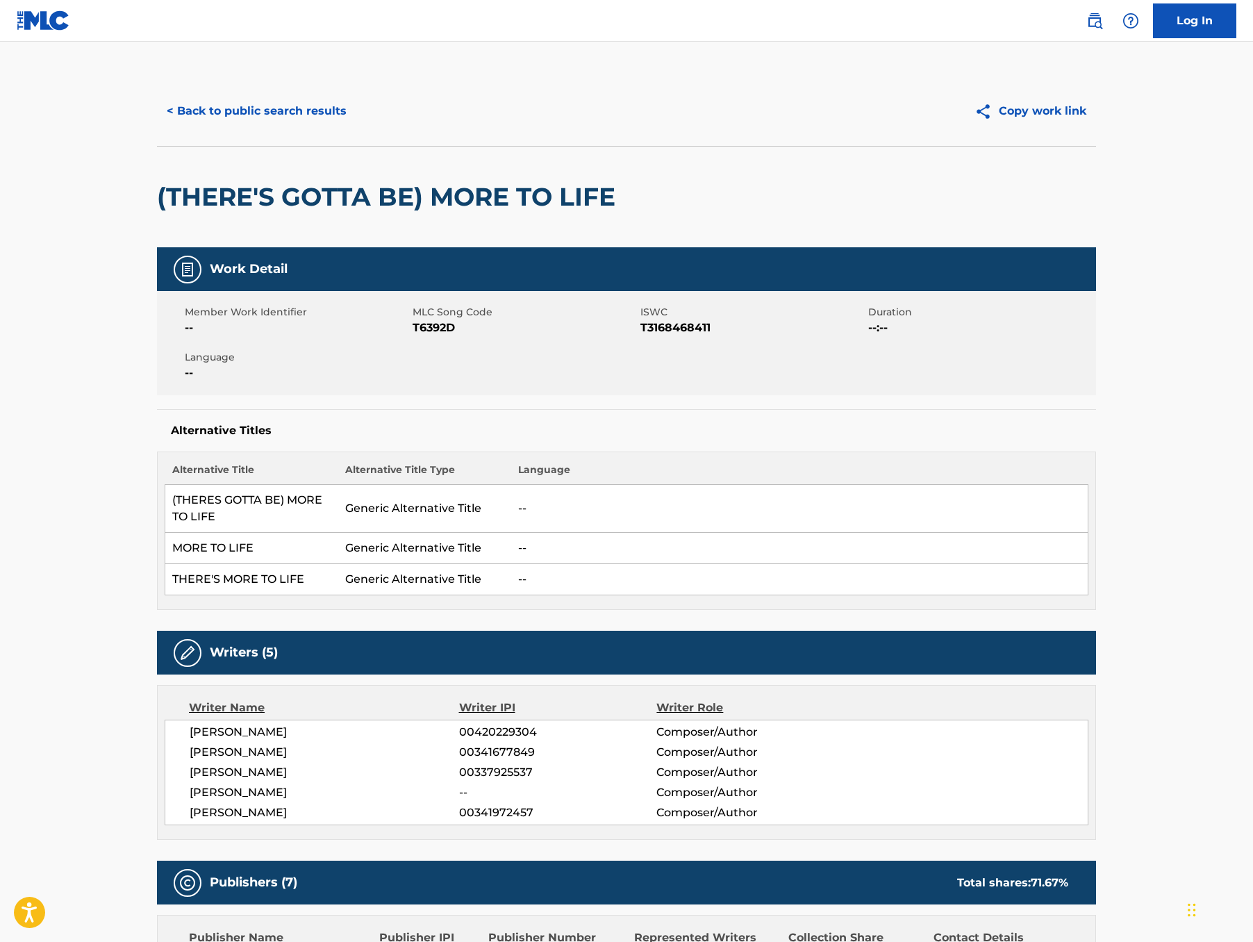
scroll to position [0, 0]
click at [157, 128] on button "< Back to public search results" at bounding box center [256, 111] width 199 height 35
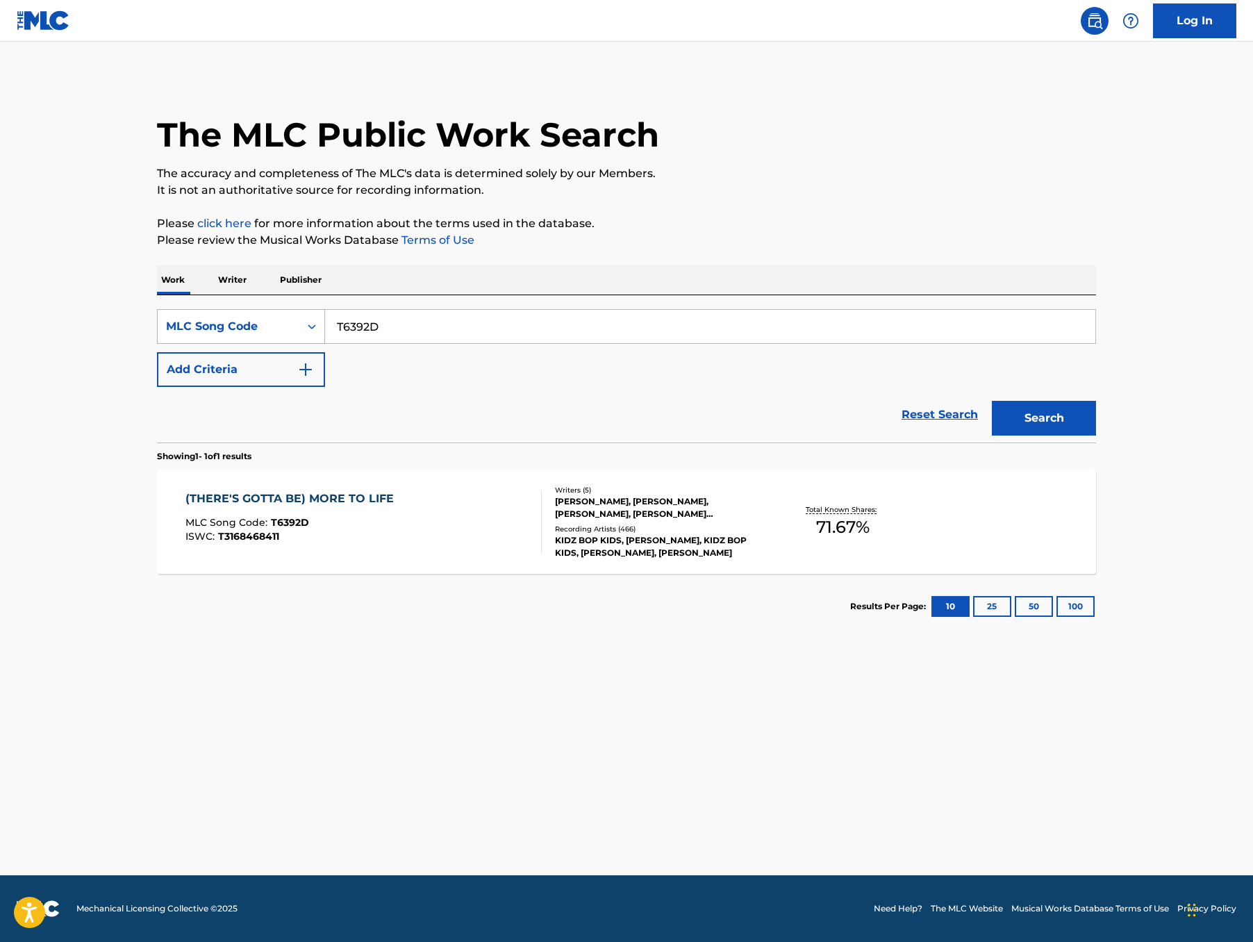
drag, startPoint x: 350, startPoint y: 373, endPoint x: 153, endPoint y: 359, distance: 197.7
click at [157, 344] on div "SearchWithCriteria2145ce1c-b100-4cb8-9e54-13fcbe64dd49 MLC Song Code T6392D" at bounding box center [626, 326] width 939 height 35
paste input "A44320"
type input "A44320"
click at [1096, 435] on button "Search" at bounding box center [1044, 418] width 104 height 35
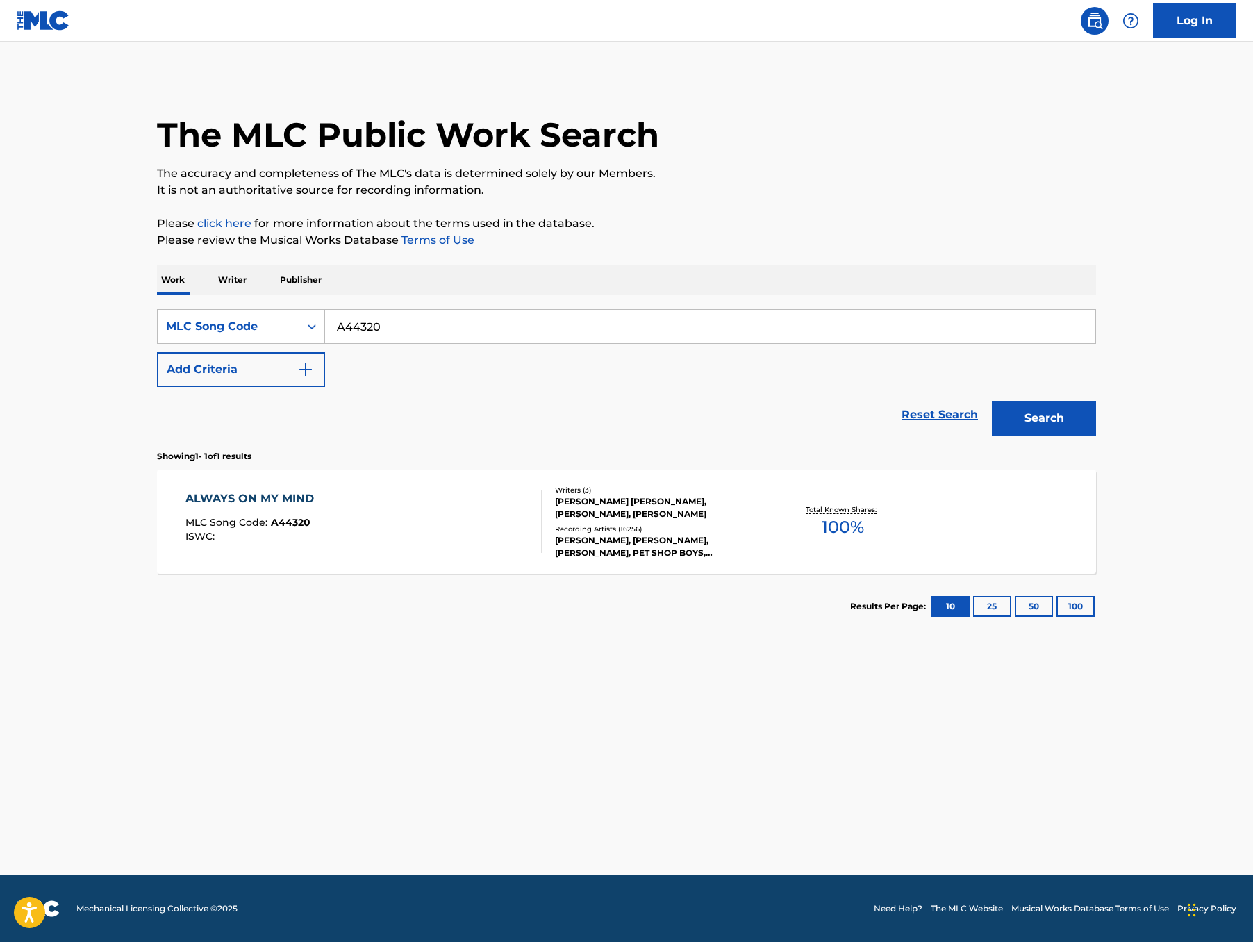
click at [185, 507] on div "ALWAYS ON MY MIND" at bounding box center [252, 498] width 135 height 17
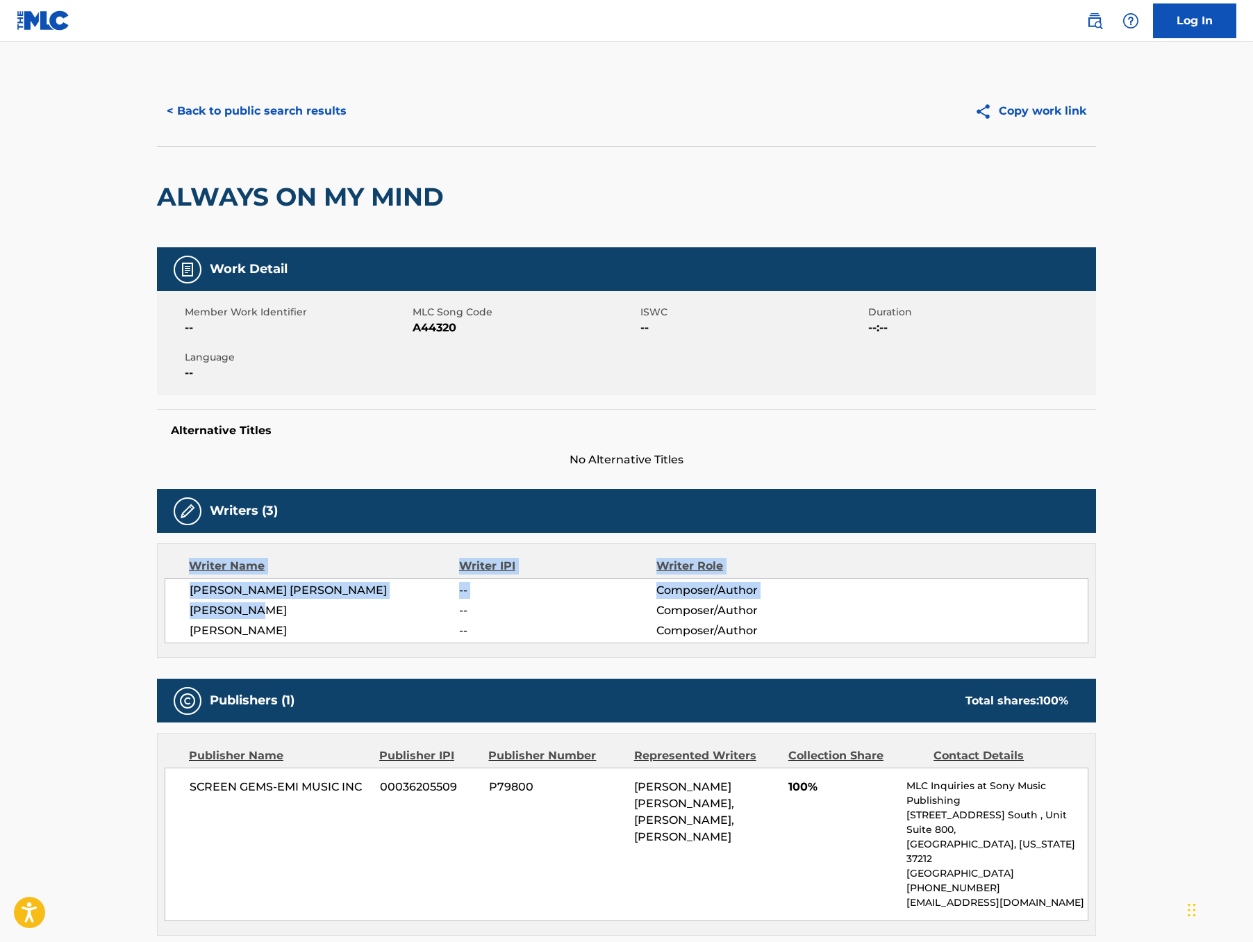
drag, startPoint x: 251, startPoint y: 707, endPoint x: 76, endPoint y: 656, distance: 181.7
click at [157, 656] on div "Writer Name Writer IPI Writer Role [PERSON_NAME] [PERSON_NAME] -- Composer/Auth…" at bounding box center [626, 600] width 939 height 115
drag, startPoint x: 249, startPoint y: 728, endPoint x: 95, endPoint y: 678, distance: 161.6
click at [165, 643] on div "[PERSON_NAME] [PERSON_NAME] -- Composer/Author [PERSON_NAME] -- Composer/Author…" at bounding box center [627, 610] width 924 height 65
copy div "[PERSON_NAME] [PERSON_NAME] -- Composer/Author [PERSON_NAME] -- Composer/Author…"
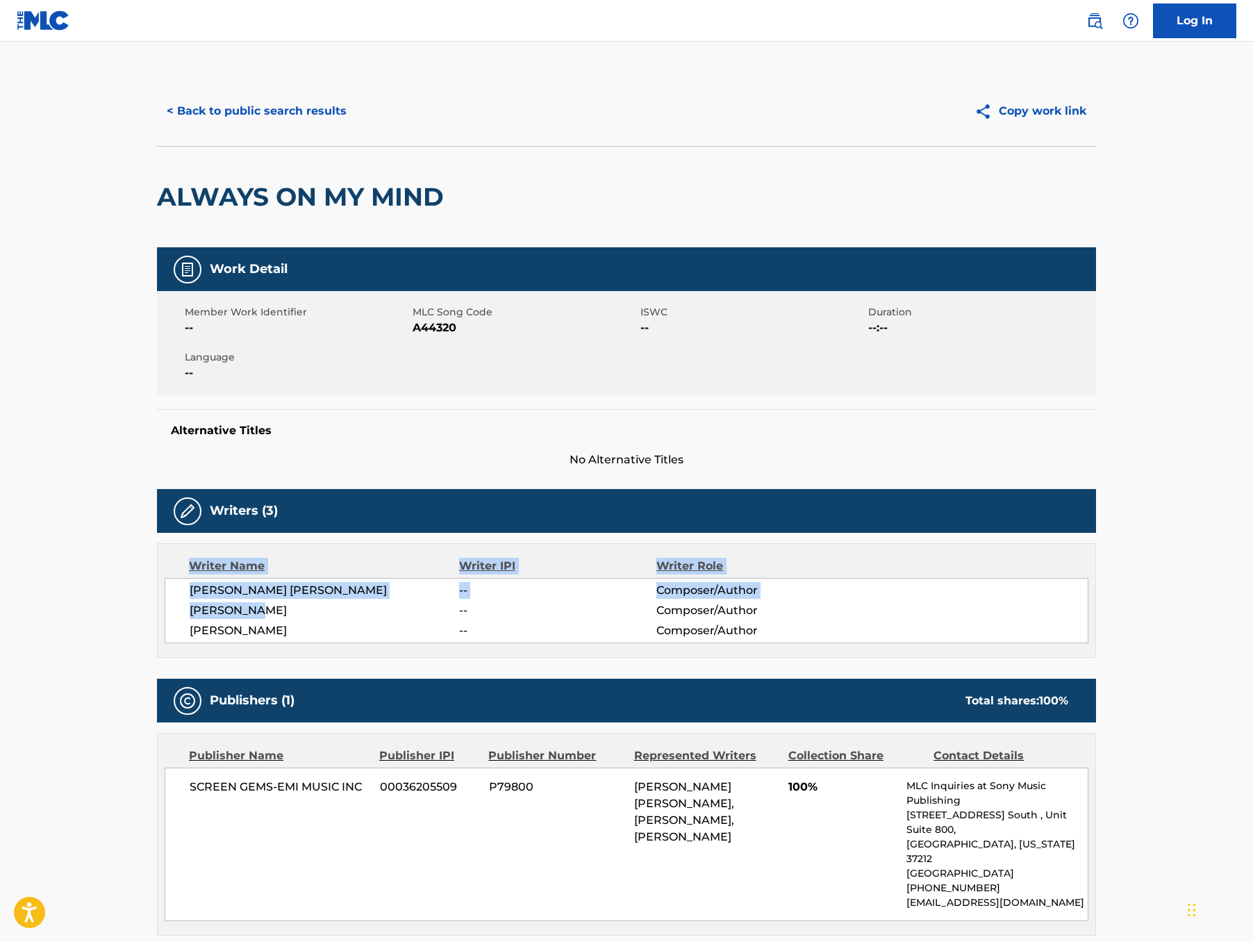
click at [157, 125] on button "< Back to public search results" at bounding box center [256, 111] width 199 height 35
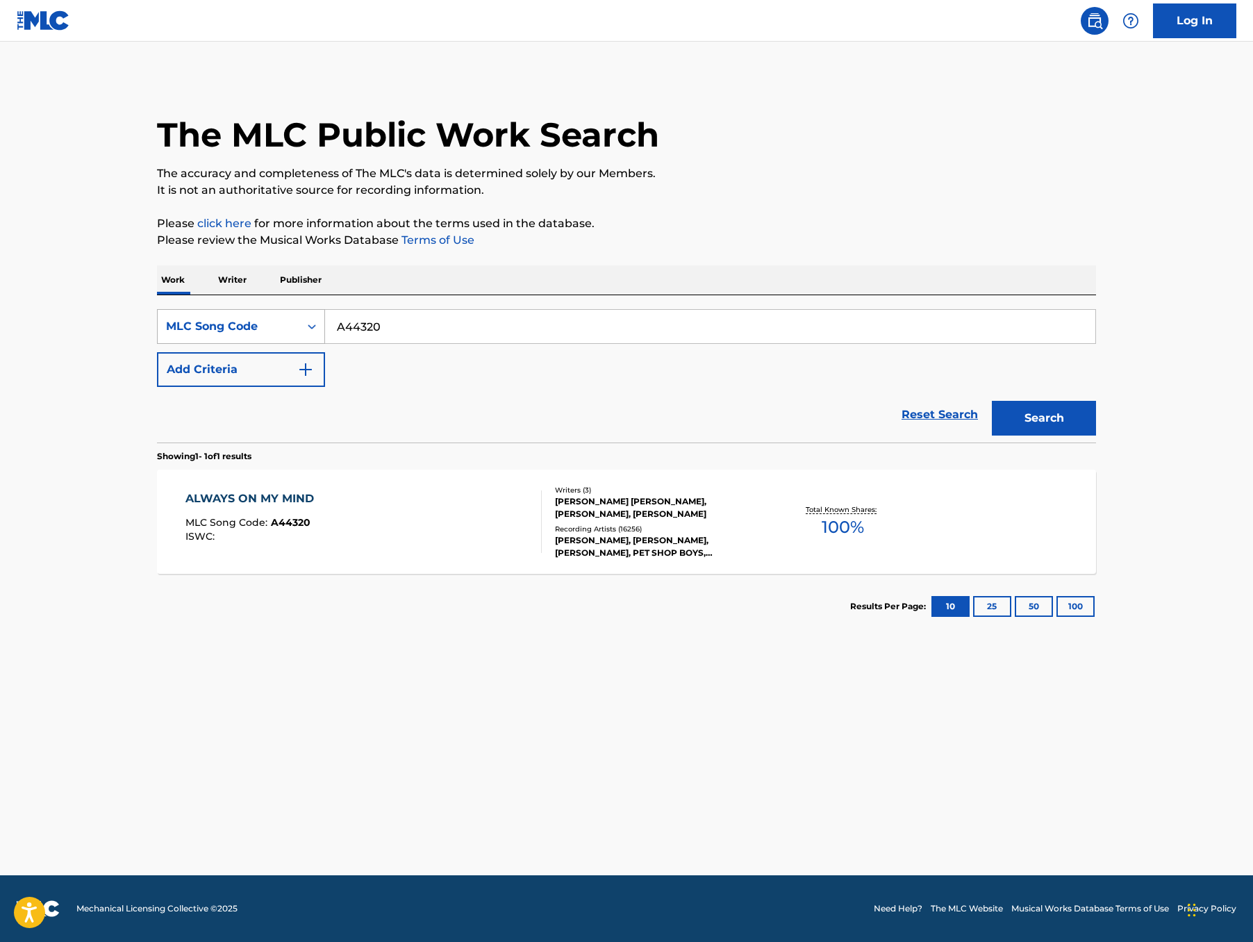
drag, startPoint x: 335, startPoint y: 359, endPoint x: 237, endPoint y: 345, distance: 98.2
click at [237, 344] on div "SearchWithCriteria2145ce1c-b100-4cb8-9e54-13fcbe64dd49 MLC Song Code A44320" at bounding box center [626, 326] width 939 height 35
drag, startPoint x: 354, startPoint y: 367, endPoint x: 228, endPoint y: 337, distance: 129.9
click at [228, 337] on div "SearchWithCriteria2145ce1c-b100-4cb8-9e54-13fcbe64dd49 MLC Song Code A44320 Add…" at bounding box center [626, 368] width 939 height 147
paste input "P5065"
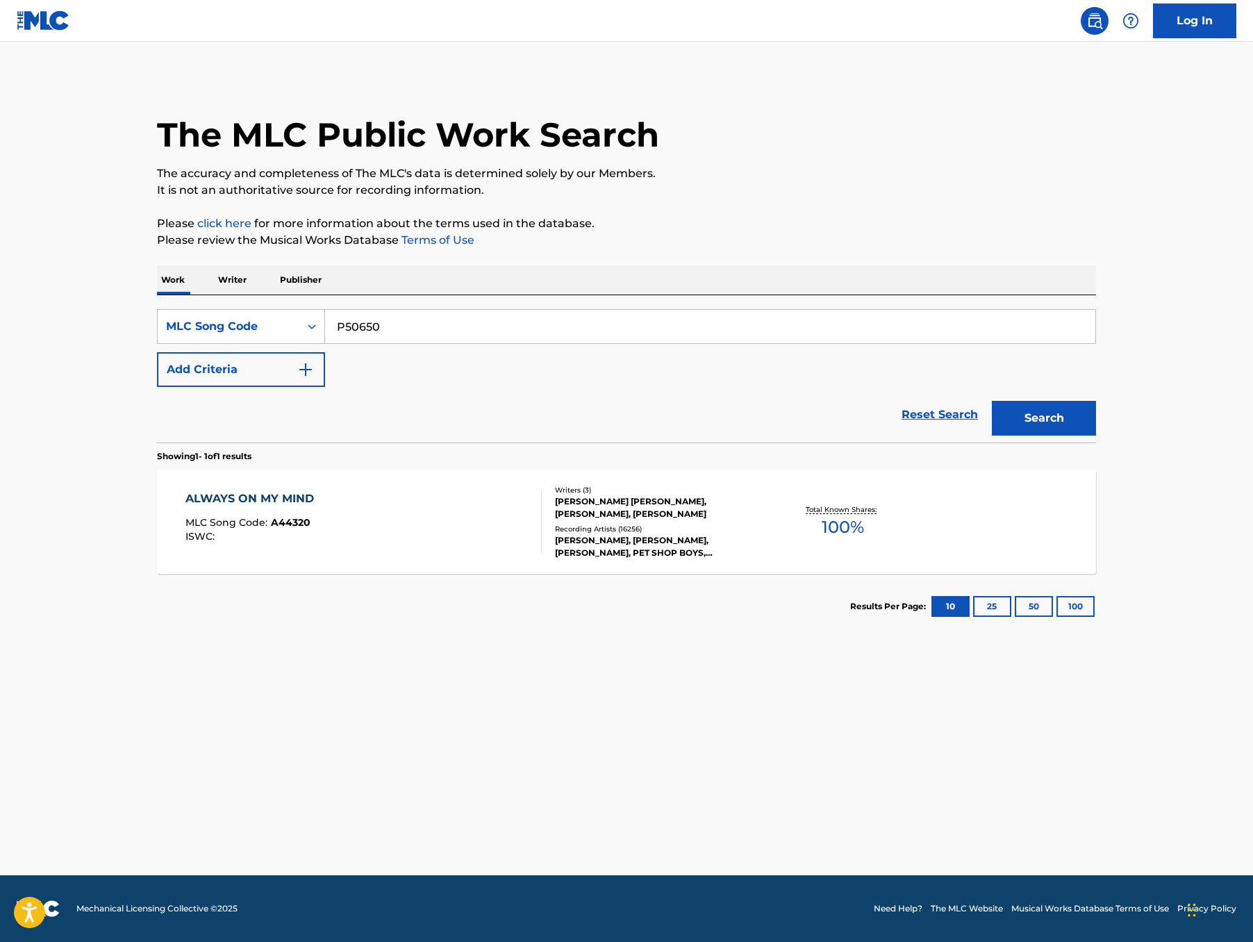
type input "P50650"
click at [1096, 435] on button "Search" at bounding box center [1044, 418] width 104 height 35
click at [221, 507] on div "PLEASE COME HOME FOR CHRISTMAS" at bounding box center [301, 498] width 233 height 17
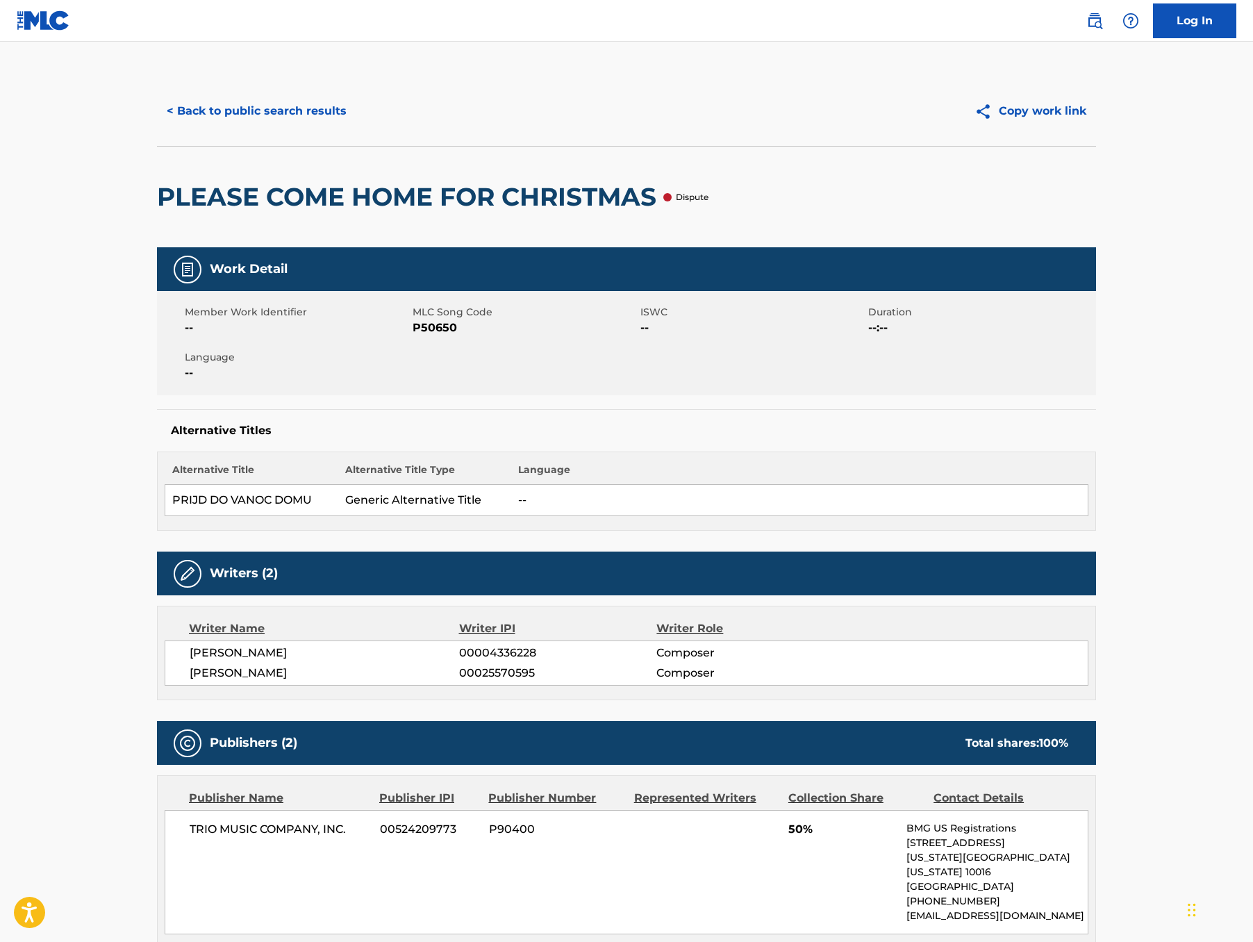
click at [200, 681] on span "[PERSON_NAME]" at bounding box center [324, 673] width 269 height 17
click at [157, 128] on button "< Back to public search results" at bounding box center [256, 111] width 199 height 35
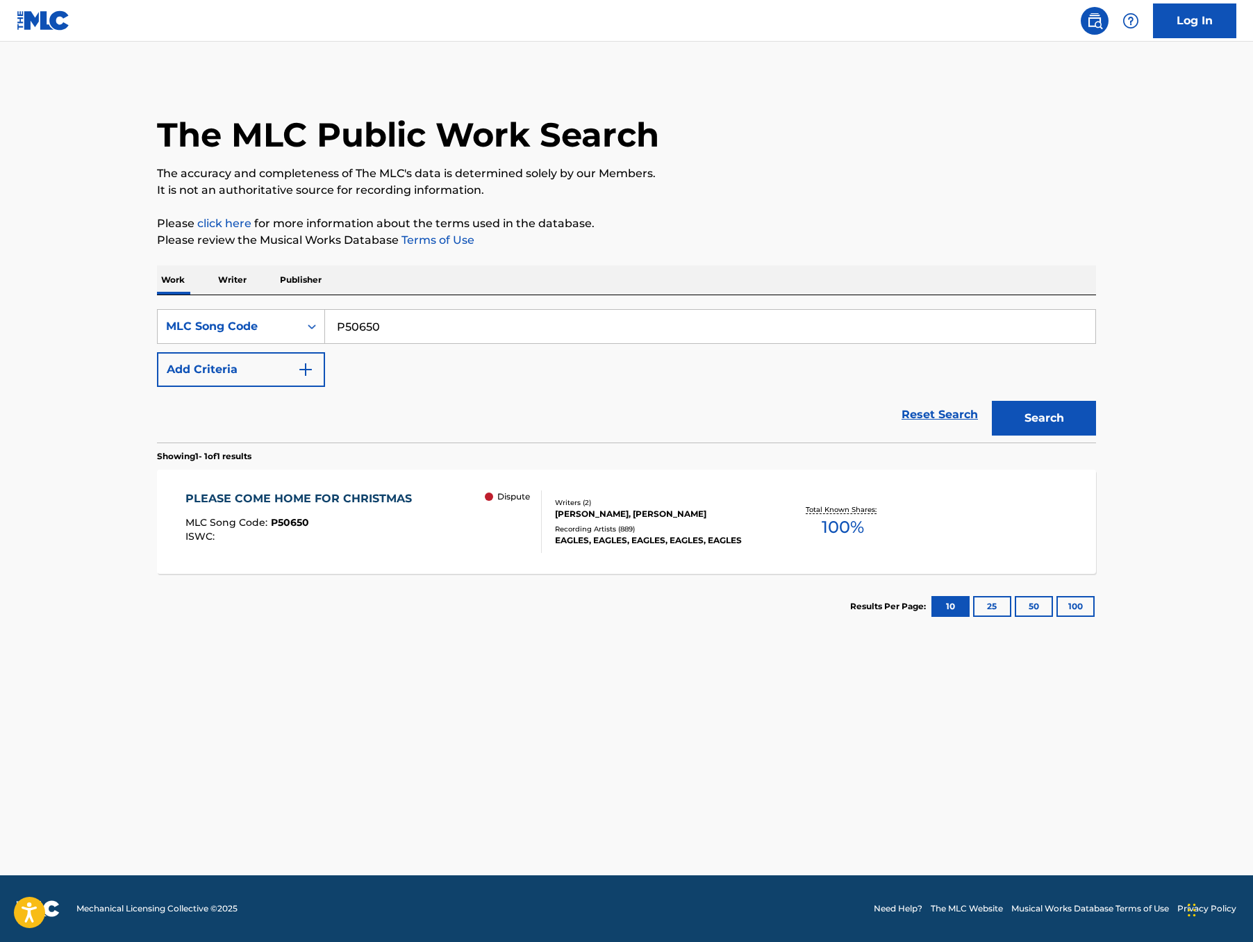
drag, startPoint x: 344, startPoint y: 375, endPoint x: 196, endPoint y: 325, distance: 156.8
click at [195, 325] on div "Work Writer Publisher SearchWithCriteria2145ce1c-b100-4cb8-9e54-13fcbe64dd49 ML…" at bounding box center [626, 452] width 939 height 374
paste input "6238M"
type input "P6238M"
click at [1096, 435] on button "Search" at bounding box center [1044, 418] width 104 height 35
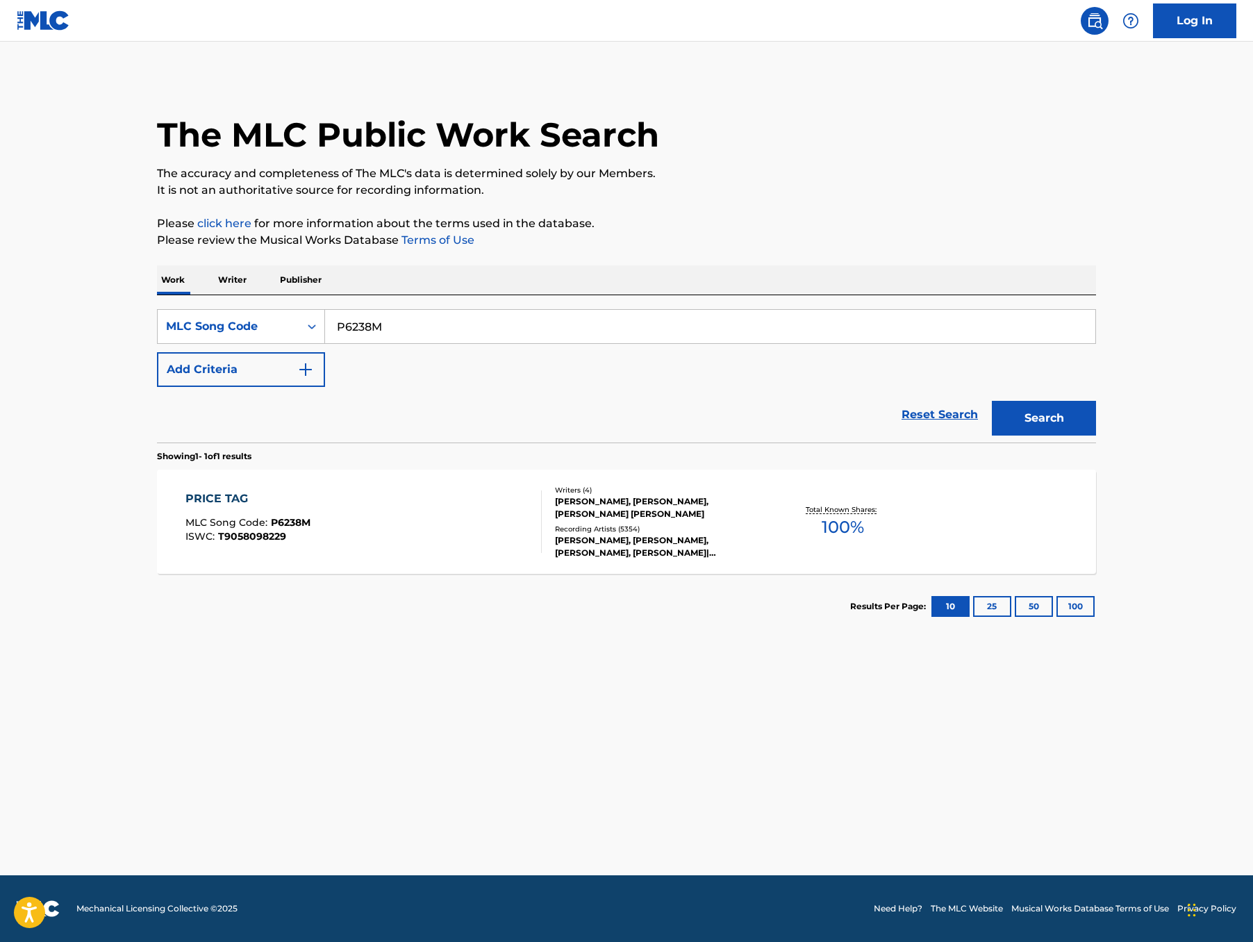
click at [185, 507] on div "PRICE TAG" at bounding box center [247, 498] width 125 height 17
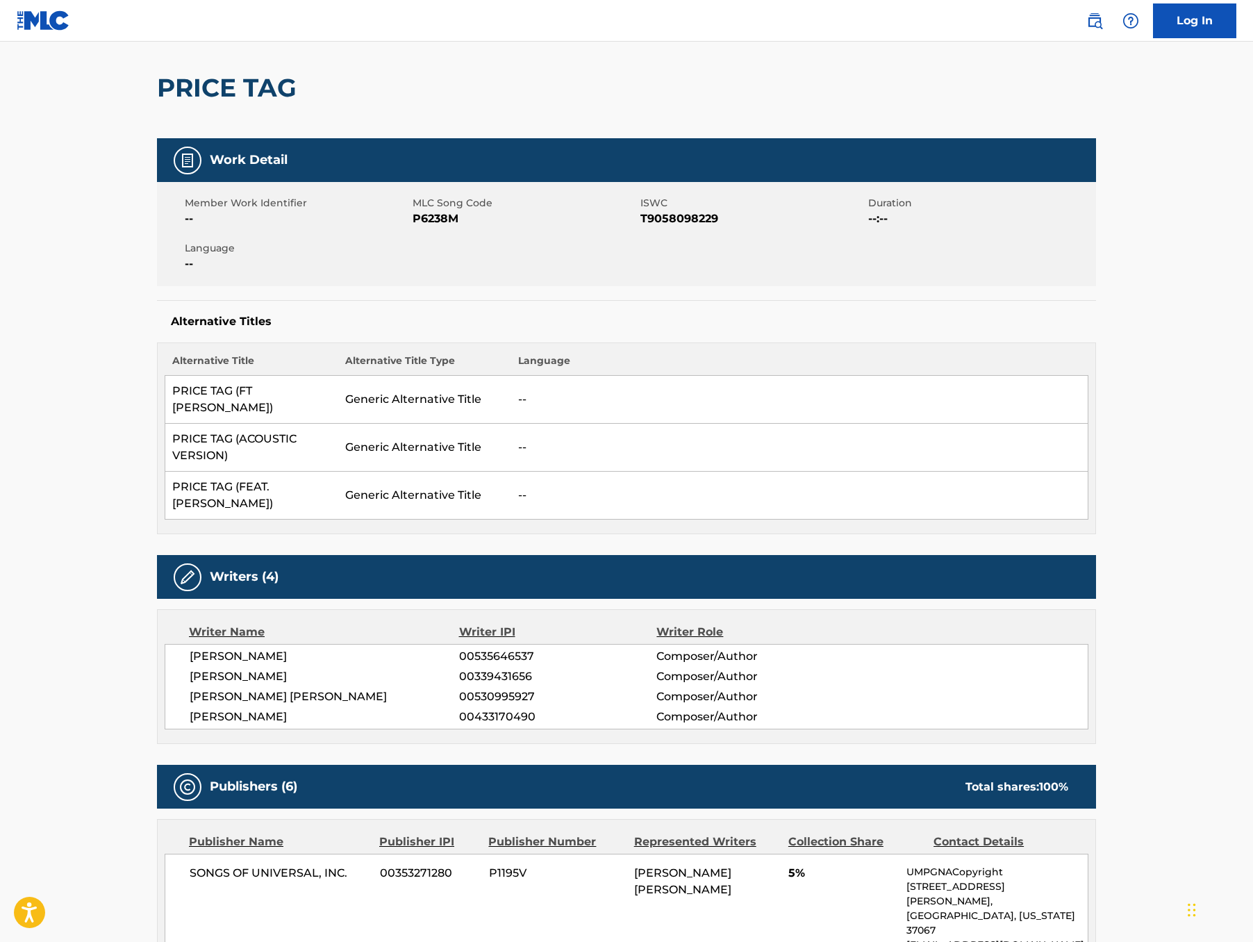
scroll to position [154, 0]
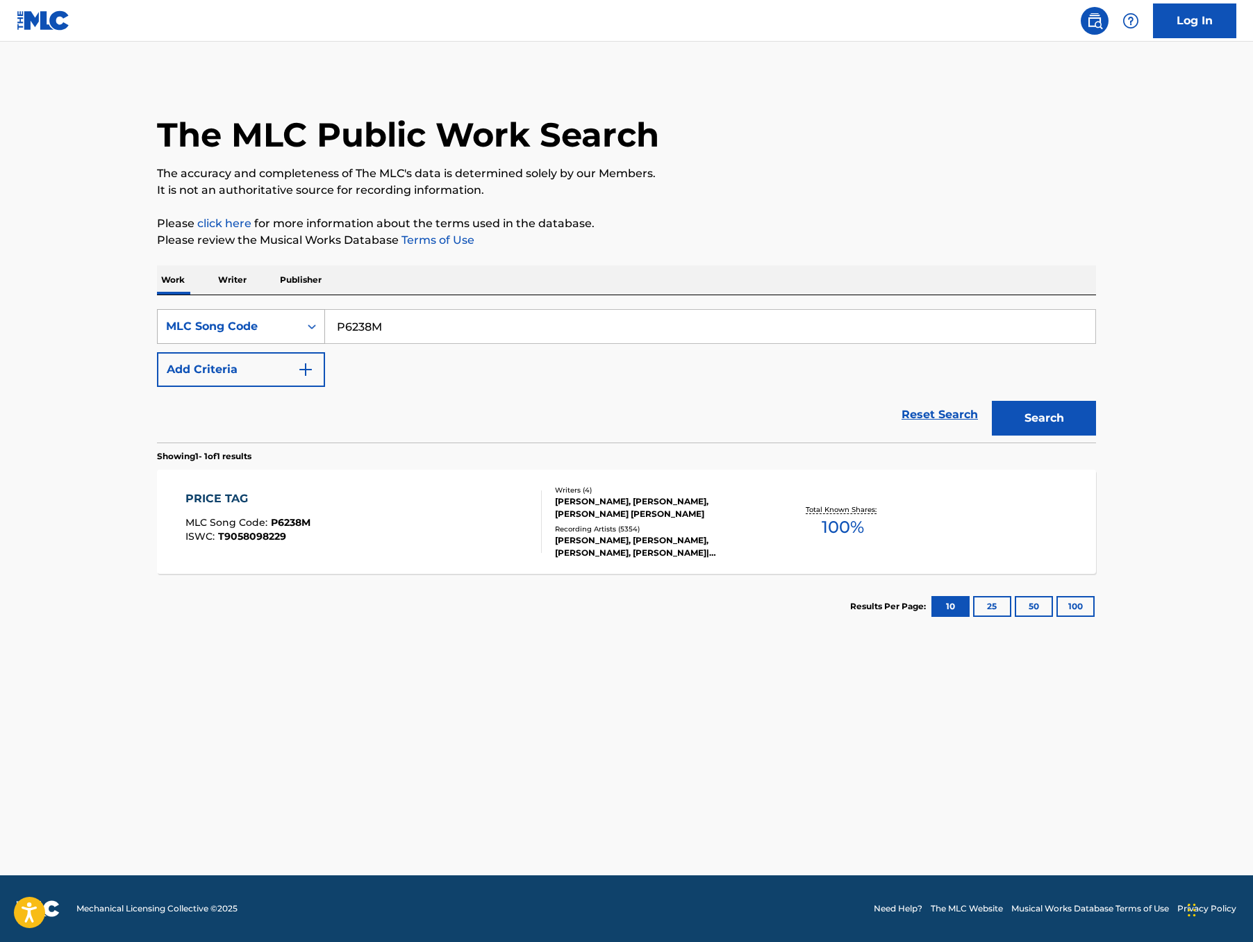
drag, startPoint x: 326, startPoint y: 364, endPoint x: 246, endPoint y: 360, distance: 80.0
click at [250, 344] on div "SearchWithCriteria2145ce1c-b100-4cb8-9e54-13fcbe64dd49 MLC Song Code P6238M" at bounding box center [626, 326] width 939 height 35
paste input "Y62640"
type input "Y62640"
click at [1093, 435] on button "Search" at bounding box center [1044, 418] width 104 height 35
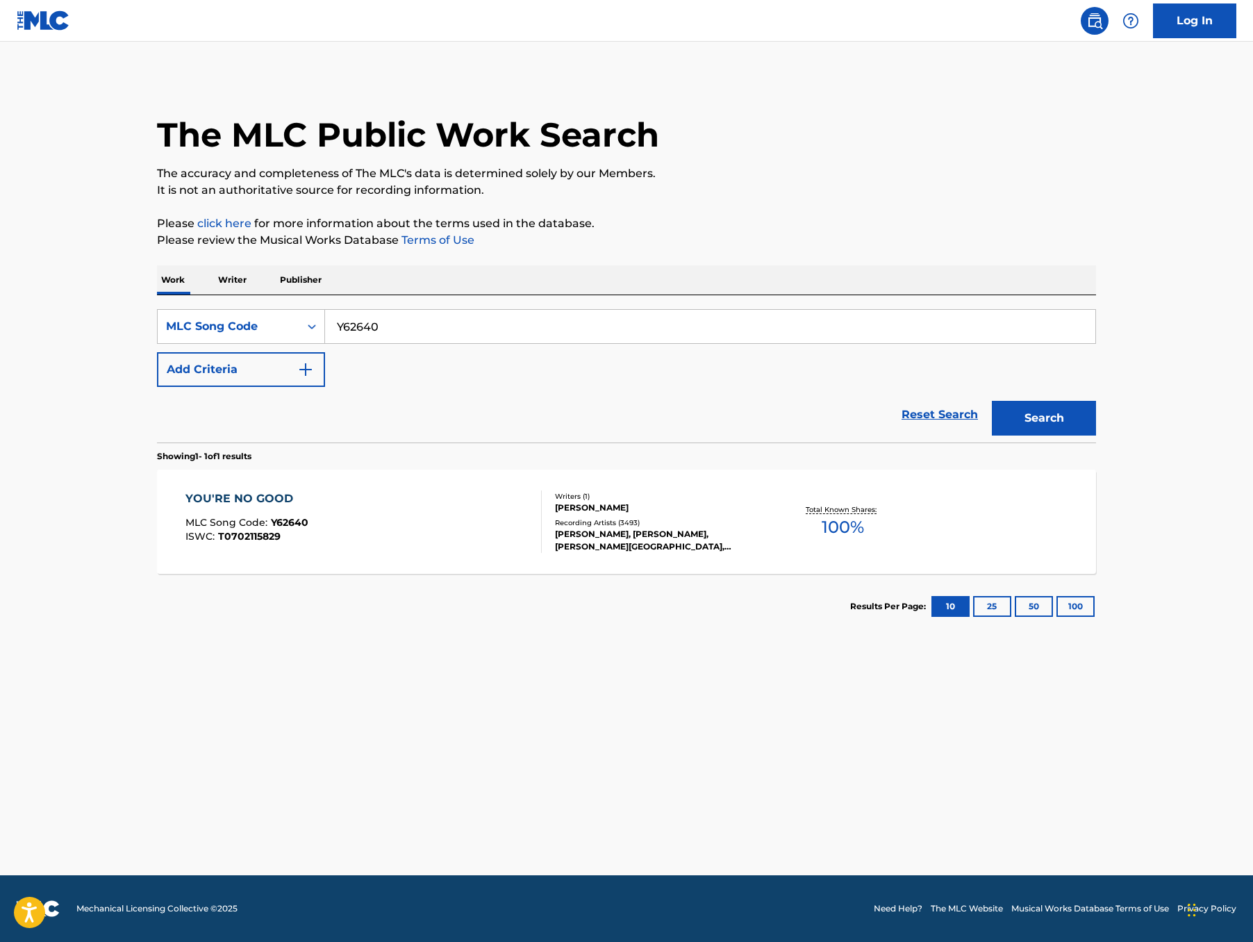
click at [185, 507] on div "YOU'RE NO GOOD" at bounding box center [246, 498] width 123 height 17
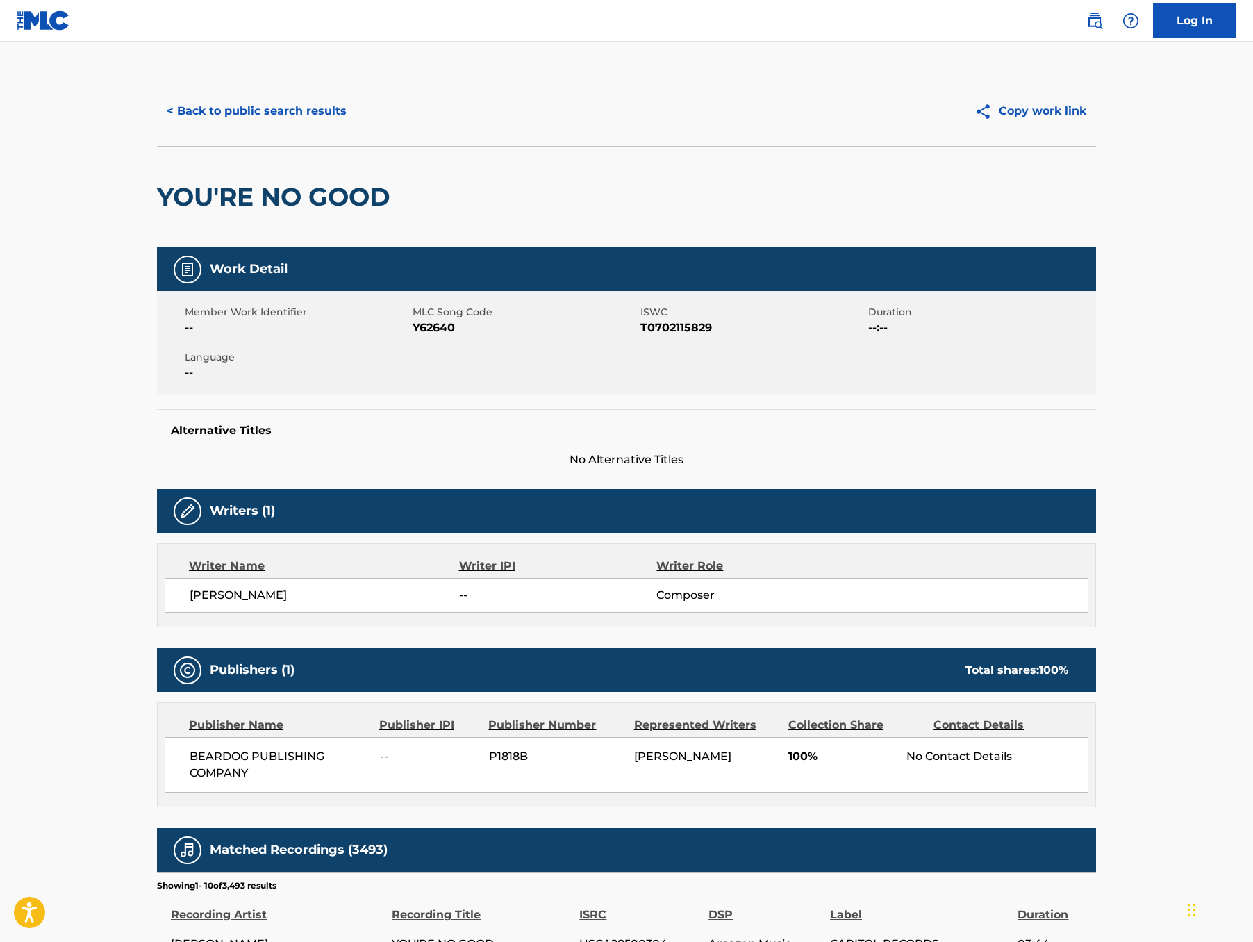
drag, startPoint x: 221, startPoint y: 681, endPoint x: 106, endPoint y: 670, distance: 115.7
click at [165, 612] on div "[PERSON_NAME] -- Composer" at bounding box center [627, 595] width 924 height 35
drag, startPoint x: 801, startPoint y: 687, endPoint x: 70, endPoint y: 678, distance: 731.3
click at [157, 627] on div "Writer Name Writer IPI Writer Role [PERSON_NAME] -- Composer" at bounding box center [626, 585] width 939 height 84
click at [190, 603] on span "[PERSON_NAME]" at bounding box center [324, 595] width 269 height 17
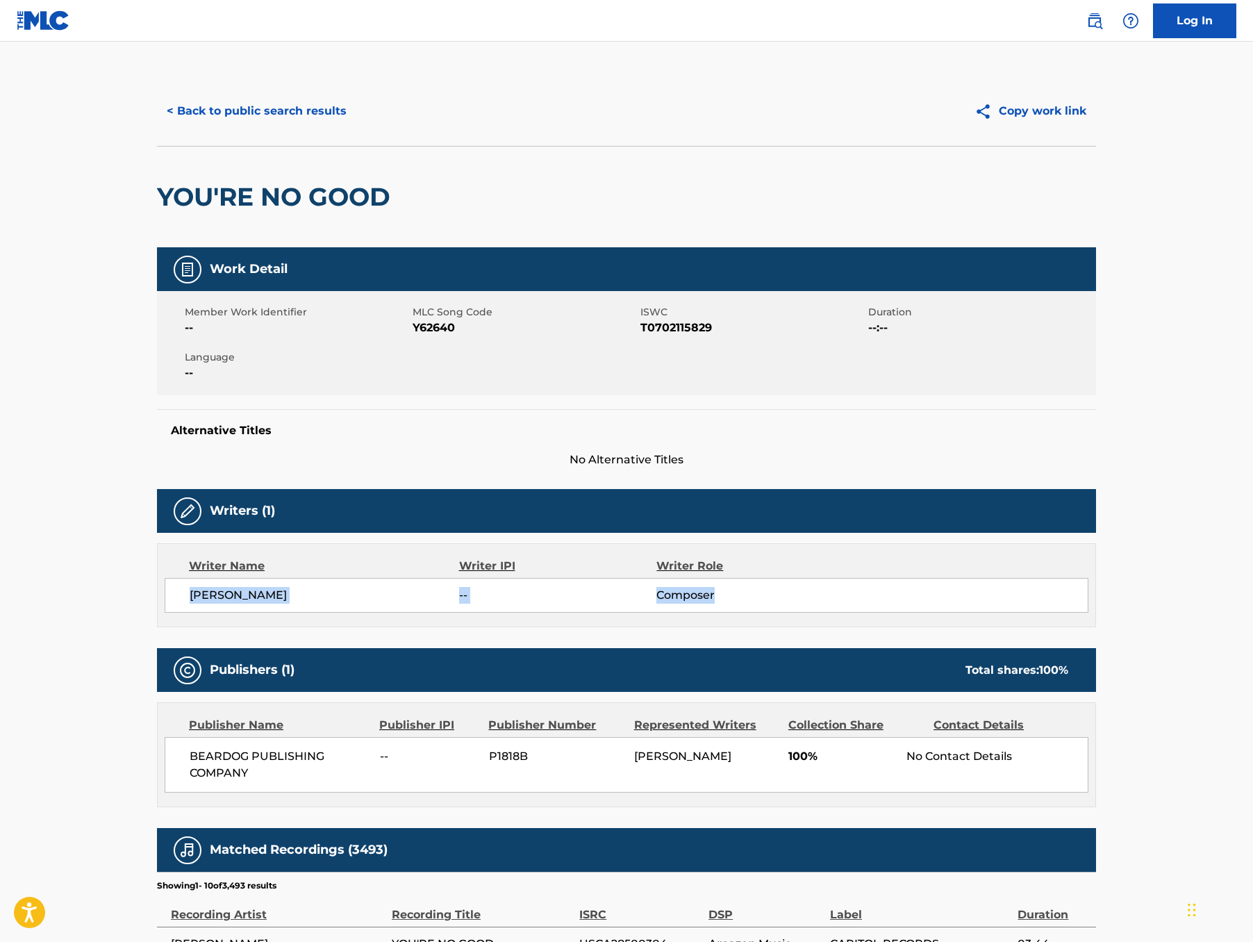
drag, startPoint x: 737, startPoint y: 684, endPoint x: 90, endPoint y: 681, distance: 647.2
click at [165, 612] on div "[PERSON_NAME] -- Composer" at bounding box center [627, 595] width 924 height 35
copy div "[PERSON_NAME] -- Composer"
